Goal: Transaction & Acquisition: Purchase product/service

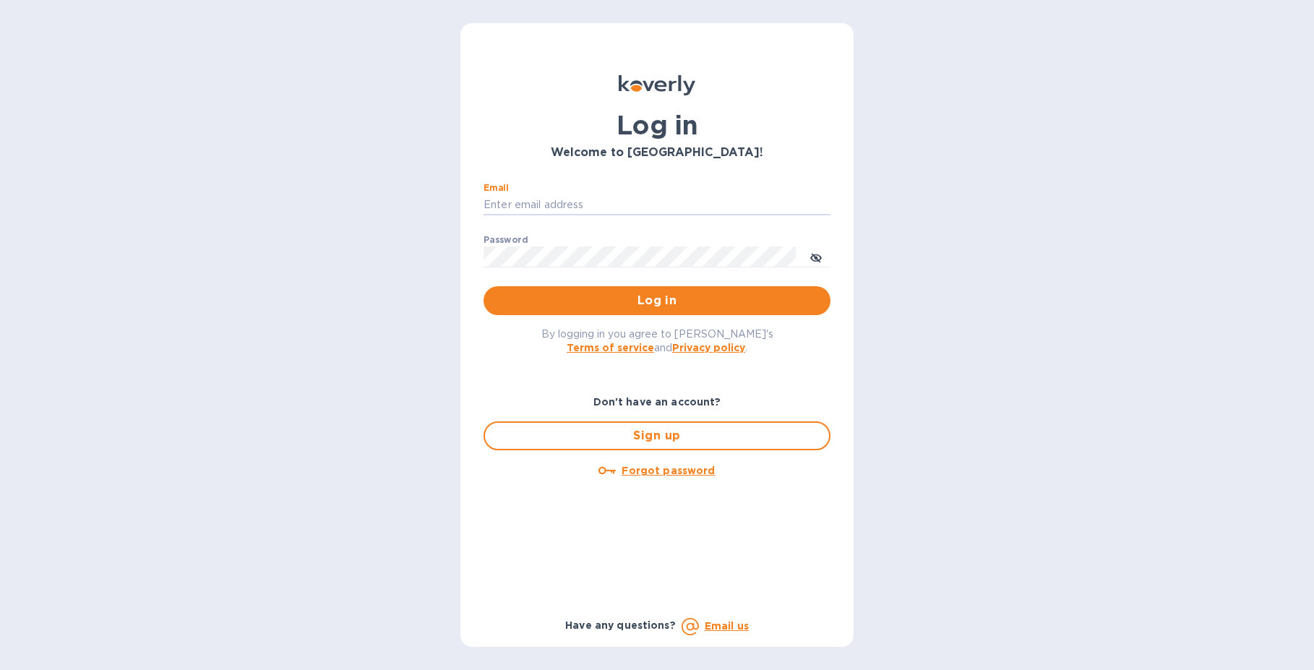
type input "[EMAIL_ADDRESS][DOMAIN_NAME]"
click at [657, 300] on button "Log in" at bounding box center [657, 300] width 347 height 29
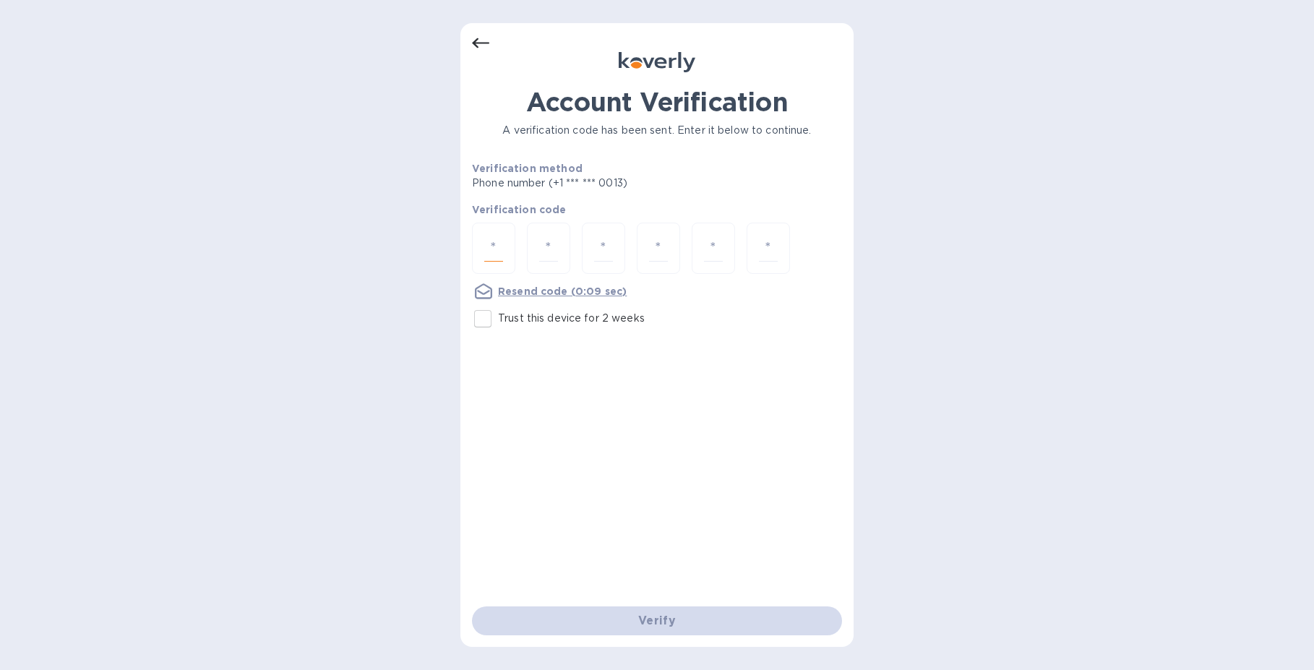
click at [499, 249] on input "number" at bounding box center [493, 248] width 19 height 27
type input "9"
type input "3"
type input "8"
type input "4"
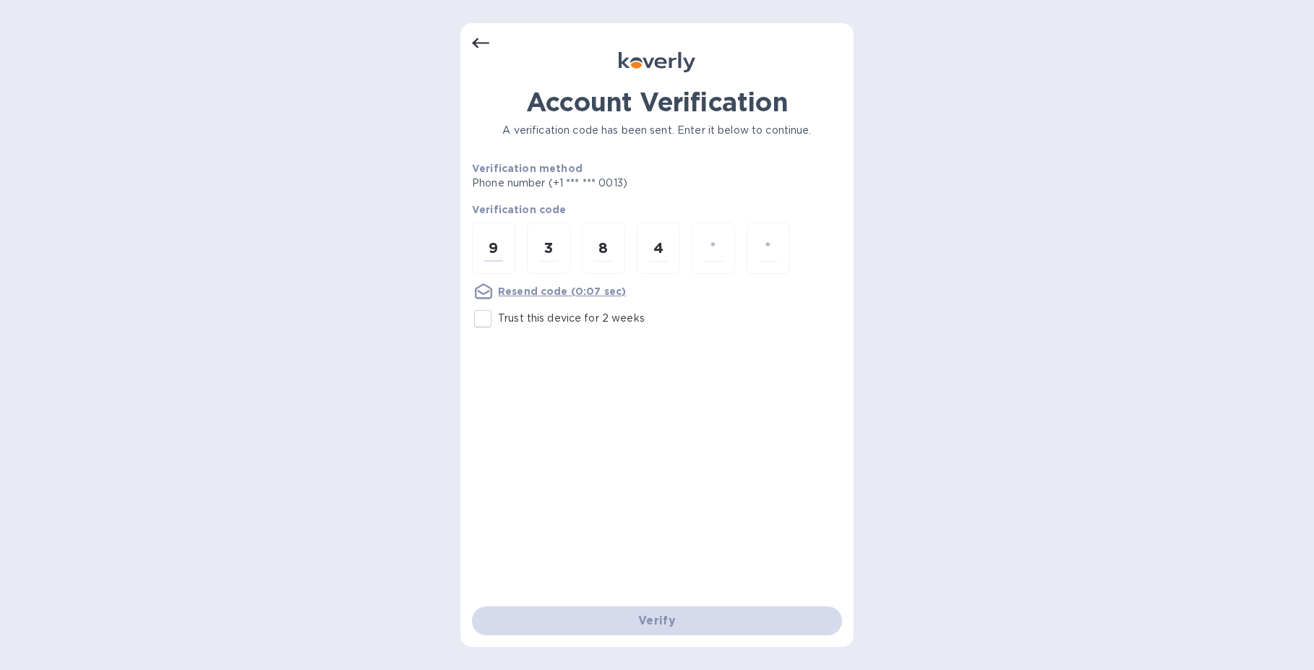
type input "1"
type input "2"
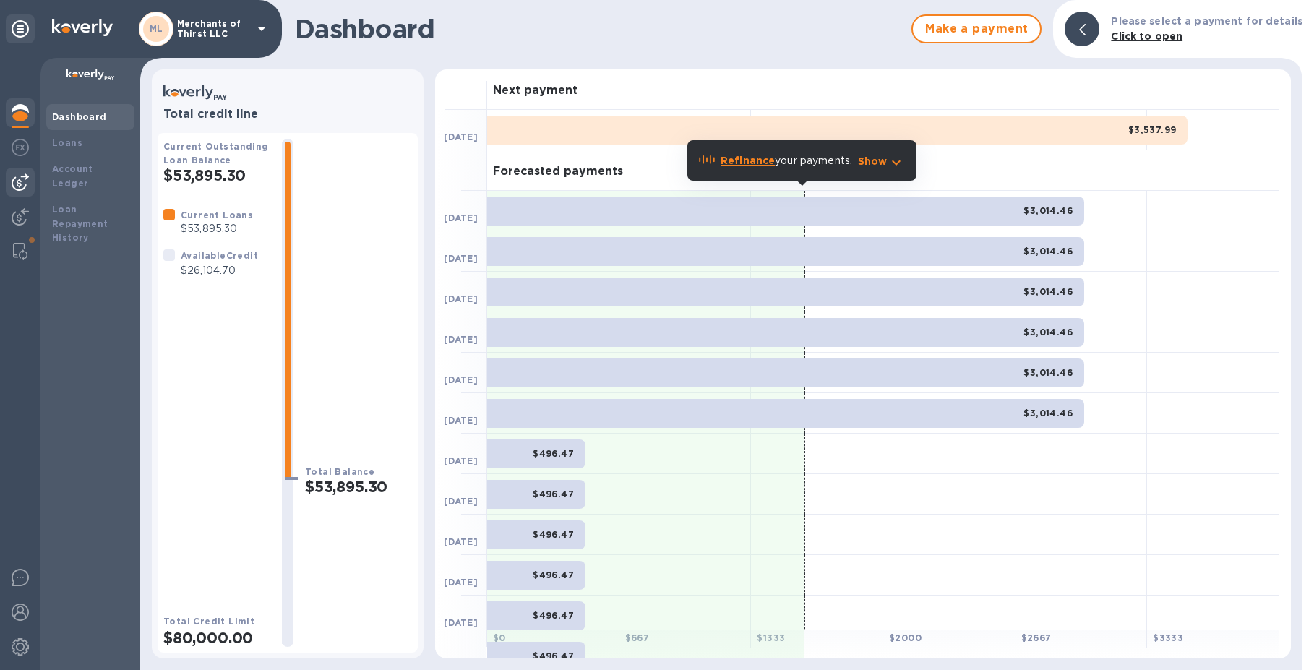
click at [26, 179] on img at bounding box center [20, 181] width 17 height 17
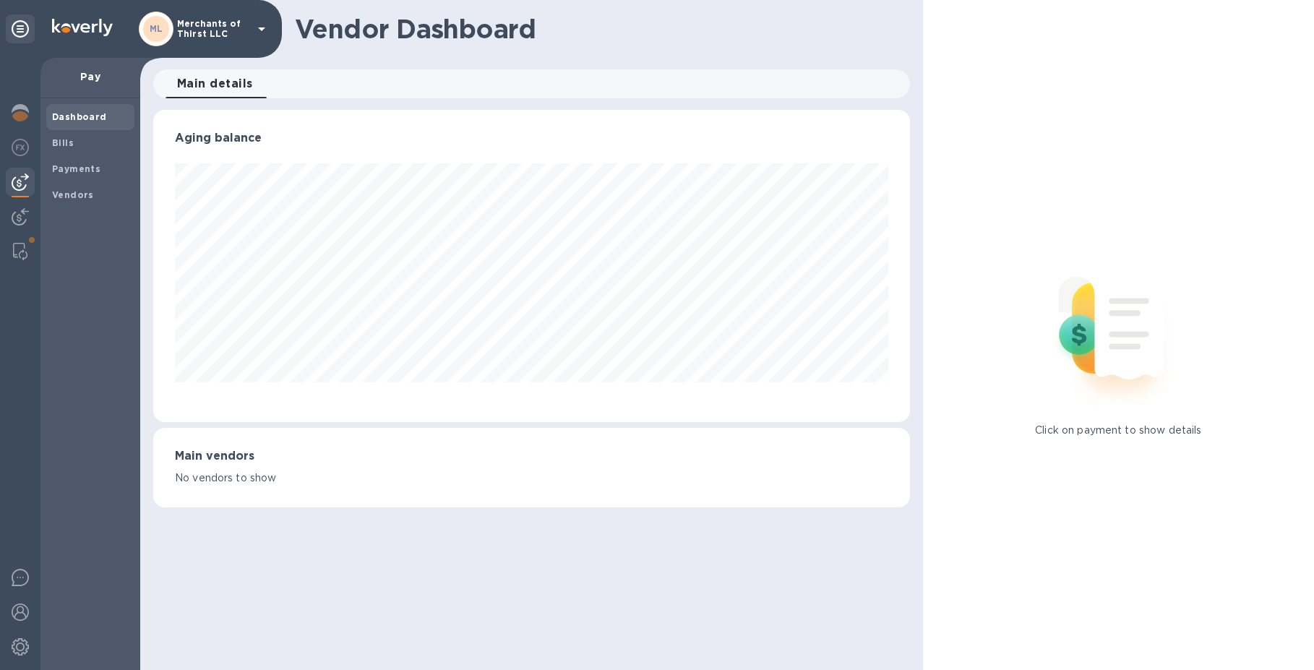
scroll to position [312, 756]
click at [63, 190] on b "Vendors" at bounding box center [73, 194] width 42 height 11
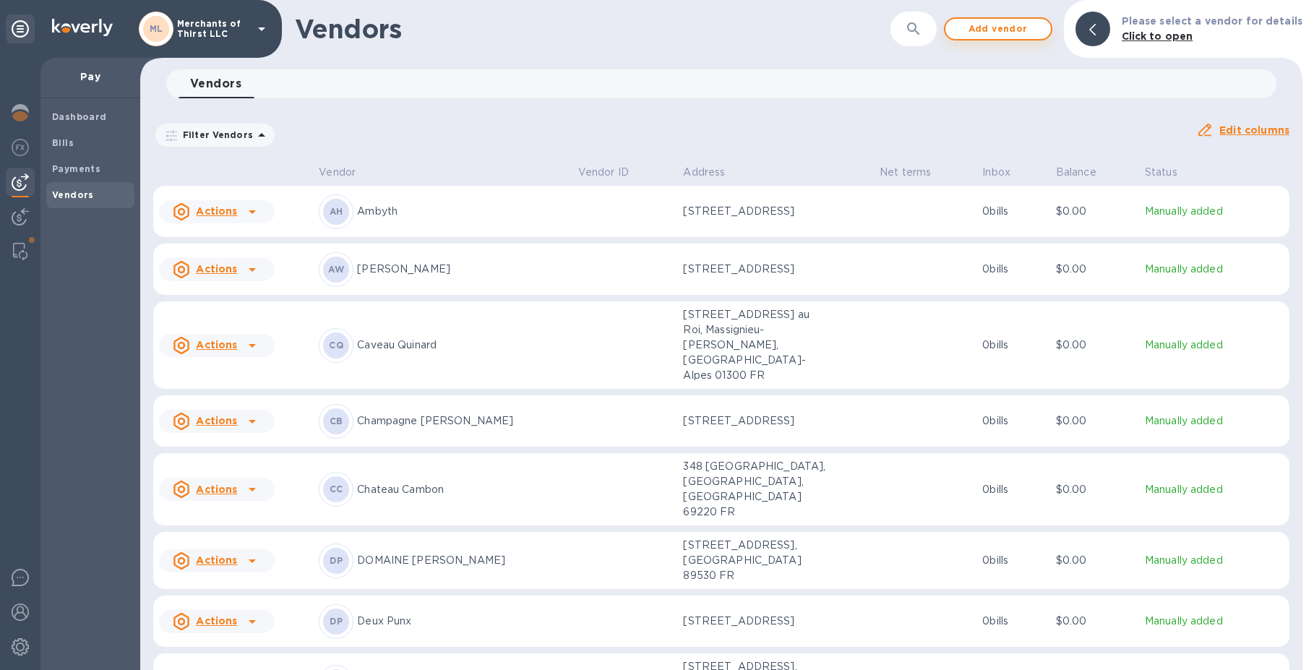
click at [1011, 30] on span "Add vendor" at bounding box center [998, 28] width 82 height 17
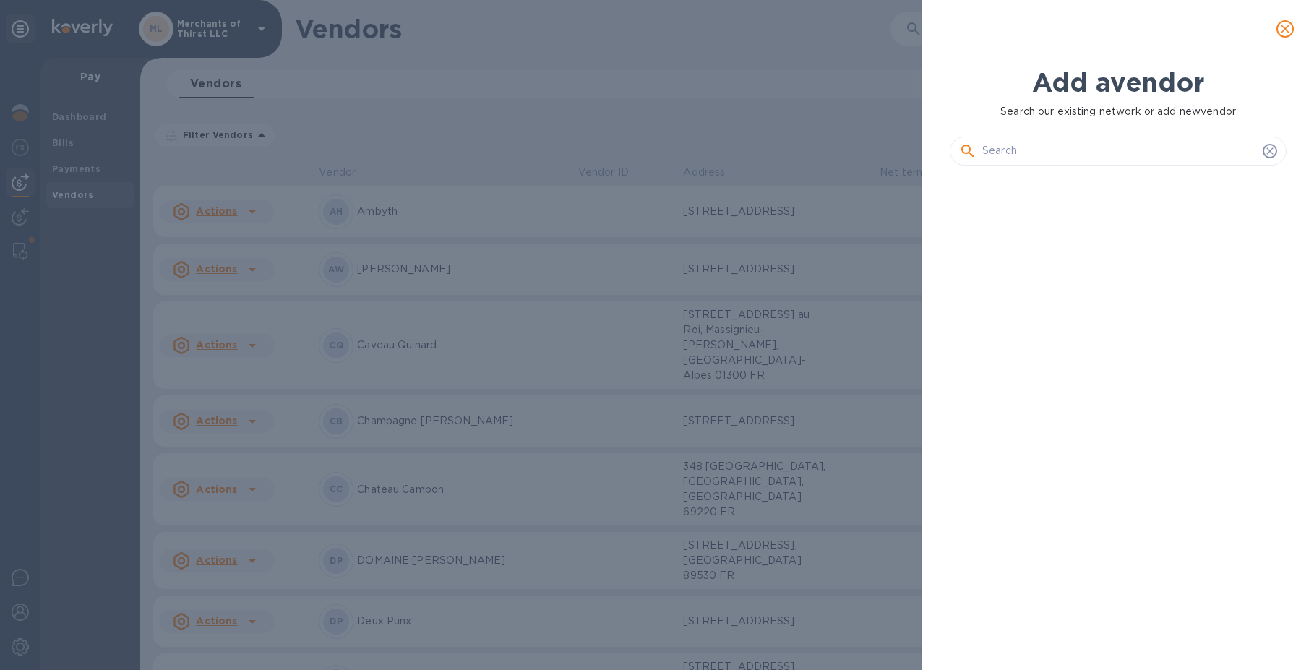
scroll to position [444, 343]
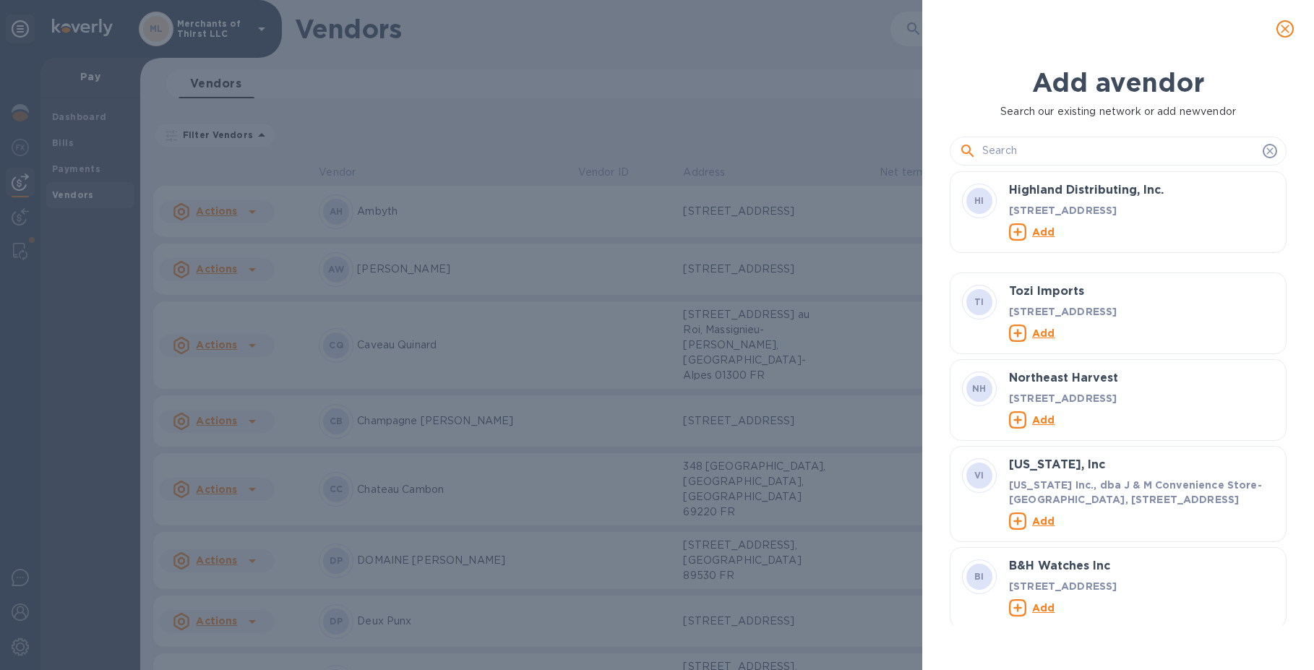
click at [988, 152] on input "text" at bounding box center [1119, 151] width 275 height 22
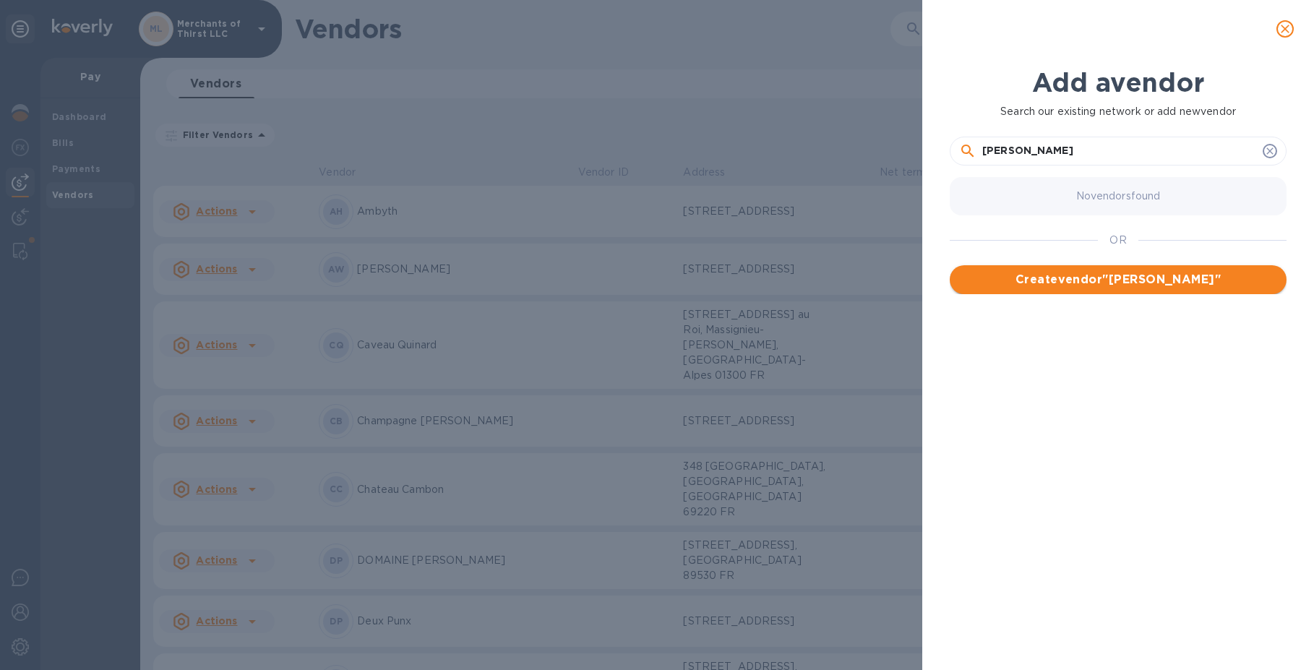
type input "[PERSON_NAME]"
click at [1022, 274] on span "Create vendor " [PERSON_NAME] "" at bounding box center [1118, 279] width 314 height 17
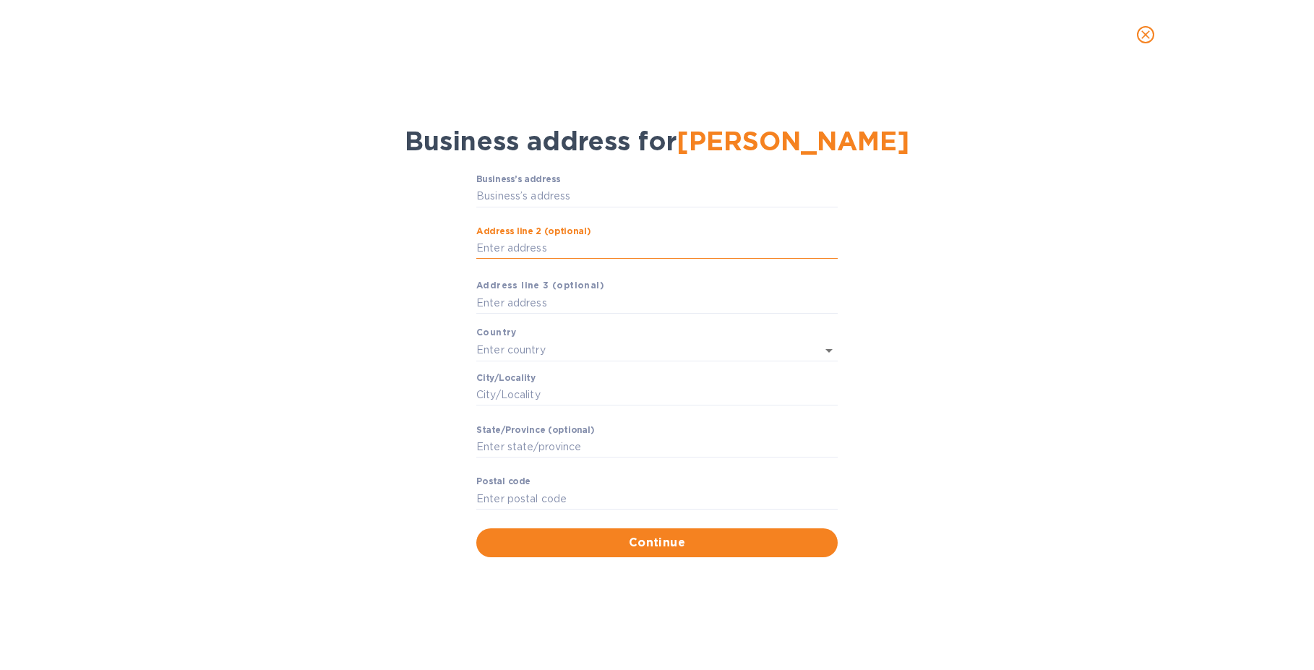
paste input "[GEOGRAPHIC_DATA] [GEOGRAPHIC_DATA] - [GEOGRAPHIC_DATA] 0648032384"
type input "[GEOGRAPHIC_DATA] [GEOGRAPHIC_DATA] - [GEOGRAPHIC_DATA] 0648032384"
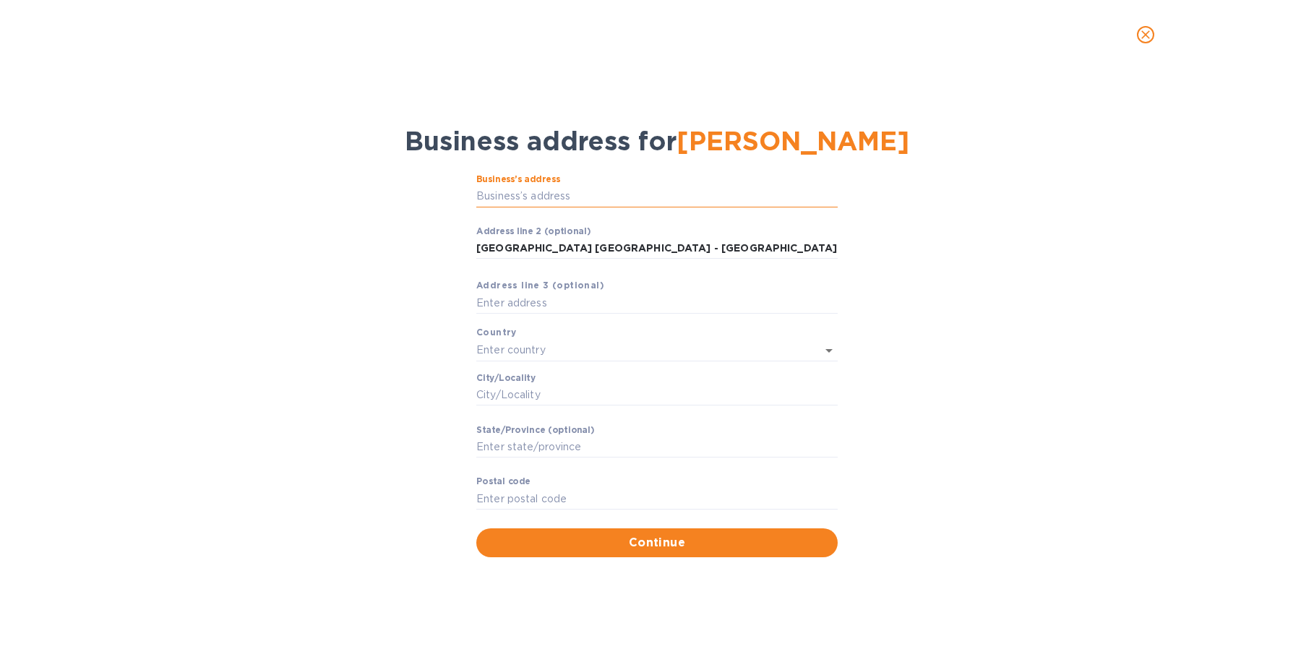
click at [501, 202] on input "Business’s аddress" at bounding box center [656, 197] width 361 height 22
paste input "[GEOGRAPHIC_DATA] [GEOGRAPHIC_DATA] - [GEOGRAPHIC_DATA] 0648032384"
type input "Le Château"
type input "[GEOGRAPHIC_DATA]"
type input "Saint-Fargeau"
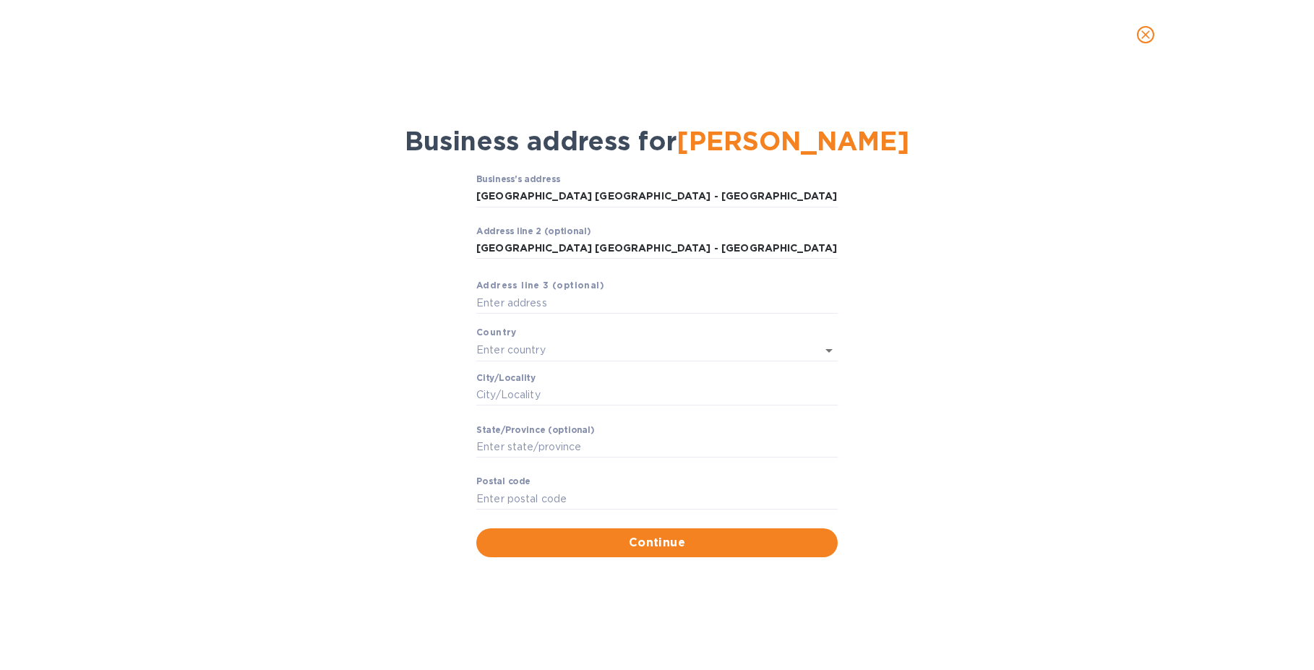
type input "[GEOGRAPHIC_DATA]"
type input "89170"
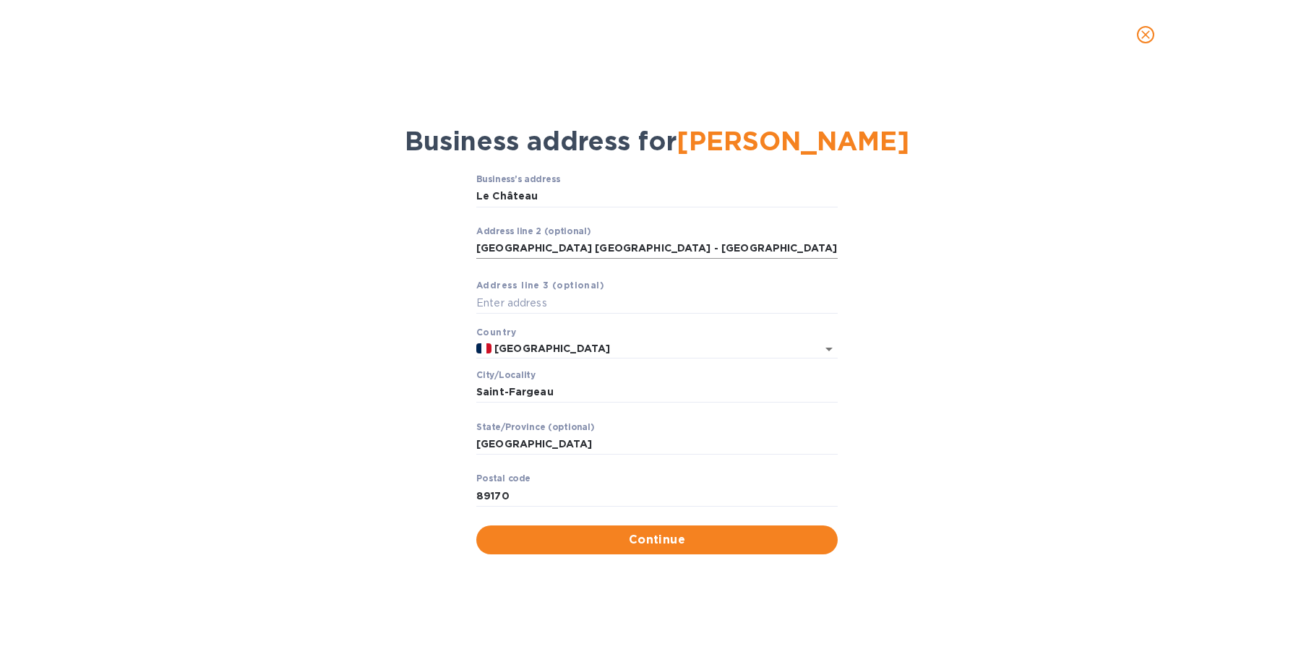
click at [537, 239] on input "[GEOGRAPHIC_DATA] [GEOGRAPHIC_DATA] - [GEOGRAPHIC_DATA] 0648032384" at bounding box center [656, 249] width 361 height 22
click at [272, 405] on div "Business’s аddress Le Château ​ Аddress line 2 (optional) ​ Аddress line 3 (opt…" at bounding box center [657, 365] width 1276 height 398
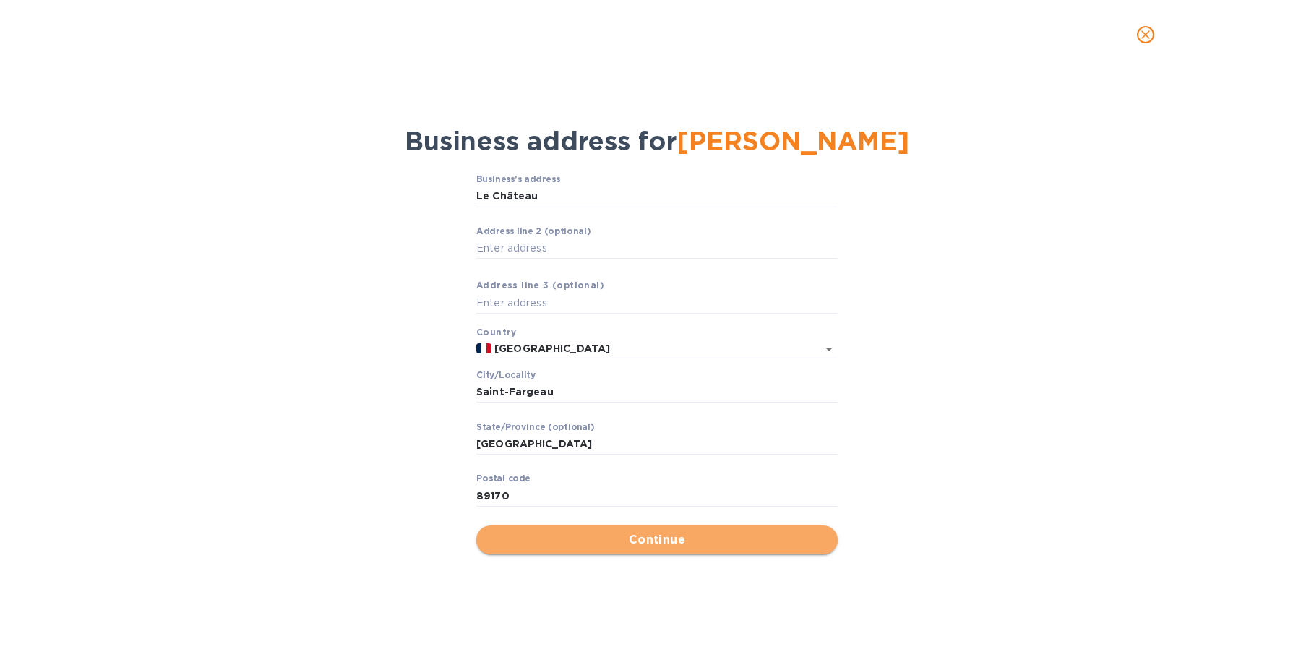
click at [560, 538] on span "Continue" at bounding box center [657, 539] width 338 height 17
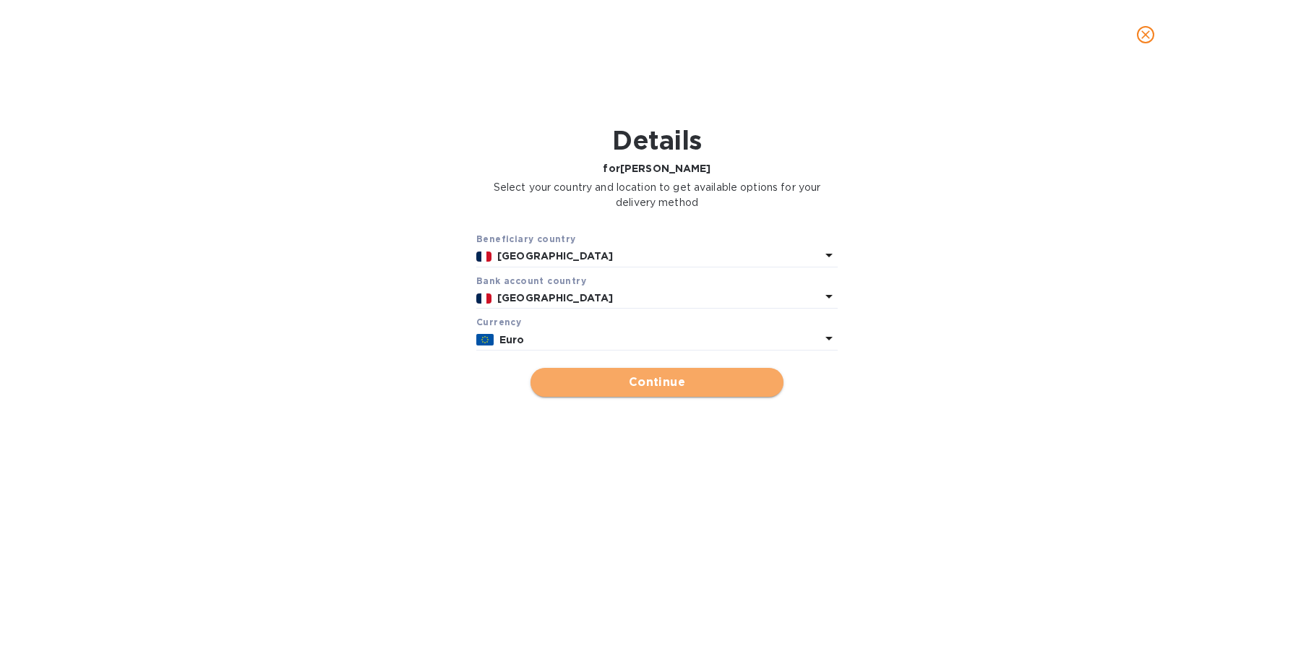
click at [598, 391] on button "Continue" at bounding box center [656, 382] width 253 height 29
type input "[PERSON_NAME]"
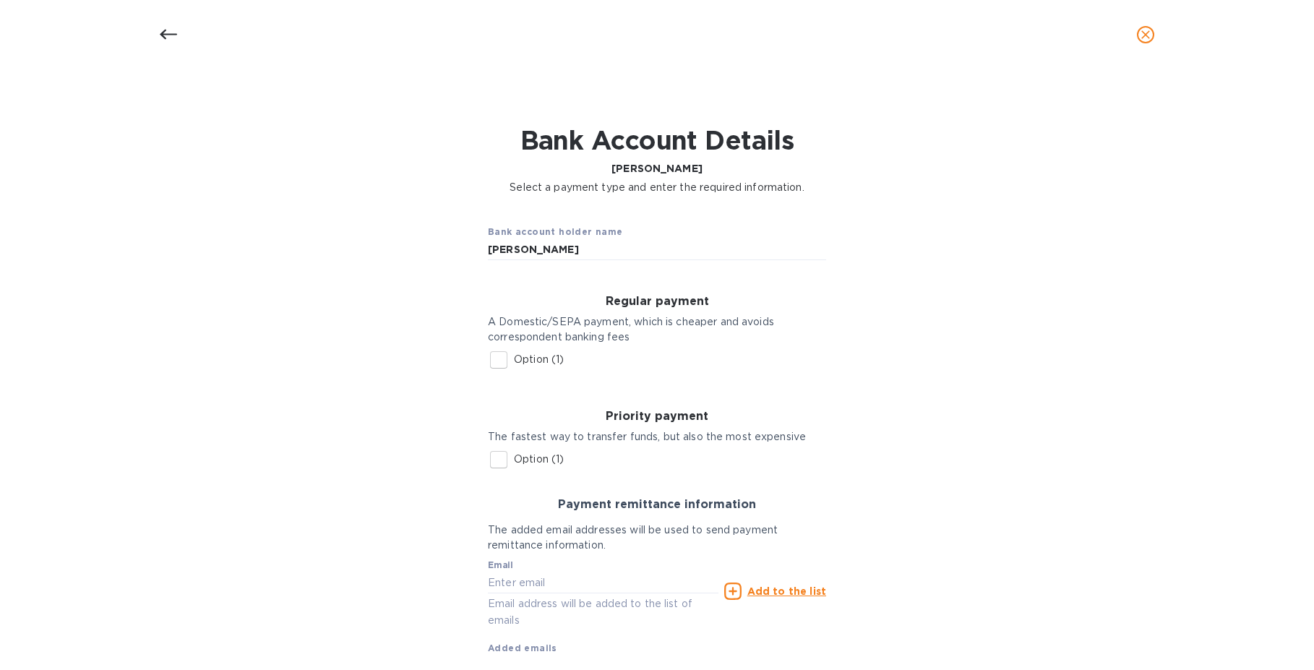
click at [484, 354] on input "Option (1)" at bounding box center [499, 360] width 30 height 30
checkbox input "true"
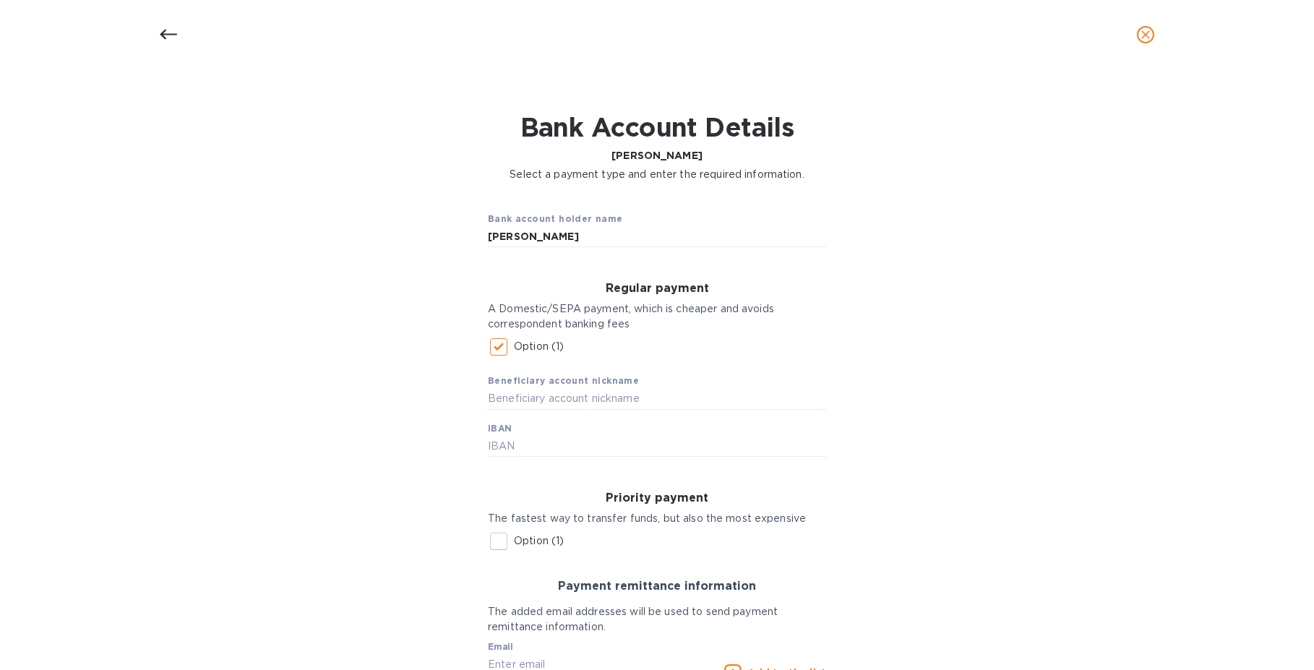
scroll to position [56, 0]
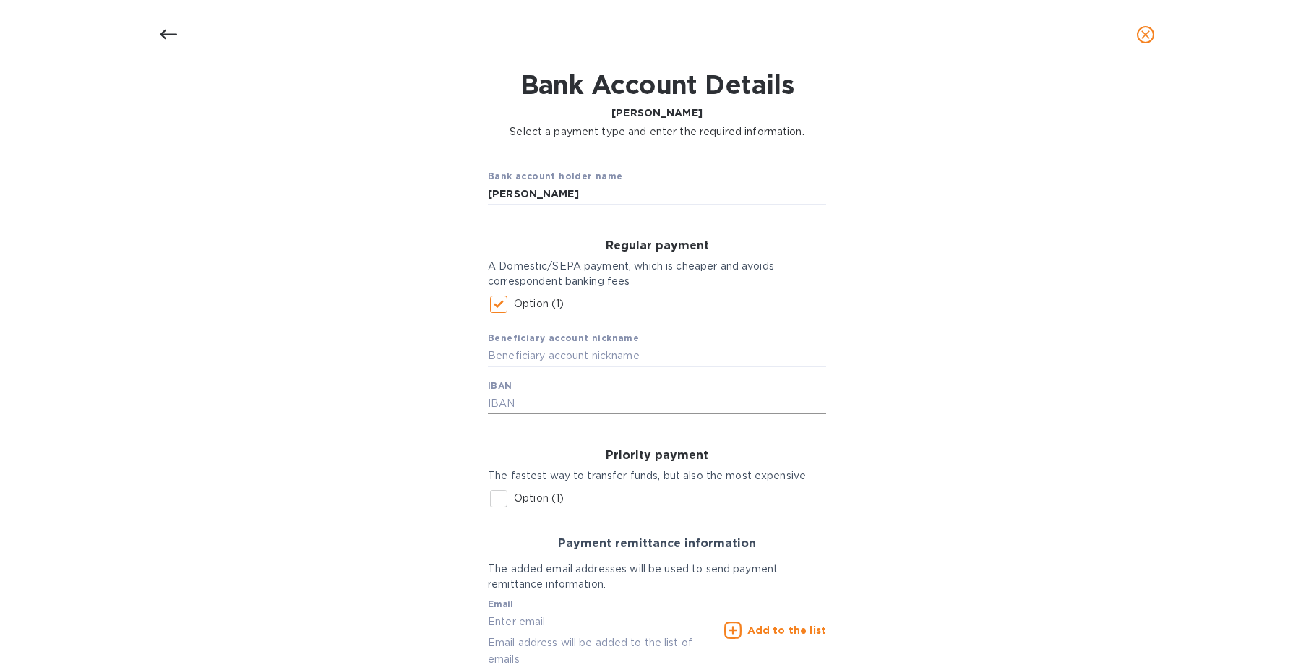
click at [500, 403] on input "text" at bounding box center [657, 403] width 338 height 22
paste input "[FINANCIAL_ID]"
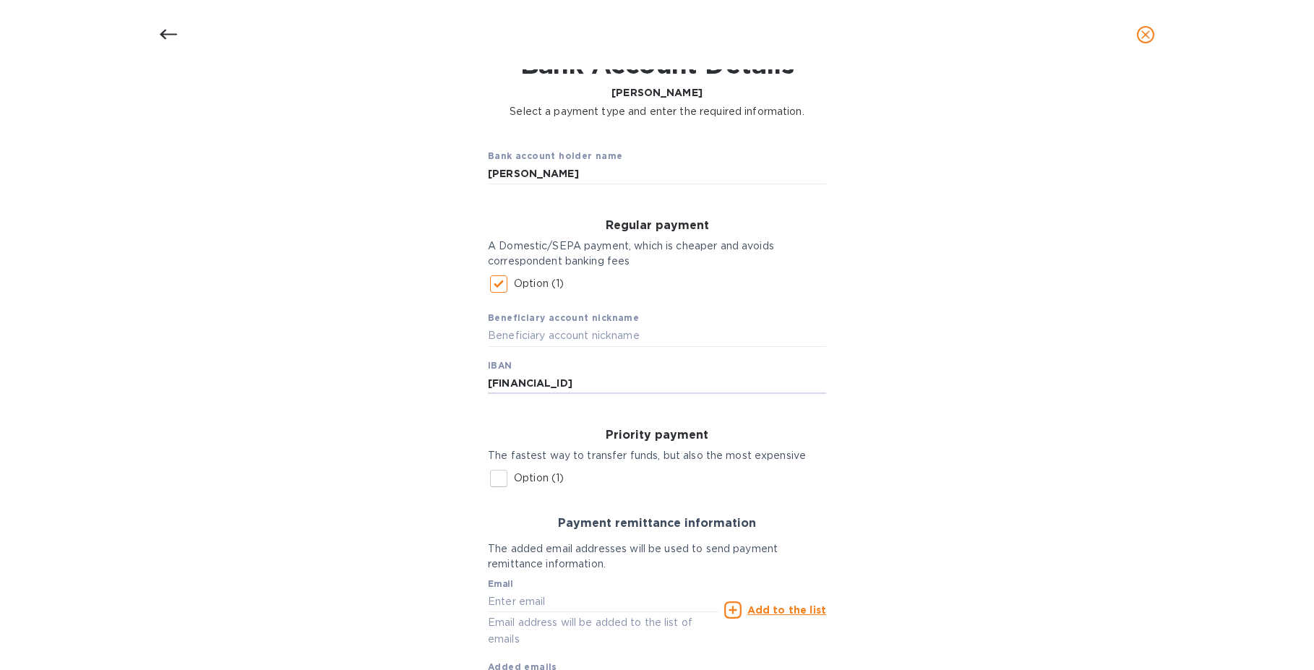
scroll to position [173, 0]
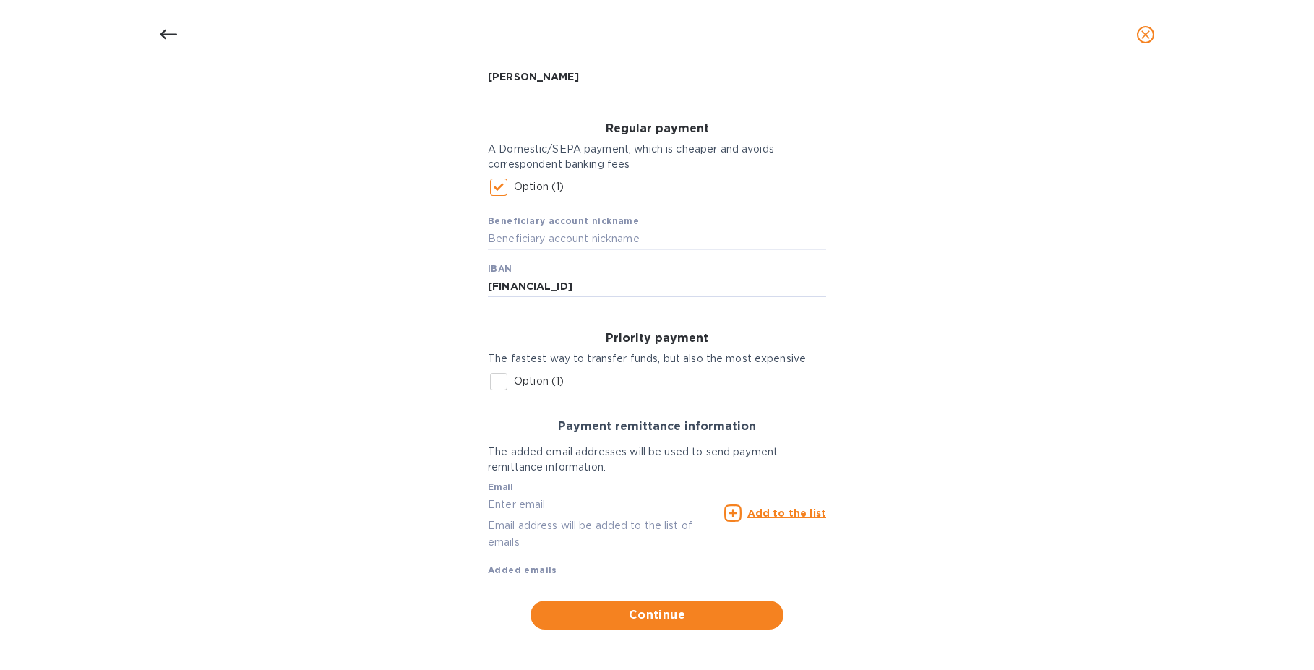
type input "[FINANCIAL_ID]"
paste input "[EMAIL_ADDRESS][DOMAIN_NAME]"
type input "[EMAIL_ADDRESS][DOMAIN_NAME]"
click at [772, 515] on u "Add to the list" at bounding box center [786, 513] width 79 height 12
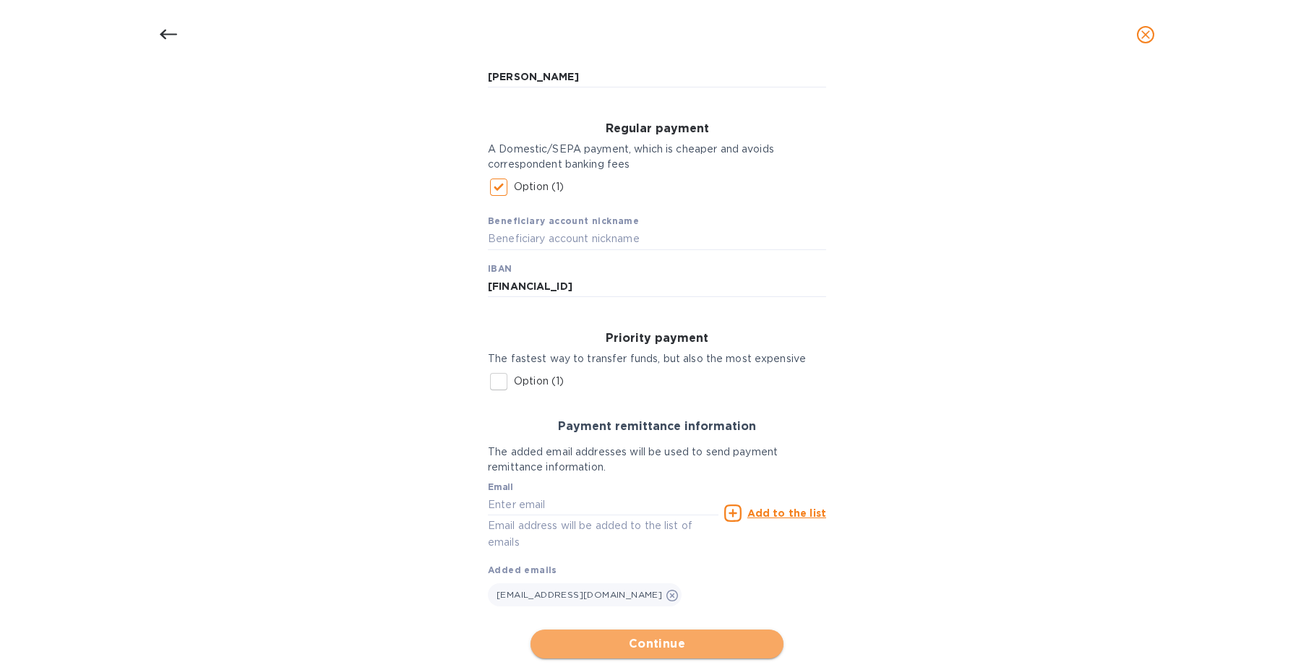
click at [624, 630] on button "Continue" at bounding box center [656, 644] width 253 height 29
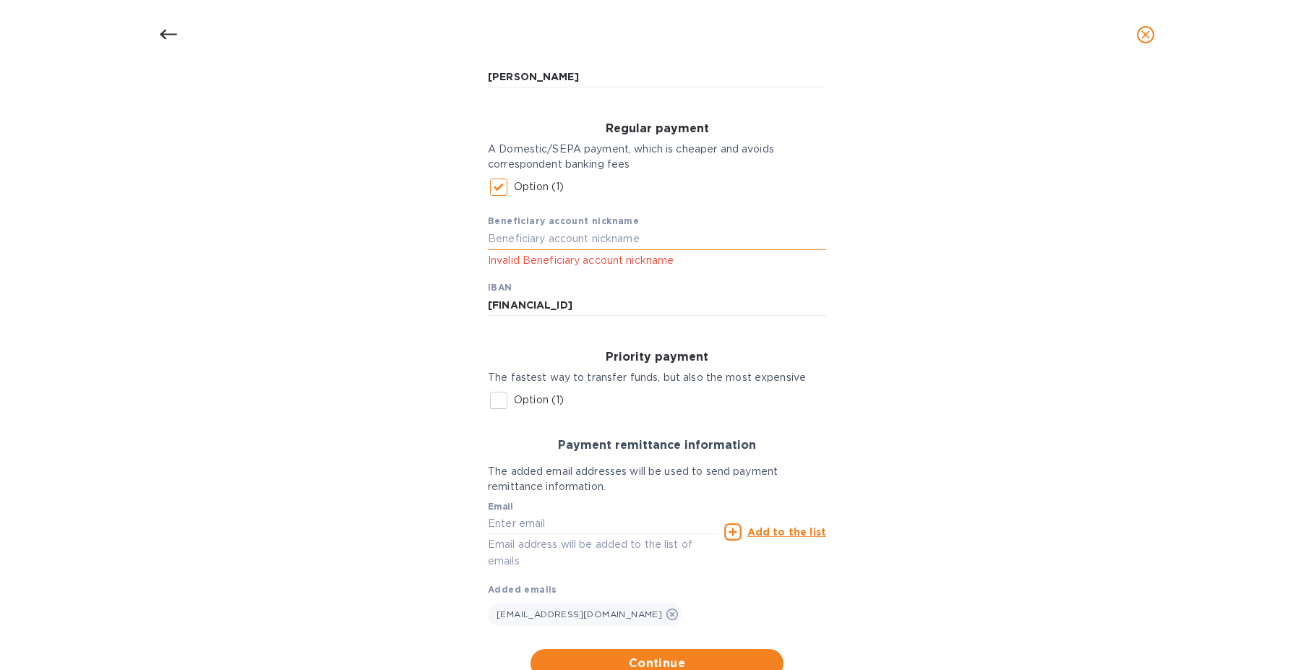
click at [526, 239] on input "text" at bounding box center [657, 239] width 338 height 22
type input "[PERSON_NAME]"
click at [348, 320] on div "Bank account holder name [PERSON_NAME] Regular payment A Domestic/SEPA payment,…" at bounding box center [657, 359] width 1276 height 656
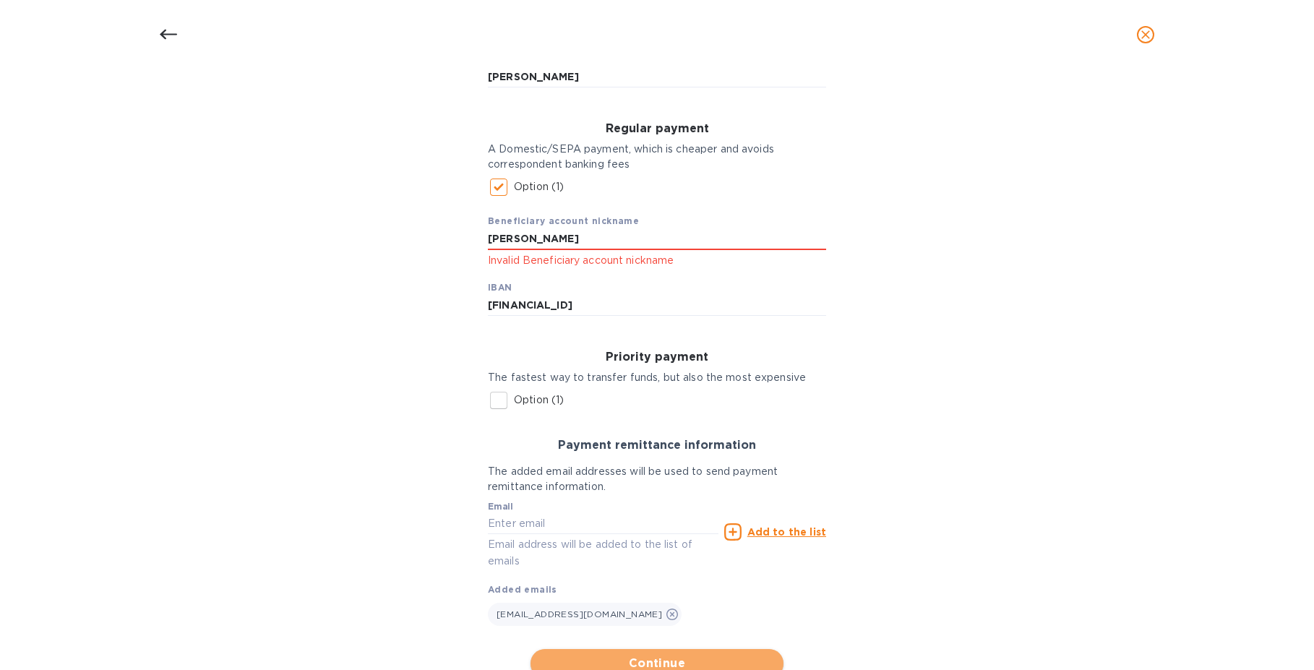
click at [627, 666] on span "Continue" at bounding box center [657, 663] width 230 height 17
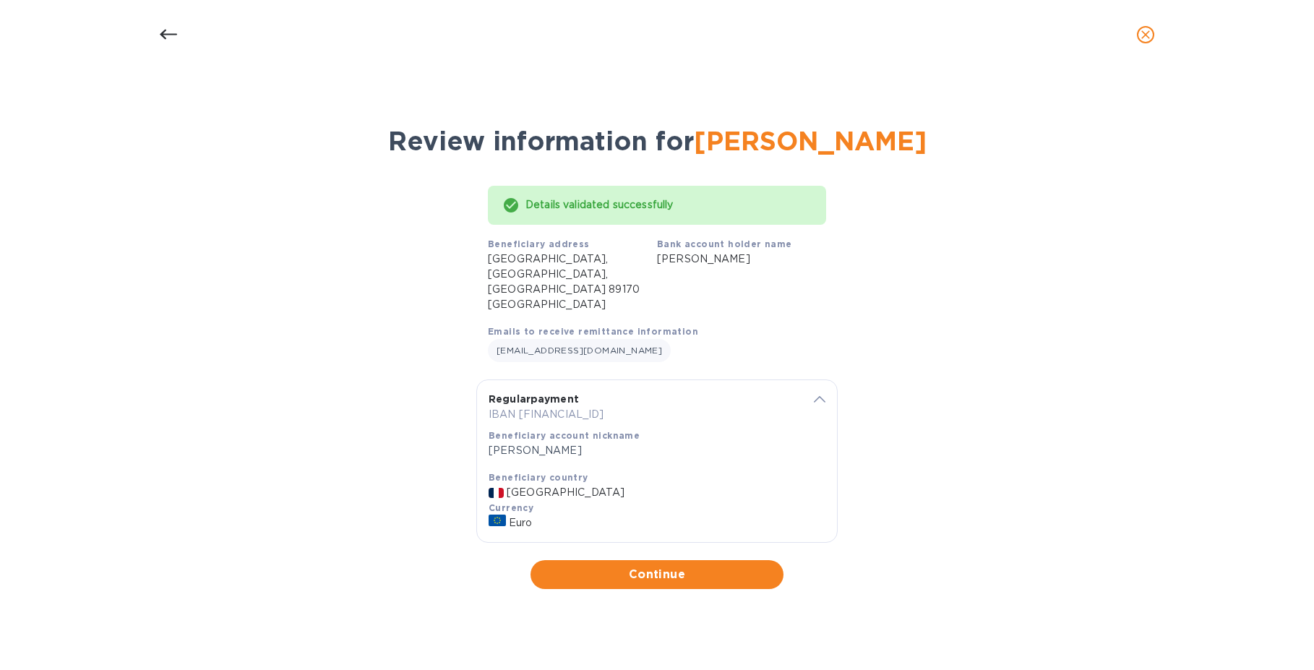
scroll to position [0, 0]
click at [629, 566] on span "Continue" at bounding box center [657, 574] width 230 height 17
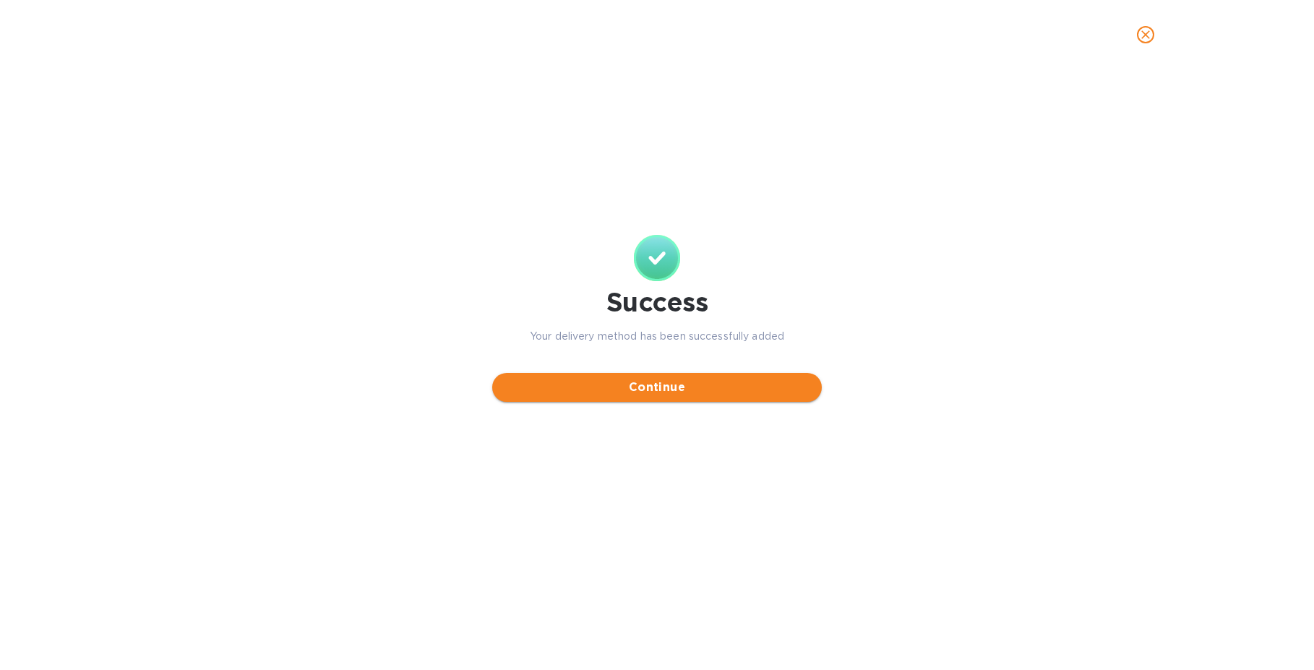
click at [688, 380] on span "Continue" at bounding box center [657, 387] width 306 height 17
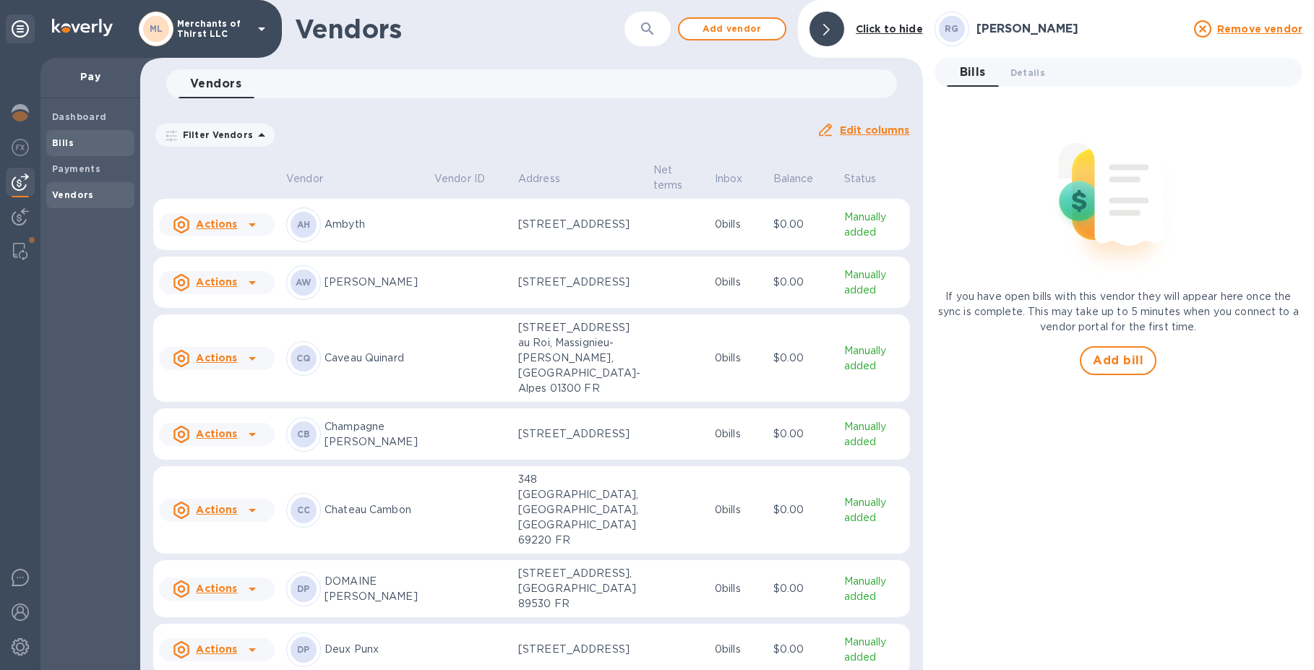
click at [63, 150] on div "Bills" at bounding box center [90, 143] width 88 height 26
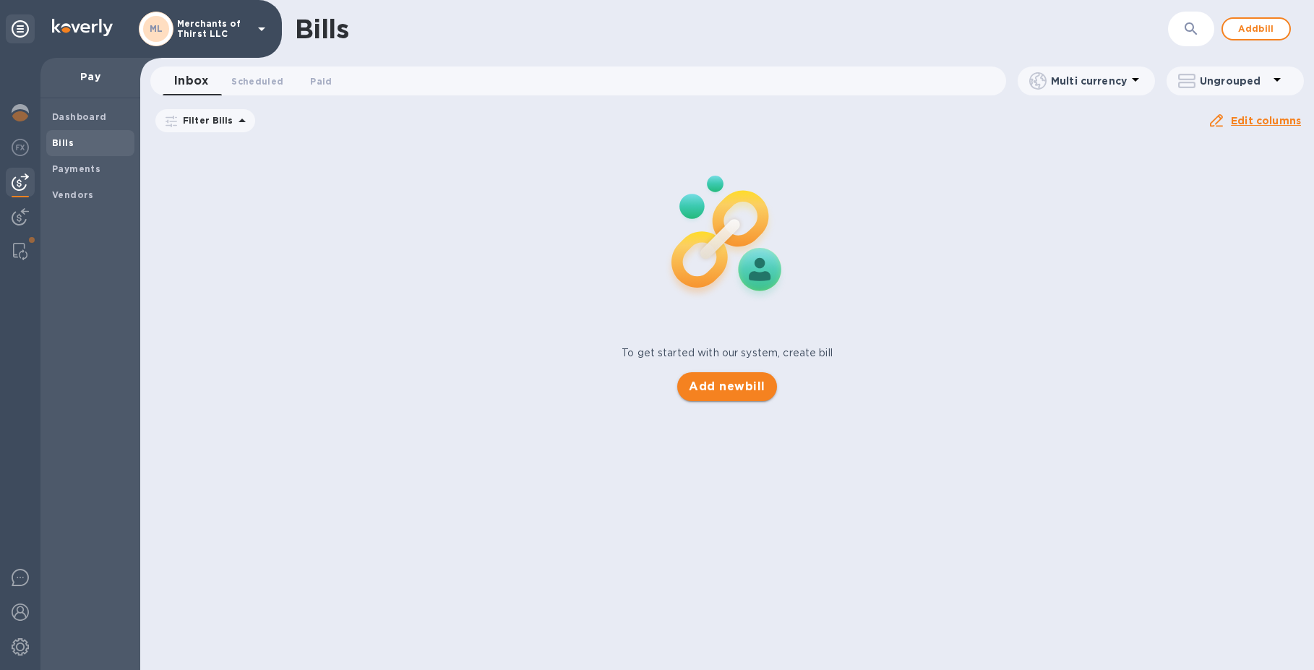
click at [752, 394] on span "Add new bill" at bounding box center [727, 386] width 76 height 17
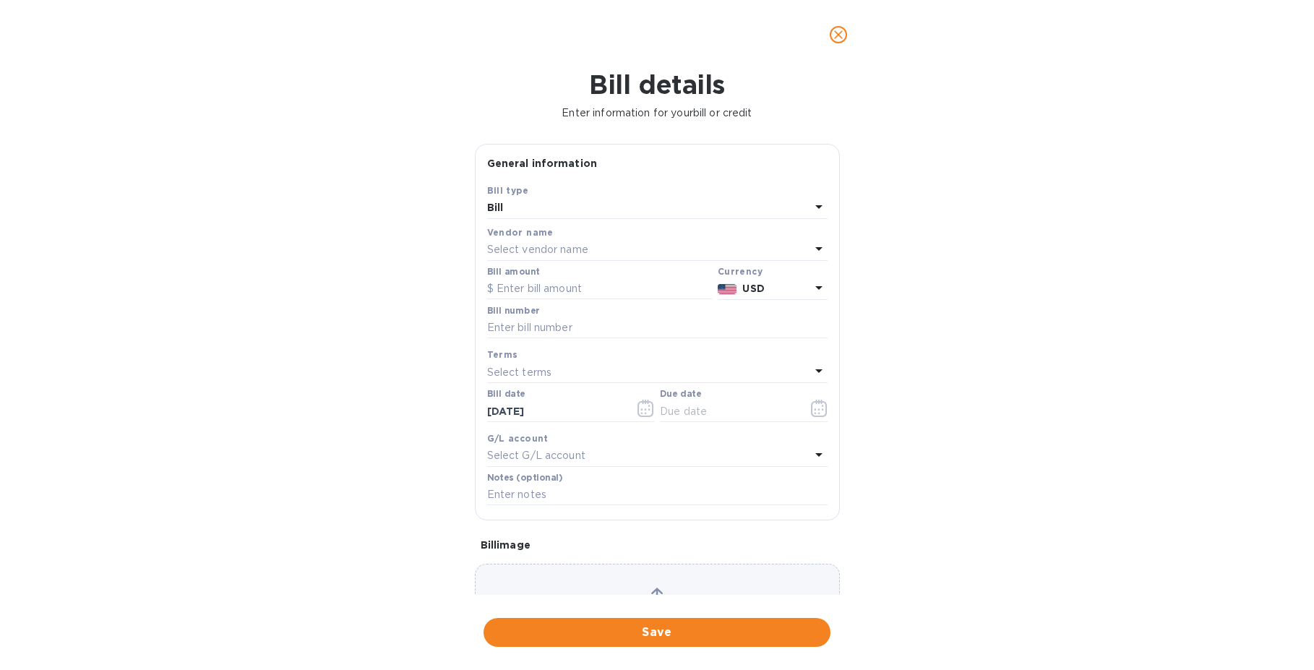
click at [839, 43] on button "close" at bounding box center [838, 34] width 35 height 35
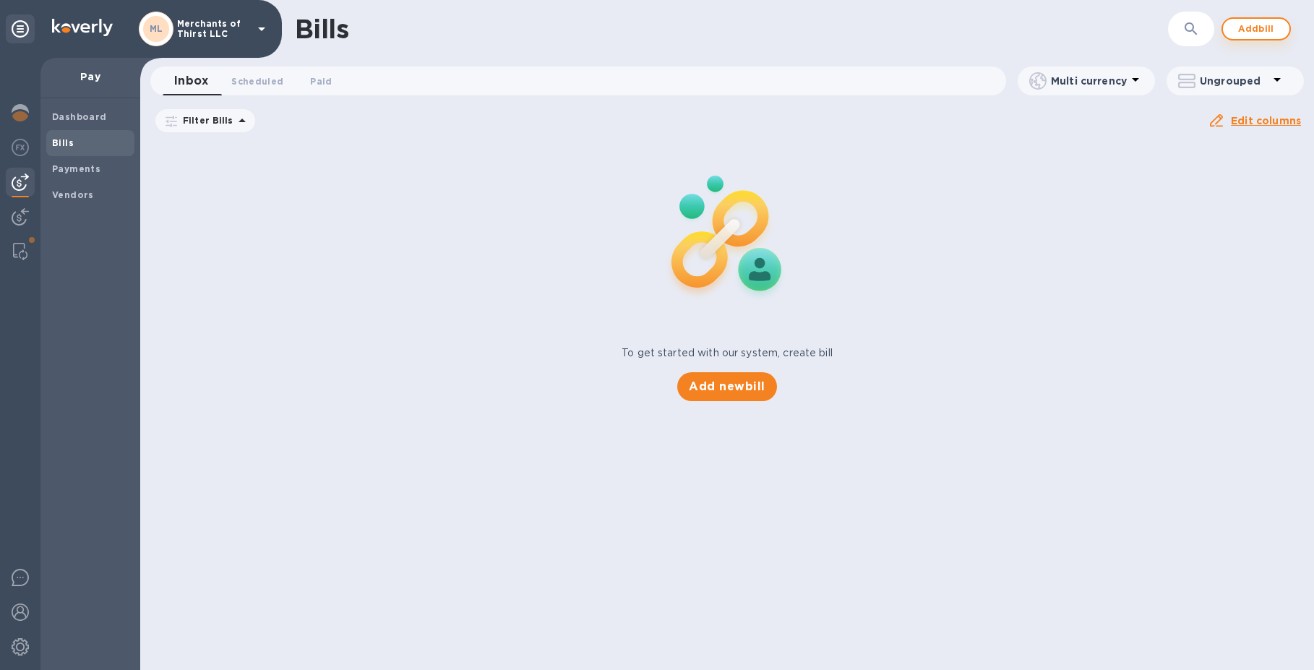
click at [1236, 18] on button "Add bill" at bounding box center [1255, 28] width 69 height 23
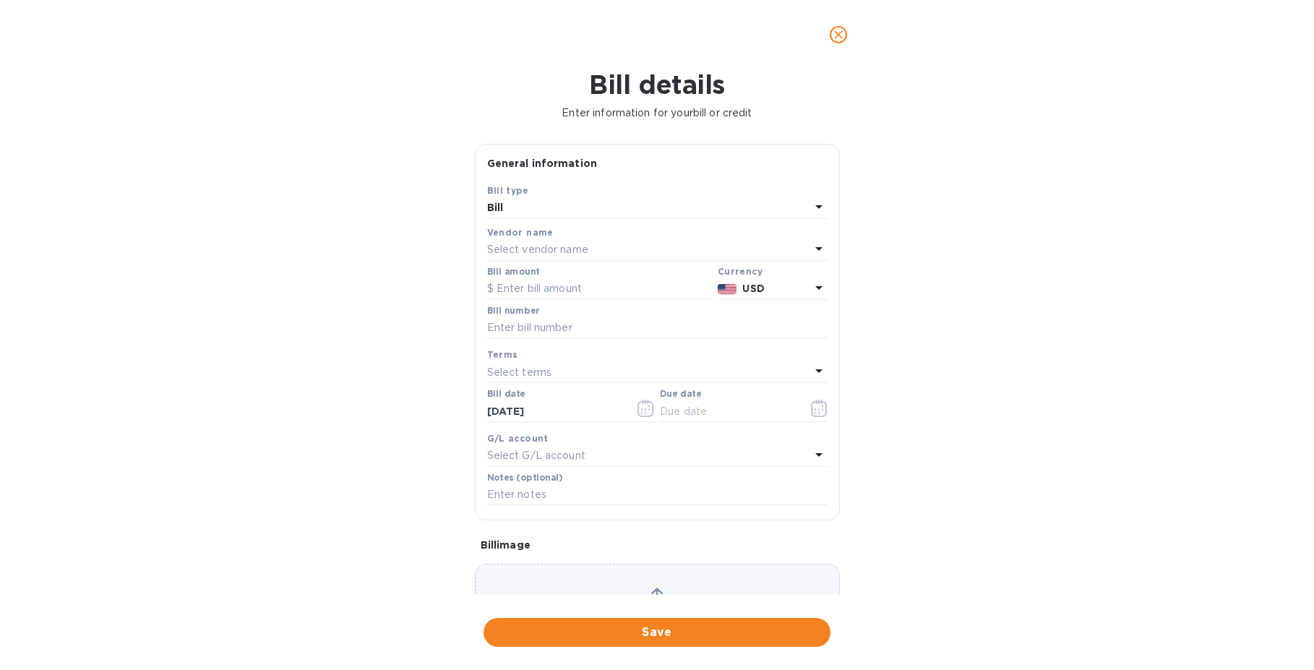
click at [789, 209] on div "Bill" at bounding box center [648, 208] width 323 height 20
click at [755, 237] on p "Bill" at bounding box center [652, 241] width 306 height 15
click at [614, 248] on div "Select vendor name" at bounding box center [648, 250] width 323 height 20
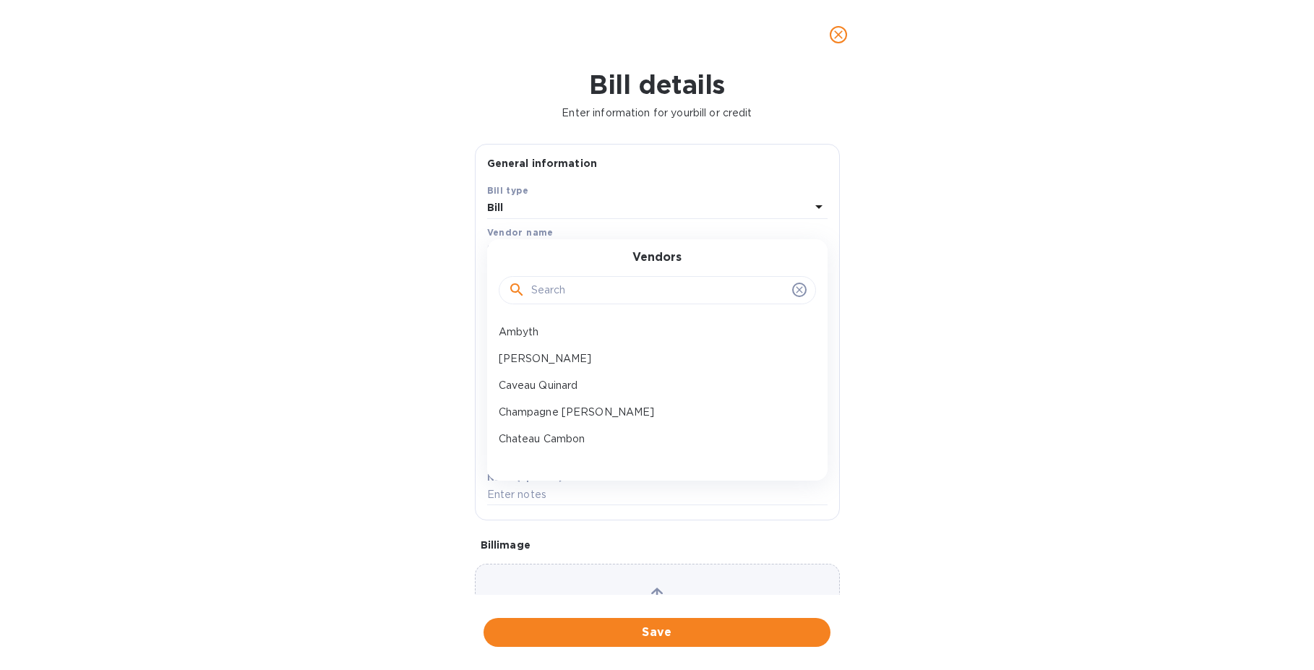
click at [570, 292] on input "text" at bounding box center [658, 291] width 255 height 22
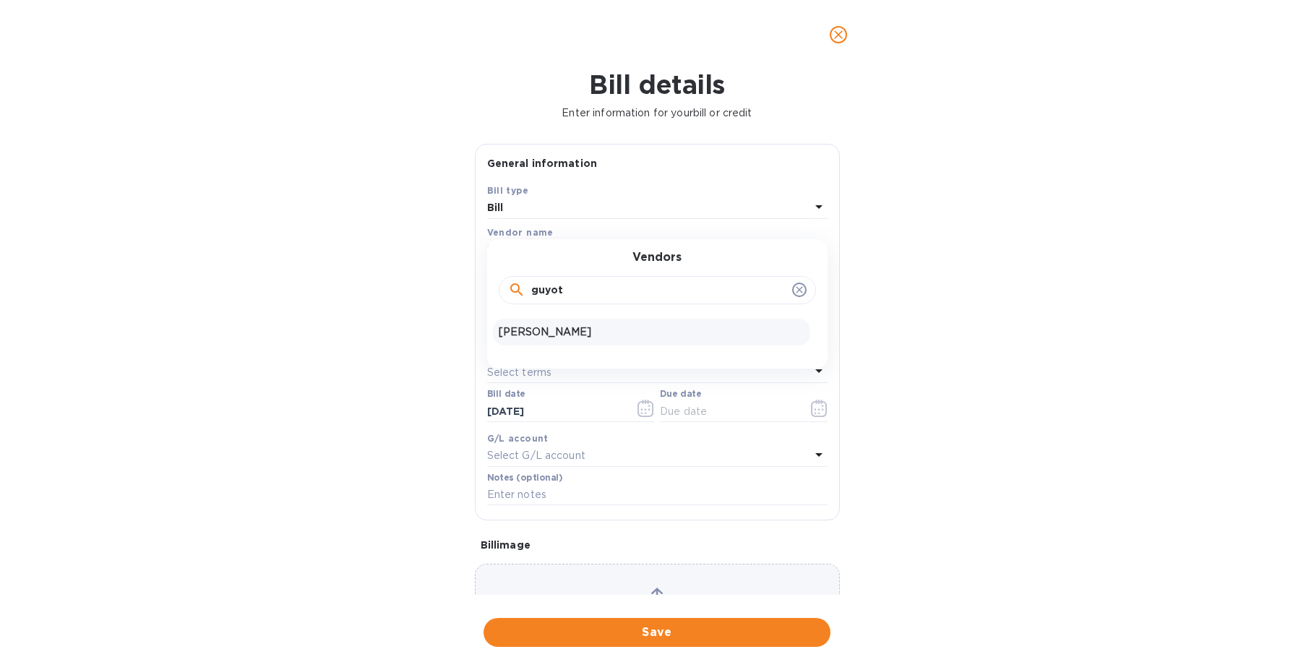
type input "guyot"
click at [571, 334] on p "[PERSON_NAME]" at bounding box center [652, 332] width 306 height 15
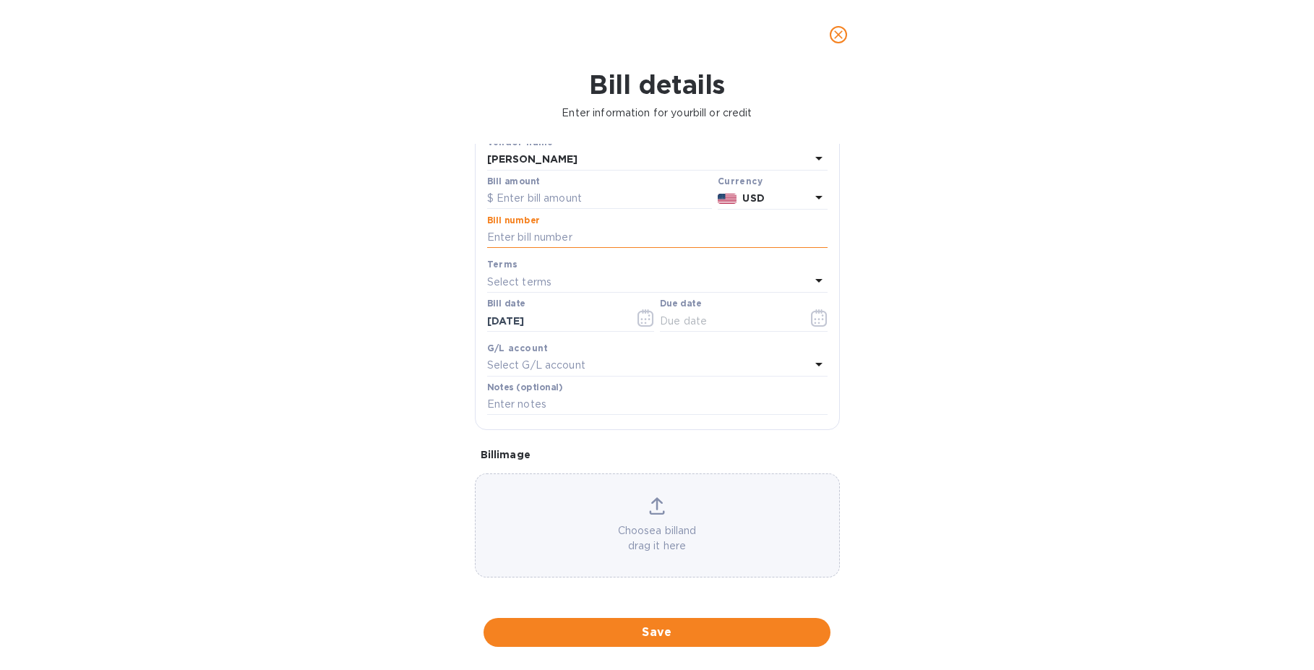
click at [565, 232] on input "text" at bounding box center [657, 238] width 340 height 22
type input "21134"
click at [405, 207] on div "Bill details Enter information for your bill or credit General information Save…" at bounding box center [657, 369] width 1314 height 601
click at [546, 192] on input "text" at bounding box center [599, 199] width 225 height 22
type input "9,870"
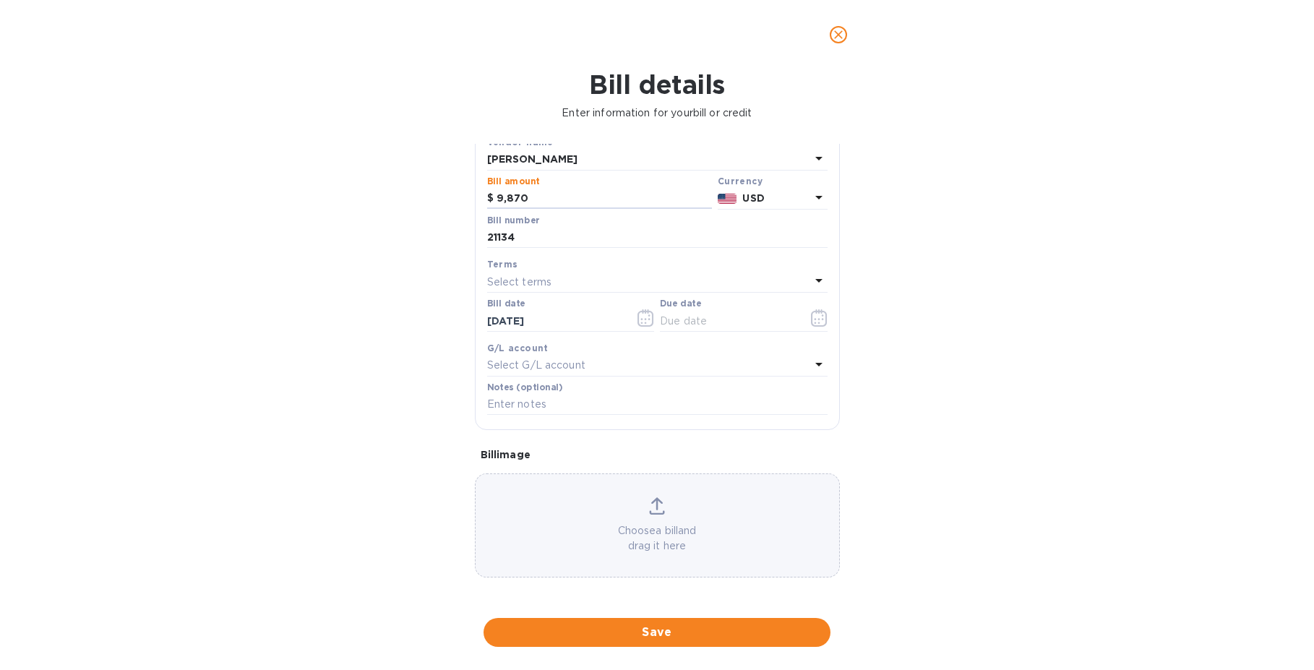
click at [743, 192] on b "USD" at bounding box center [753, 198] width 22 height 12
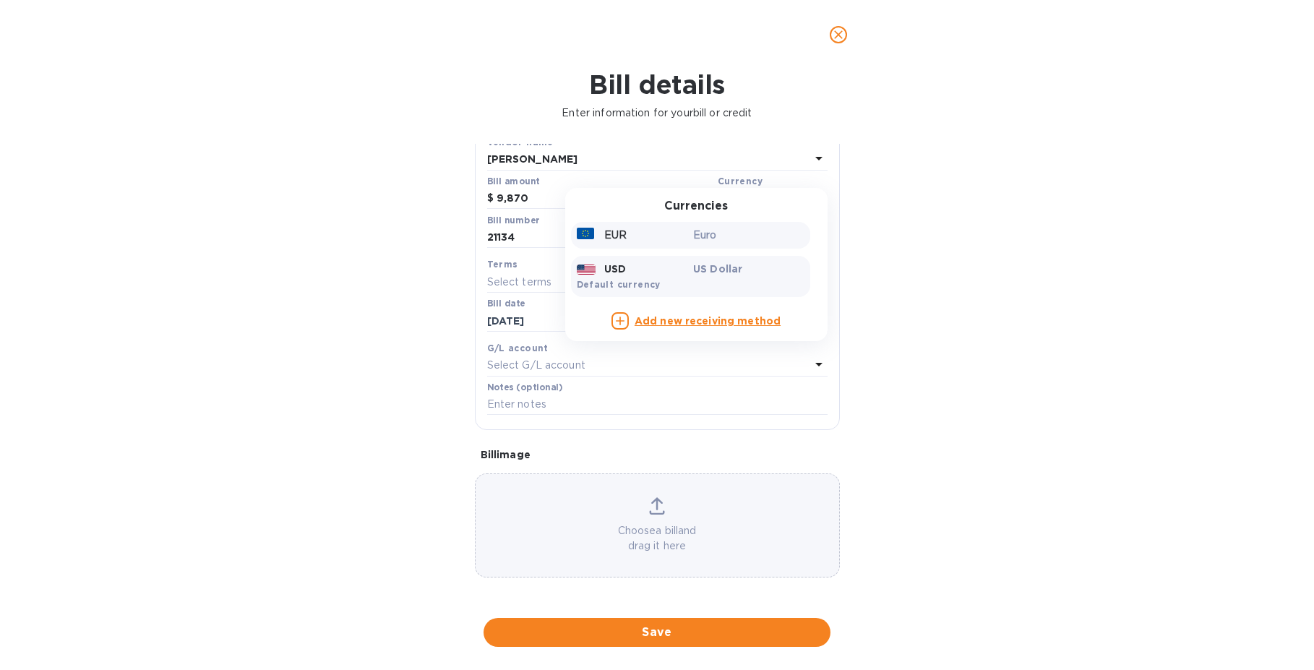
click at [732, 235] on div "Euro" at bounding box center [748, 235] width 117 height 21
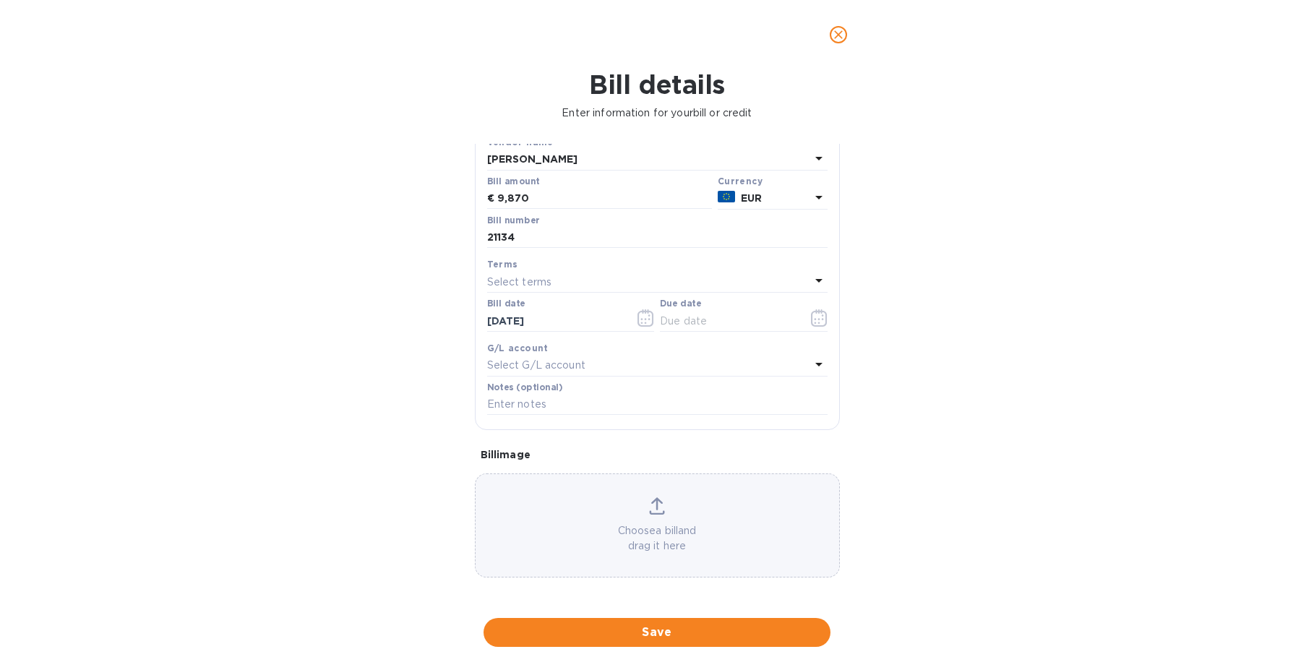
click at [563, 277] on div "Select terms" at bounding box center [648, 282] width 323 height 20
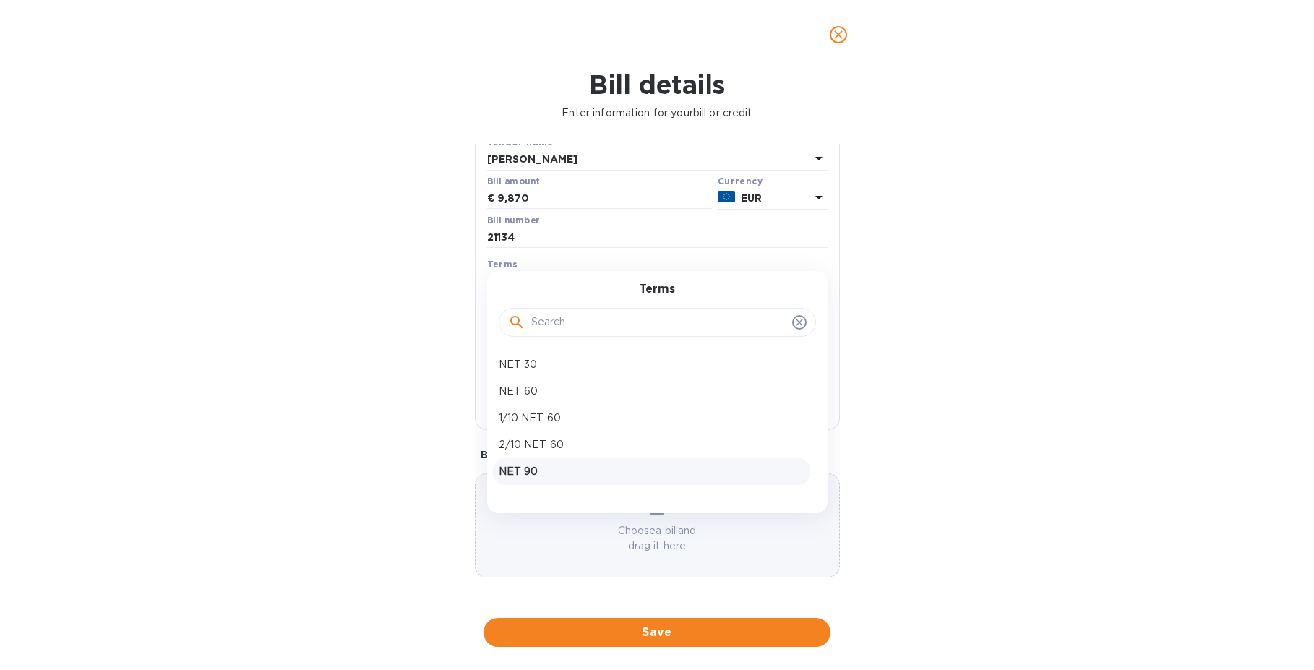
click at [564, 464] on p "NET 90" at bounding box center [652, 471] width 306 height 15
type input "[DATE]"
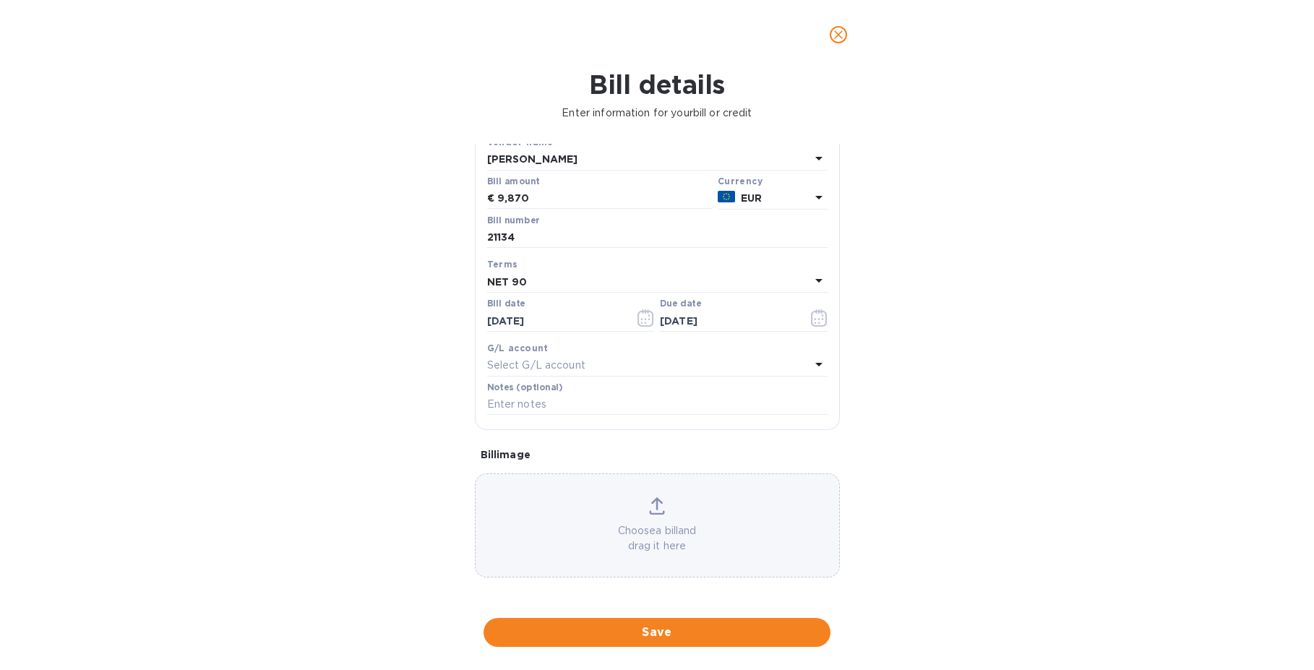
click at [299, 336] on div "Bill details Enter information for your bill or credit General information Save…" at bounding box center [657, 369] width 1314 height 601
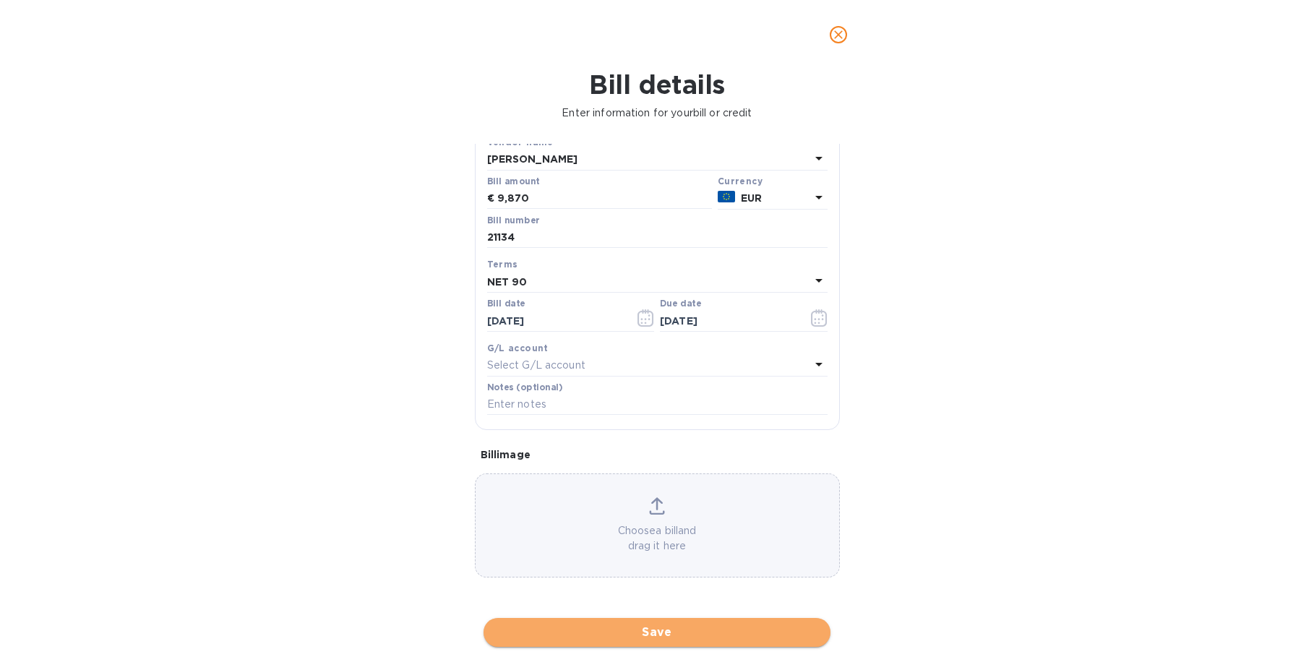
click at [619, 624] on span "Save" at bounding box center [657, 632] width 324 height 17
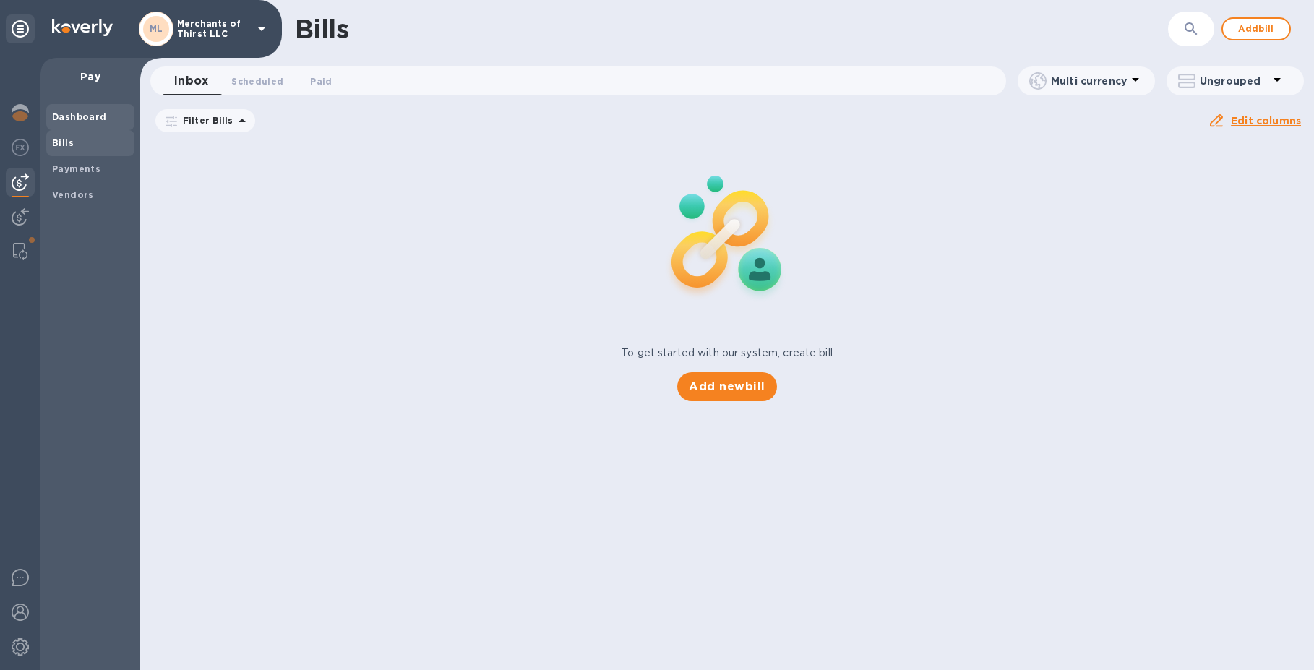
click at [59, 104] on div "Dashboard" at bounding box center [90, 117] width 88 height 26
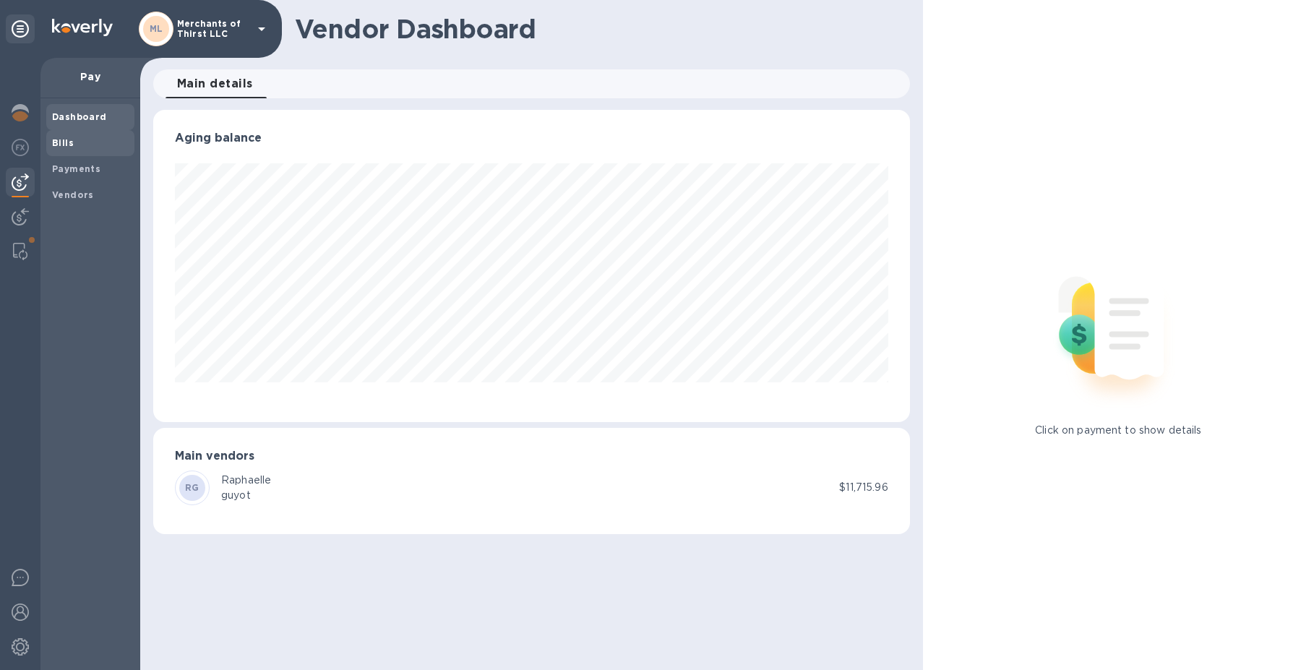
scroll to position [312, 756]
click at [72, 140] on span "Bills" at bounding box center [90, 143] width 77 height 14
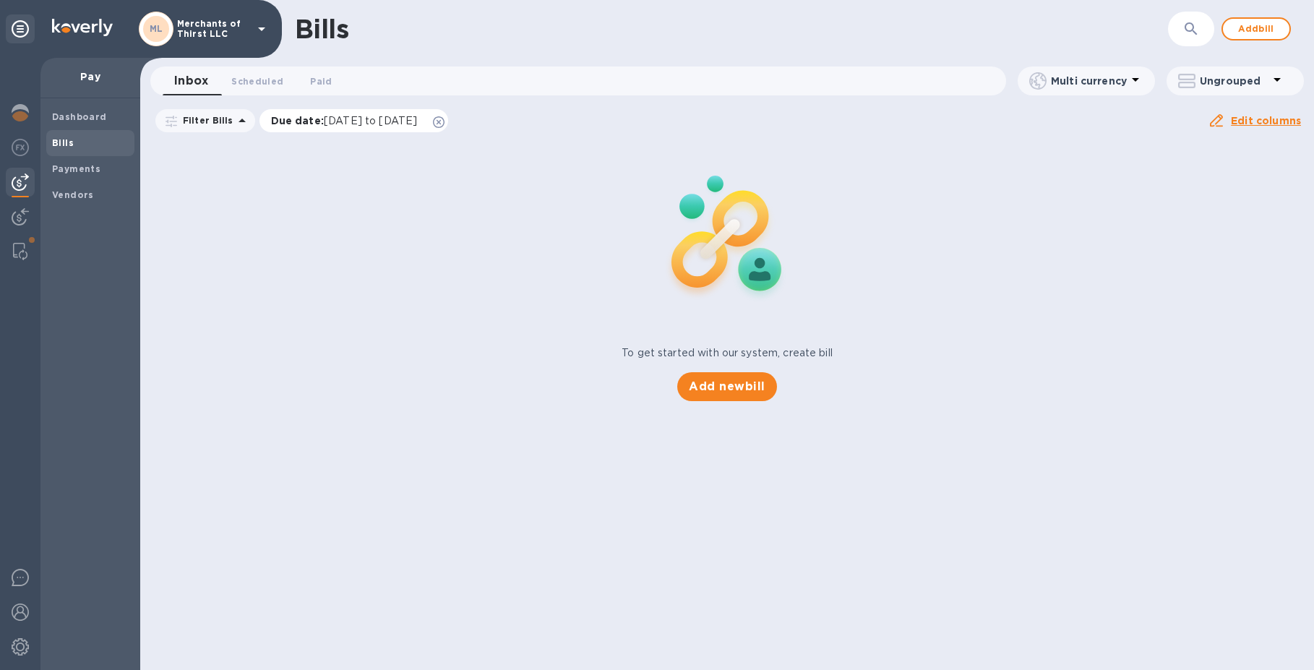
click at [444, 125] on icon at bounding box center [439, 122] width 12 height 12
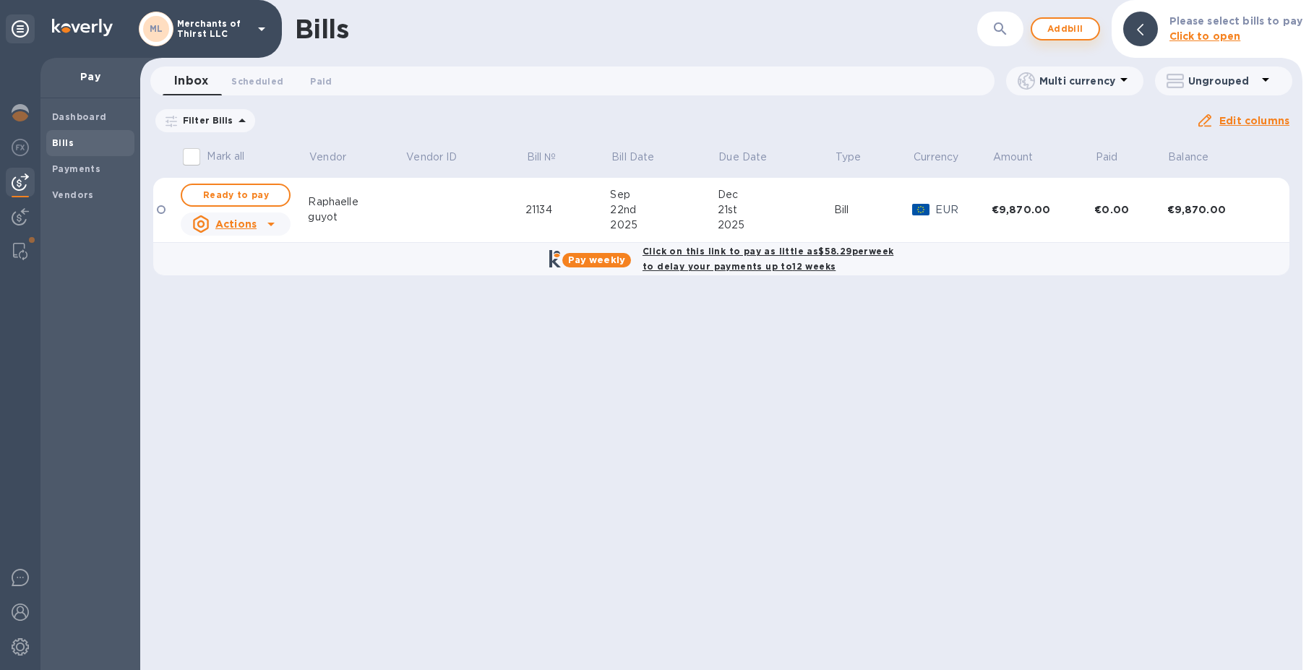
click at [1062, 32] on span "Add bill" at bounding box center [1065, 28] width 43 height 17
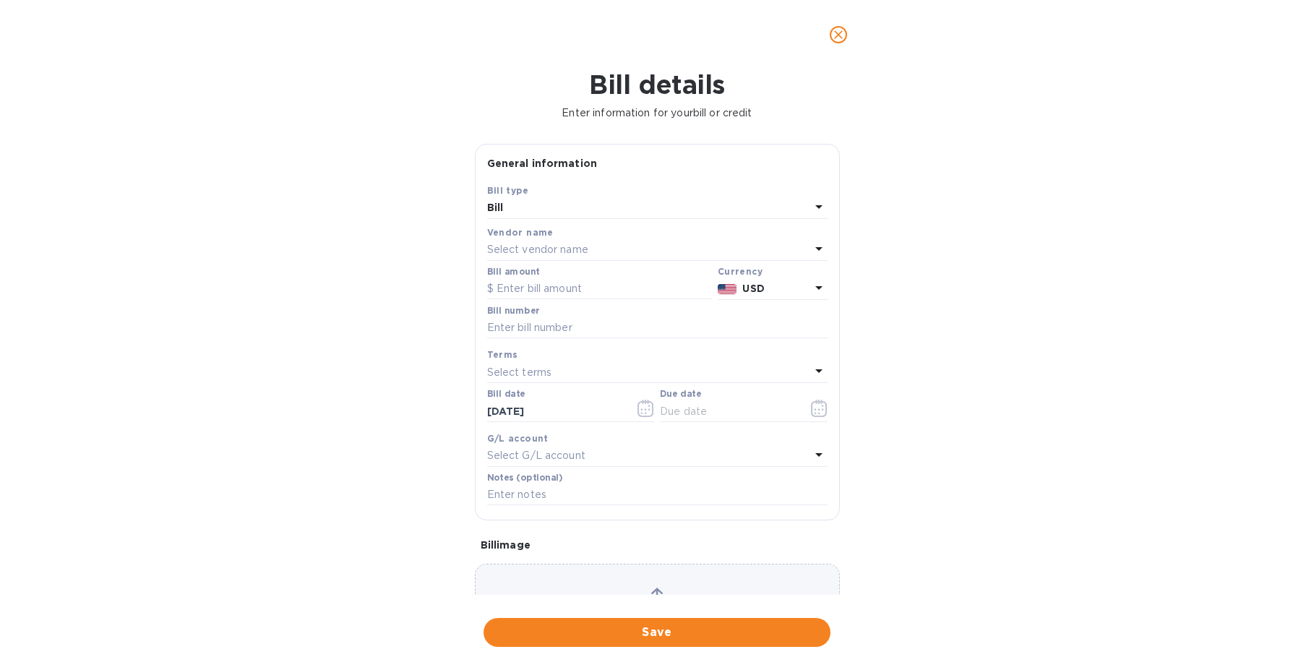
click at [640, 256] on div "Select vendor name" at bounding box center [648, 250] width 323 height 20
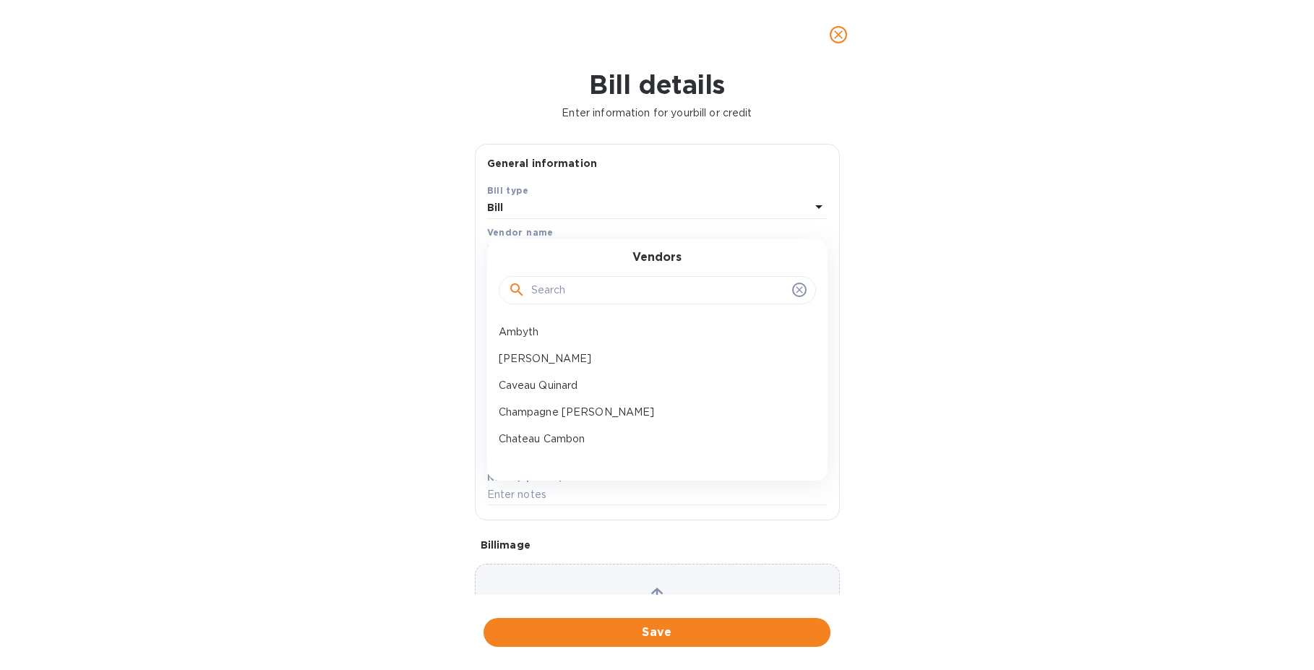
click at [650, 278] on div at bounding box center [657, 290] width 317 height 29
click at [650, 285] on input "text" at bounding box center [658, 291] width 255 height 22
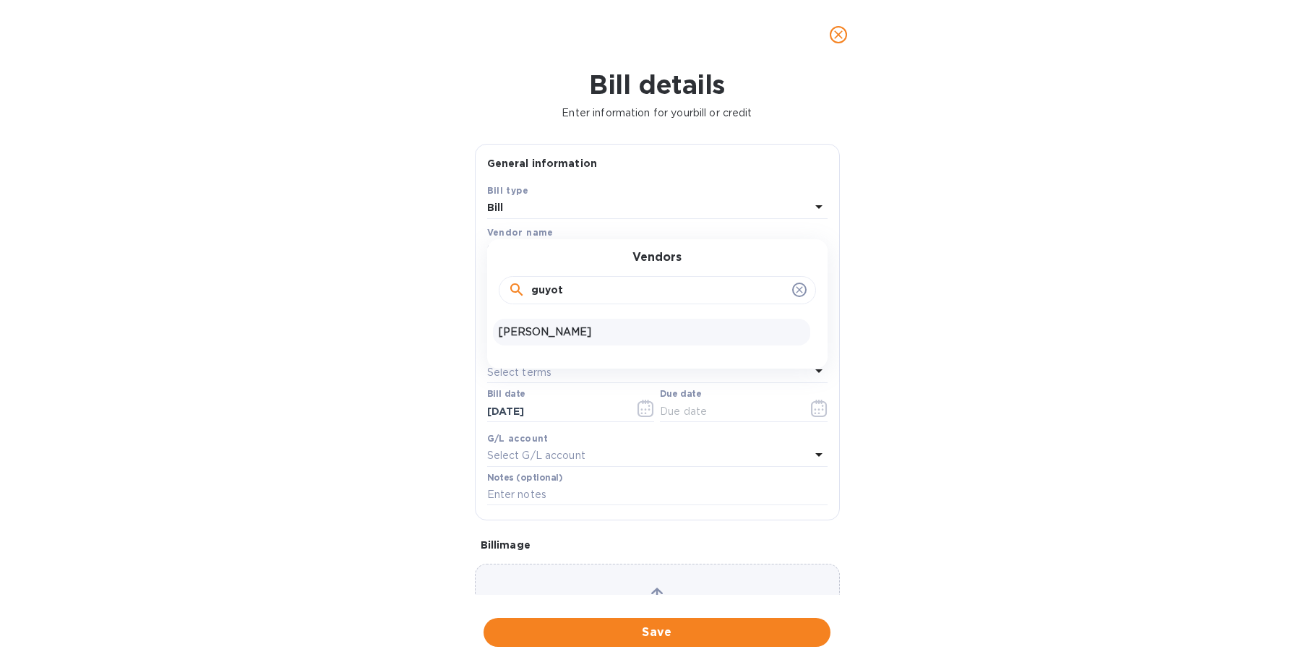
type input "guyot"
click at [584, 335] on p "[PERSON_NAME]" at bounding box center [652, 332] width 306 height 15
click at [536, 327] on input "text" at bounding box center [657, 328] width 340 height 22
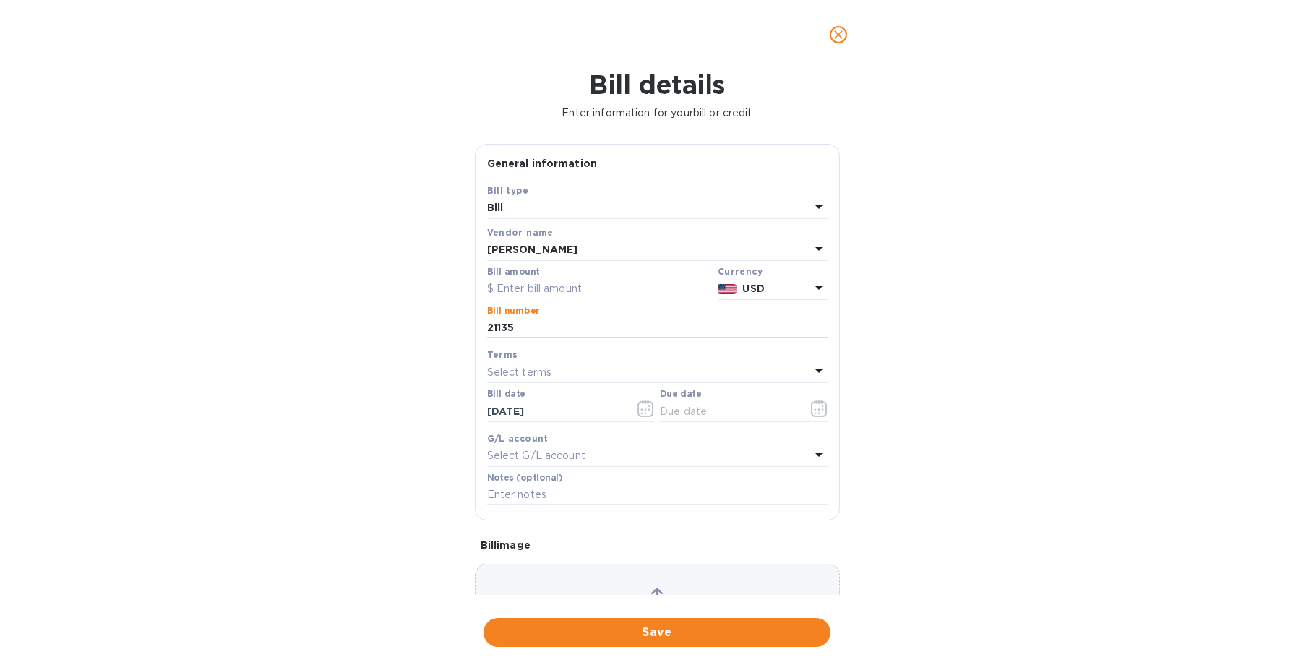
type input "21135"
click at [359, 317] on div "Bill details Enter information for your bill or credit General information Save…" at bounding box center [657, 369] width 1314 height 601
click at [533, 367] on p "Select terms" at bounding box center [519, 372] width 65 height 15
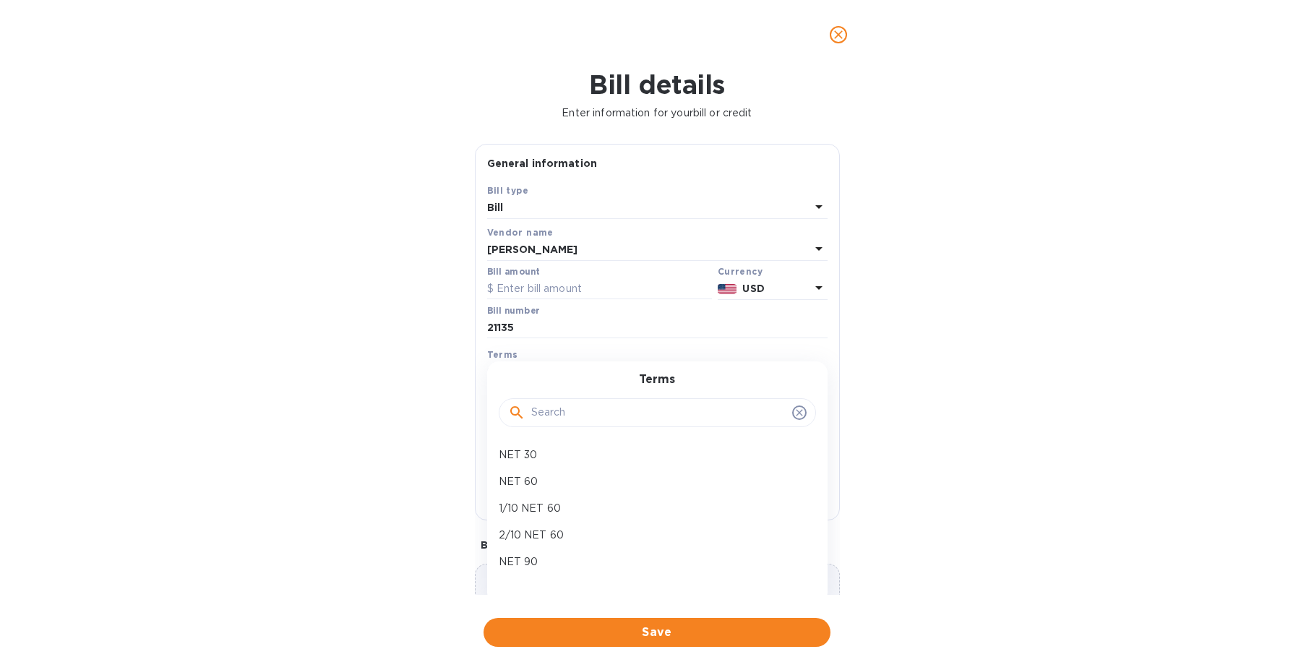
click at [534, 559] on p "NET 90" at bounding box center [652, 561] width 306 height 15
type input "[DATE]"
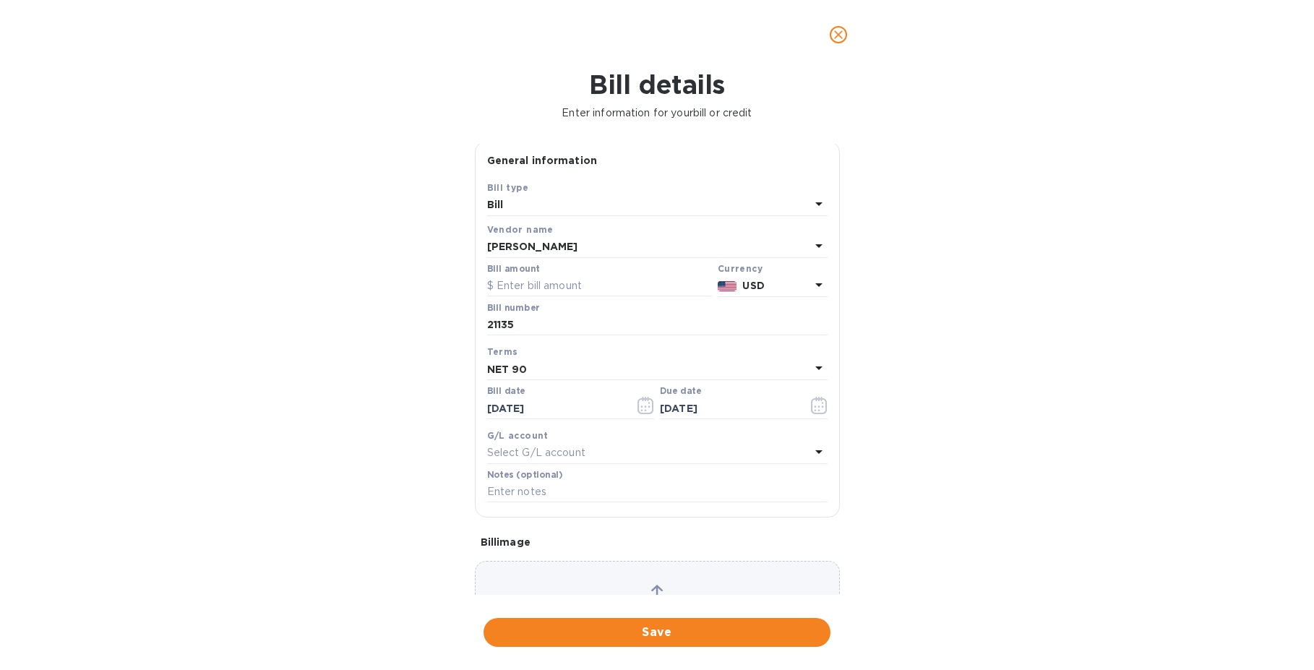
scroll to position [99, 0]
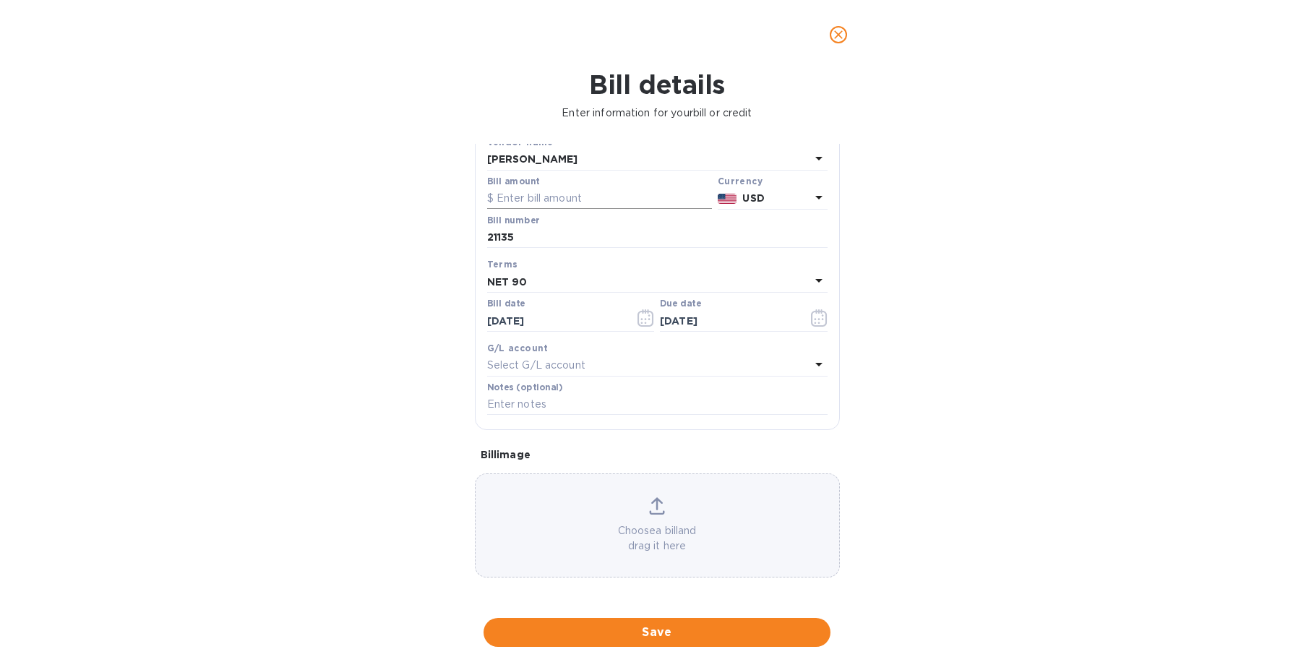
click at [548, 188] on input "text" at bounding box center [599, 199] width 225 height 22
click at [614, 237] on input "21135" at bounding box center [657, 238] width 340 height 22
click at [575, 188] on input "text" at bounding box center [599, 199] width 225 height 22
click at [343, 298] on div "Bill details Enter information for your bill or credit General information Save…" at bounding box center [657, 369] width 1314 height 601
click at [553, 195] on input "14,484" at bounding box center [604, 199] width 215 height 22
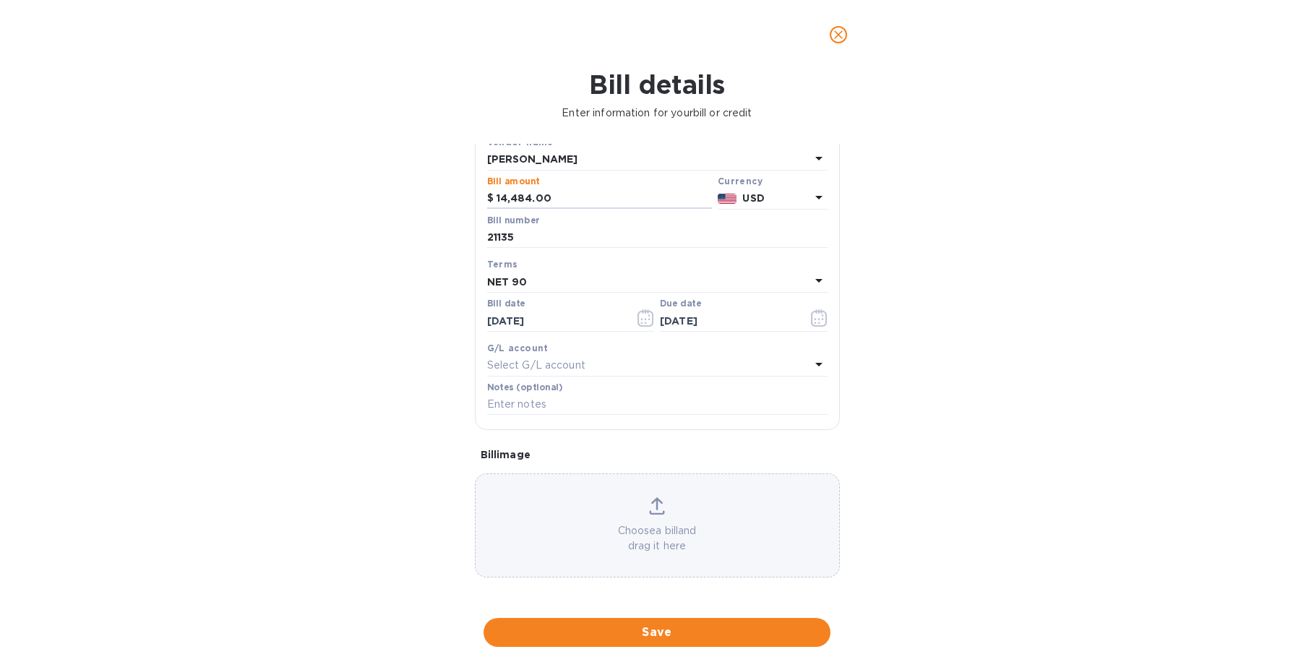
type input "14,484.00"
click at [746, 188] on div "USD" at bounding box center [775, 198] width 73 height 21
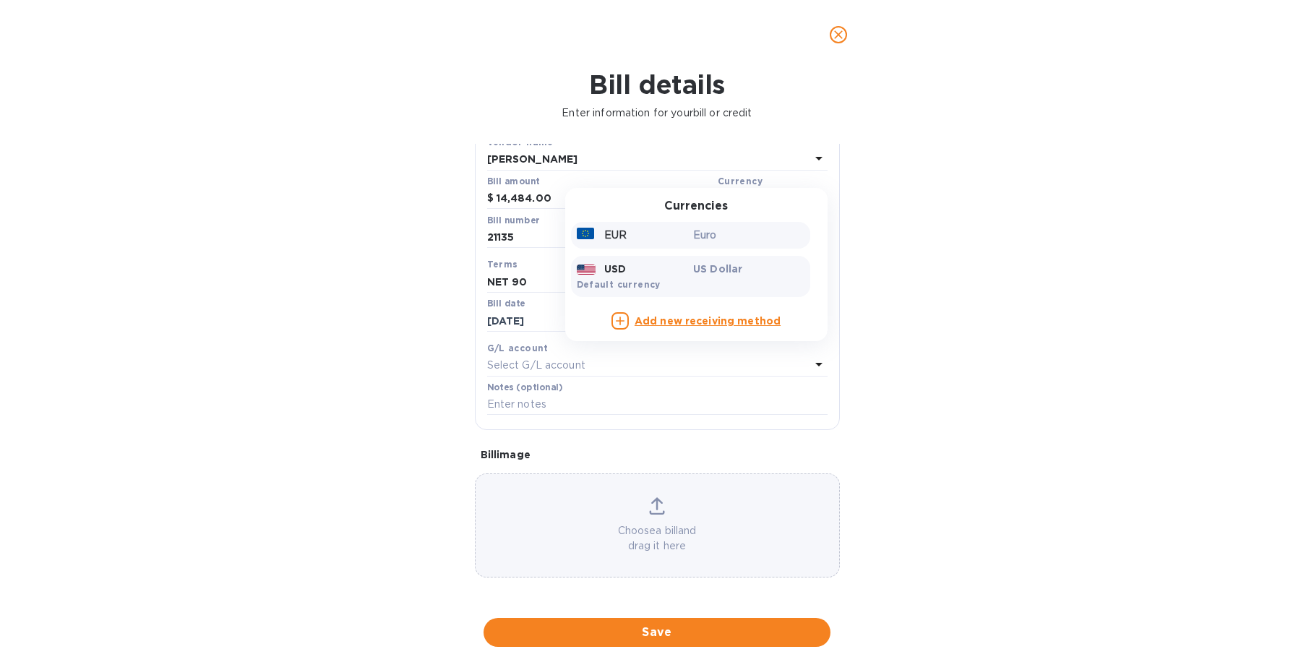
click at [703, 228] on p "Euro" at bounding box center [748, 235] width 111 height 15
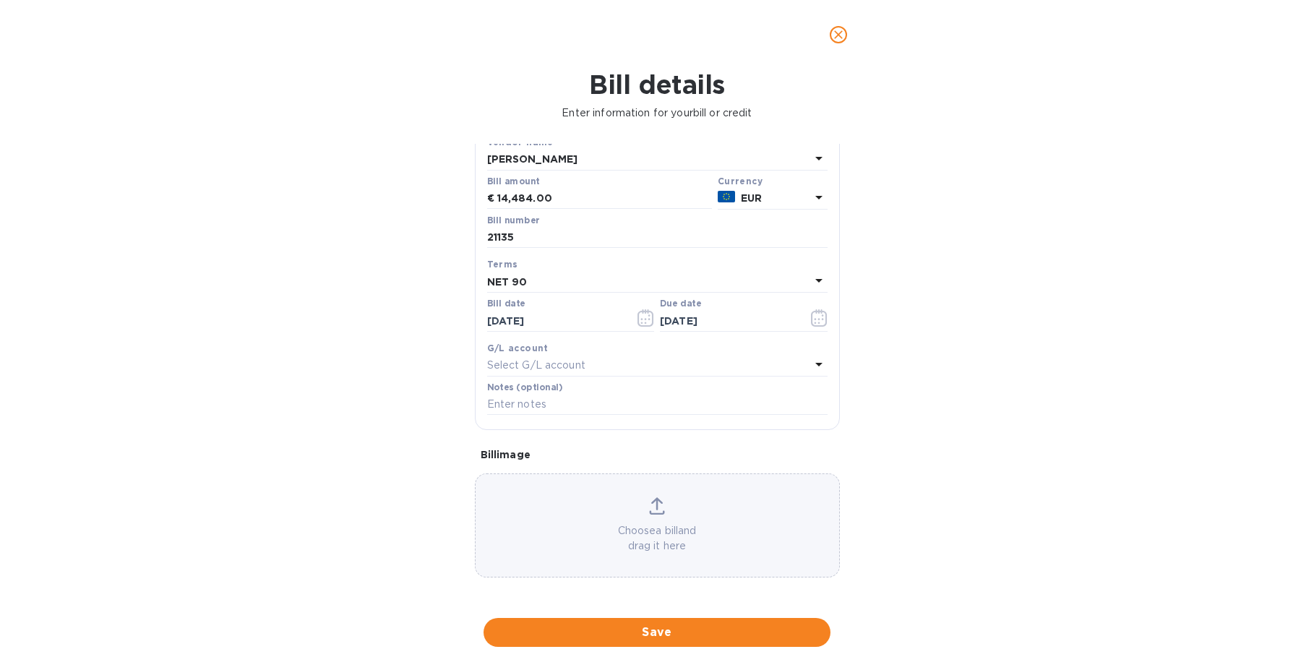
click at [380, 293] on div "Bill details Enter information for your bill or credit General information Save…" at bounding box center [657, 369] width 1314 height 601
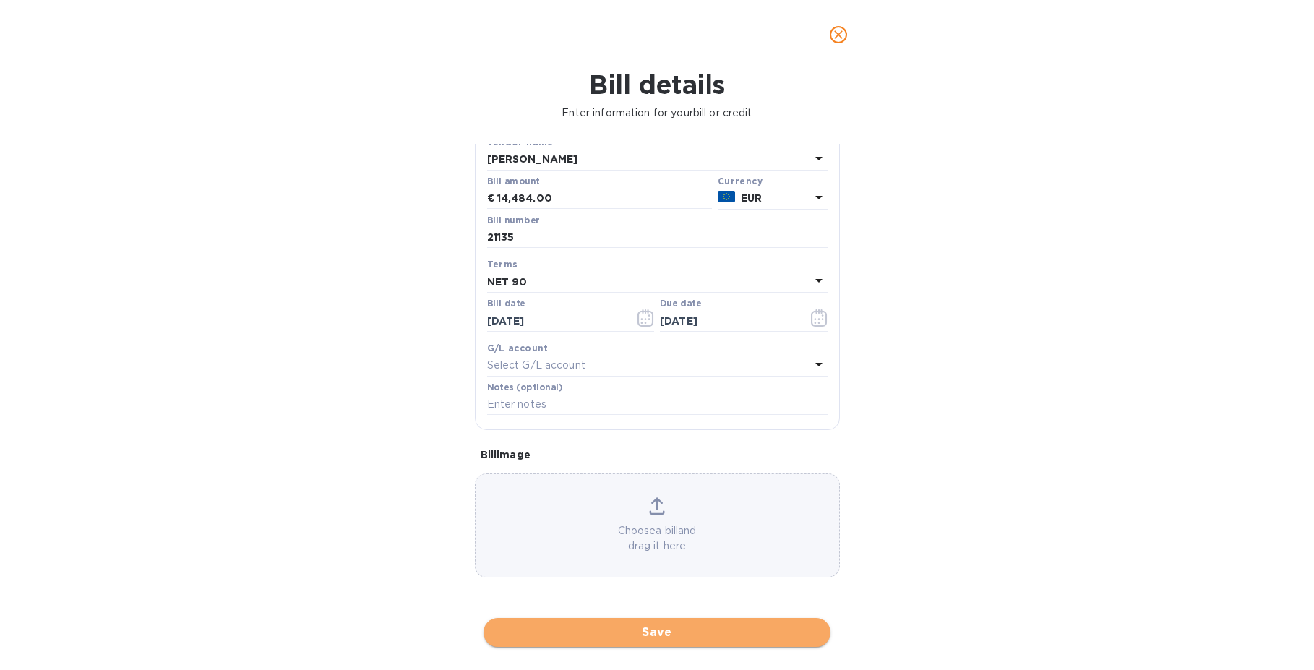
click at [630, 635] on button "Save" at bounding box center [657, 632] width 347 height 29
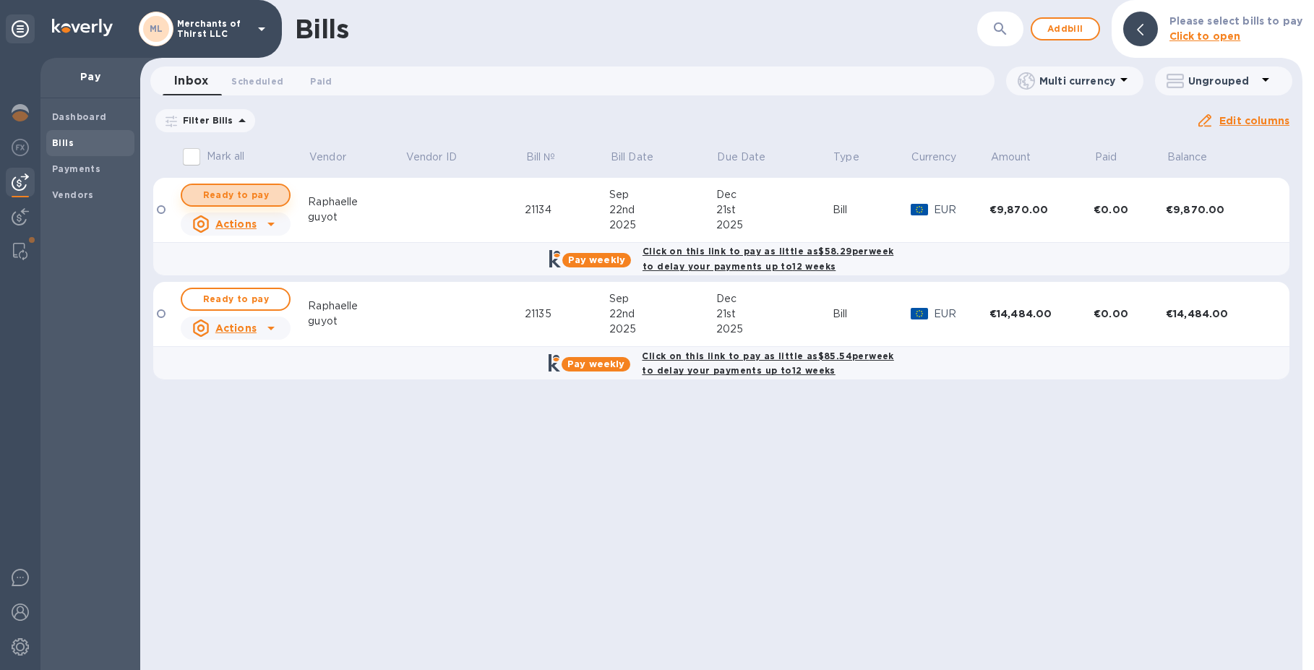
click at [233, 193] on span "Ready to pay" at bounding box center [236, 194] width 84 height 17
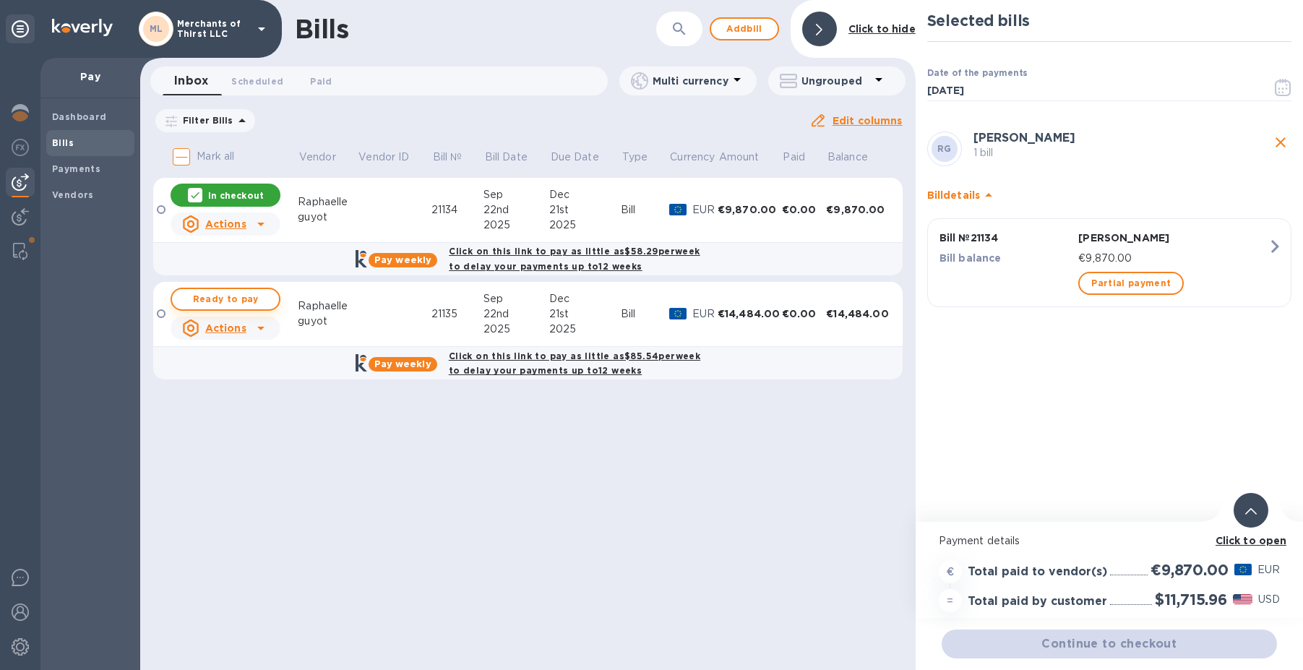
click at [237, 300] on span "Ready to pay" at bounding box center [226, 299] width 84 height 17
checkbox input "true"
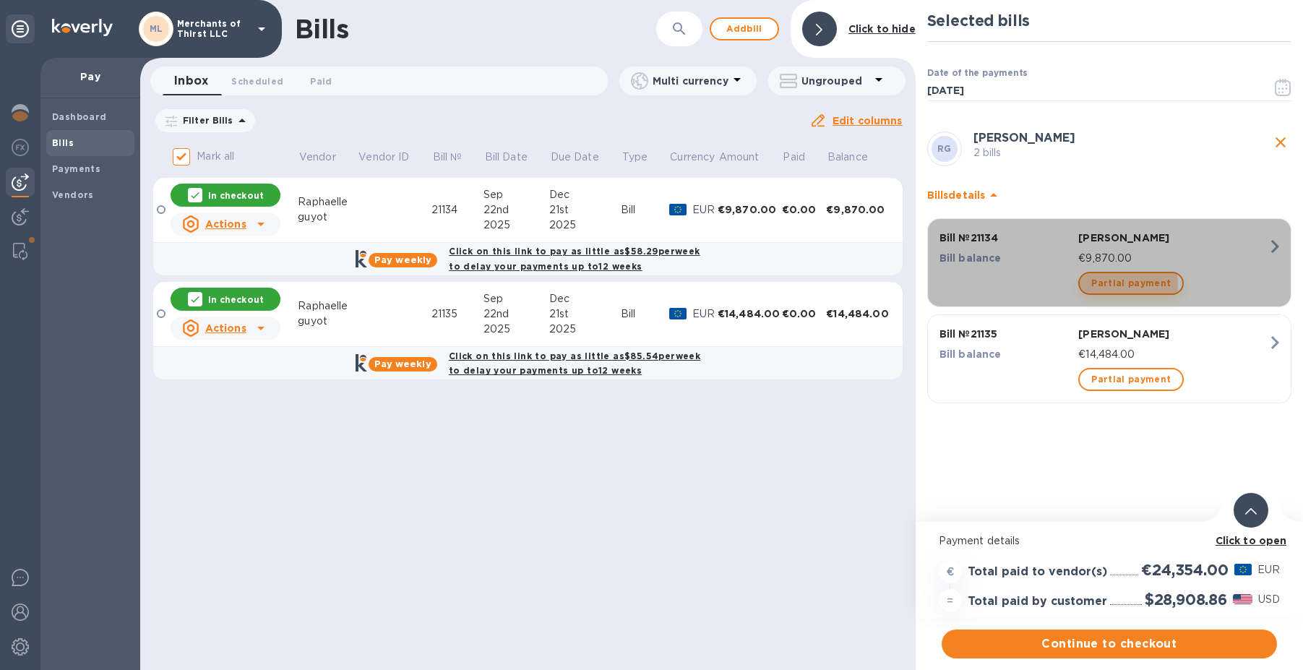
click at [1116, 284] on span "Partial payment" at bounding box center [1131, 283] width 80 height 17
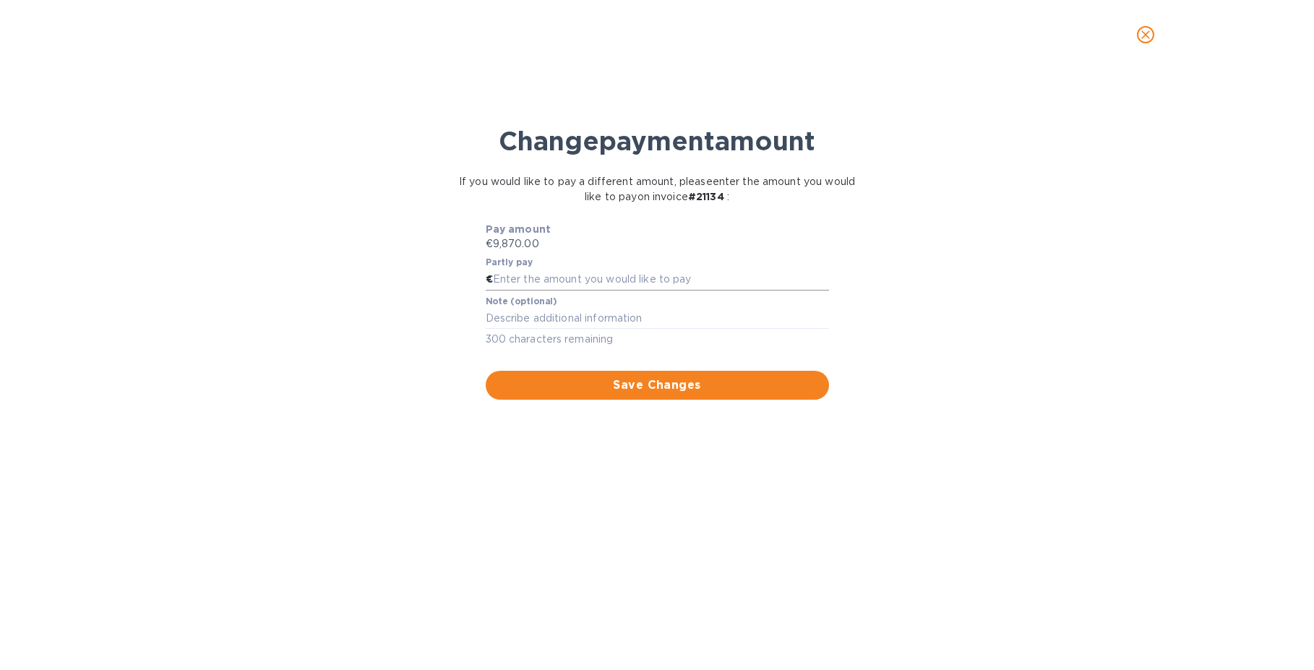
click at [539, 287] on input "text" at bounding box center [661, 280] width 336 height 22
type input "4,935"
click at [412, 316] on div "Change payment amount If you would like to pay a different amount, please enter…" at bounding box center [657, 376] width 1291 height 587
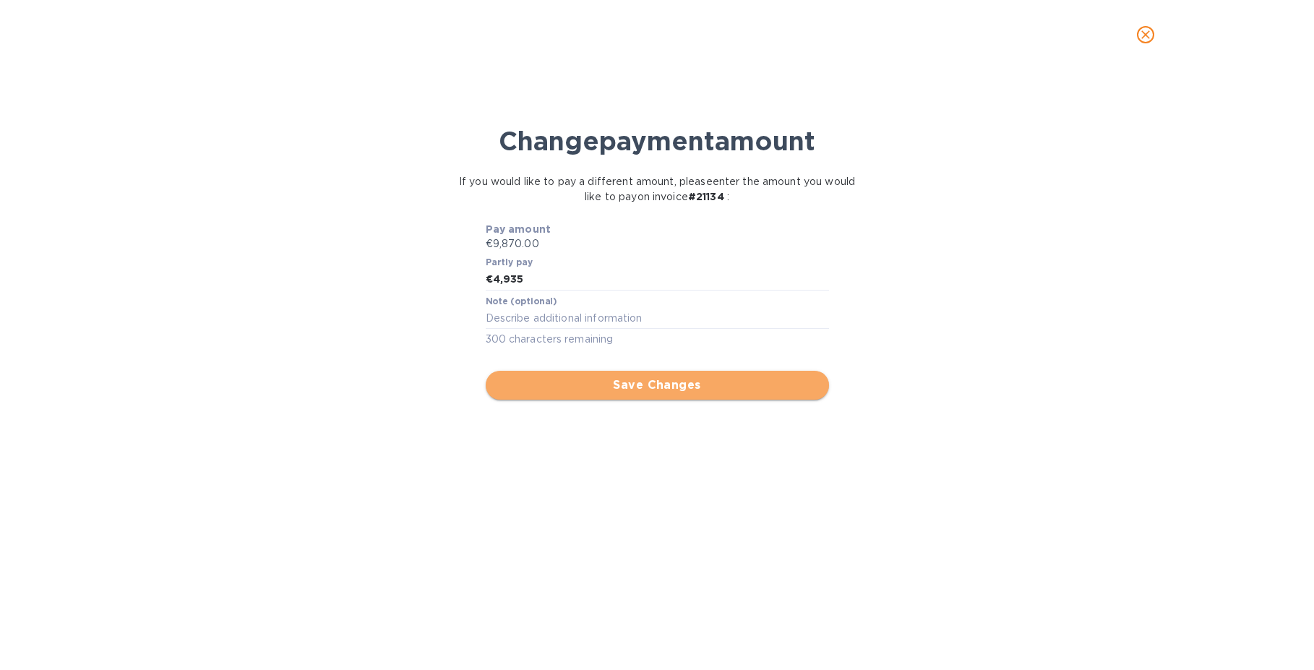
click at [596, 392] on span "Save Changes" at bounding box center [657, 385] width 320 height 17
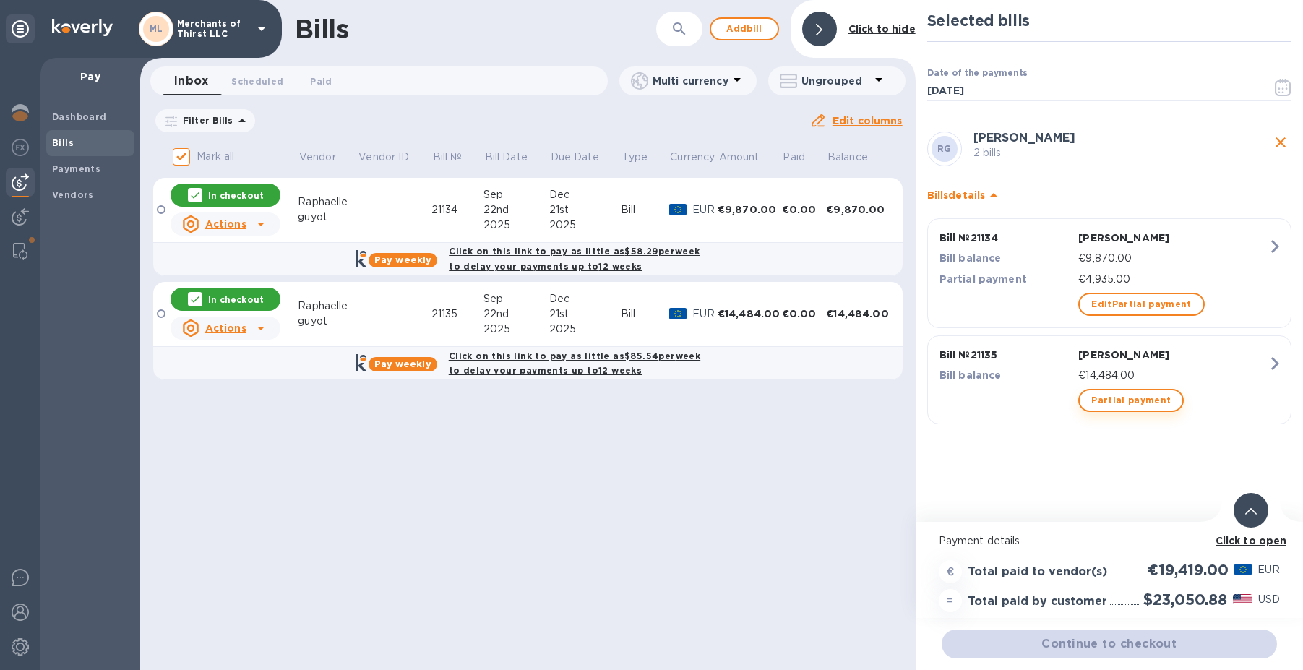
click at [1112, 399] on span "Partial payment" at bounding box center [1131, 400] width 80 height 17
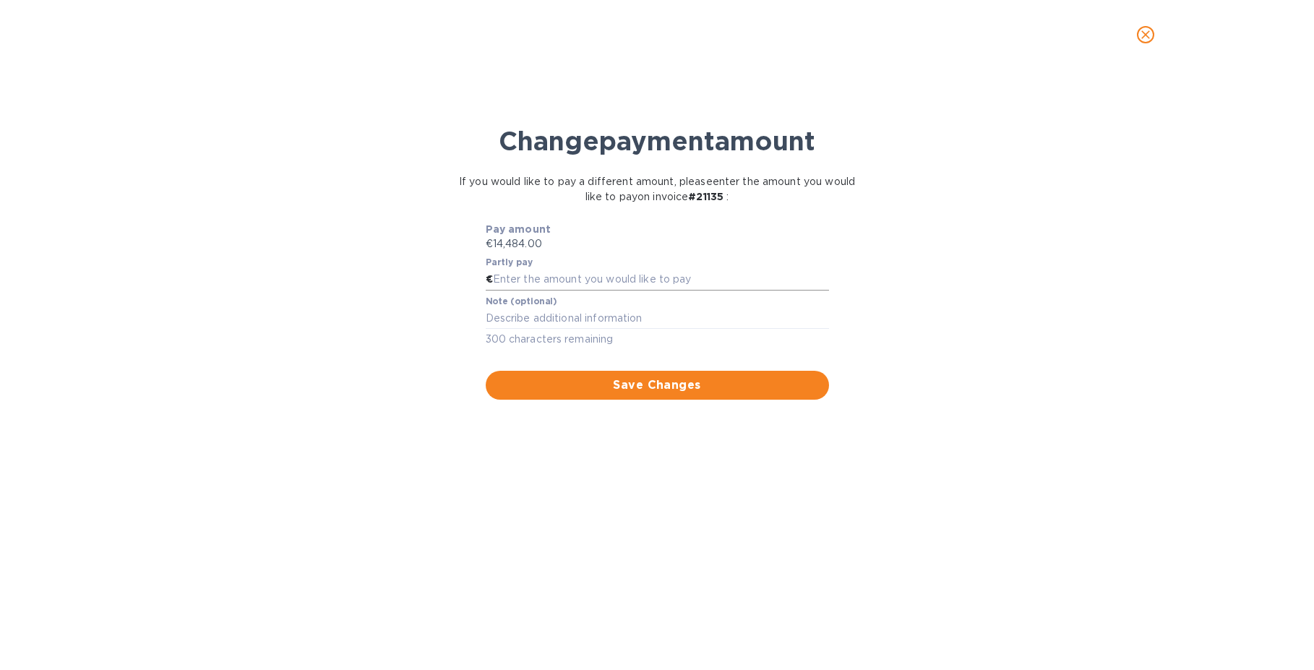
click at [559, 281] on input "text" at bounding box center [661, 280] width 336 height 22
type input "7,242"
click at [422, 272] on div "Change payment amount If you would like to pay a different amount, please enter…" at bounding box center [657, 376] width 1291 height 587
click at [551, 383] on span "Save Changes" at bounding box center [657, 385] width 320 height 17
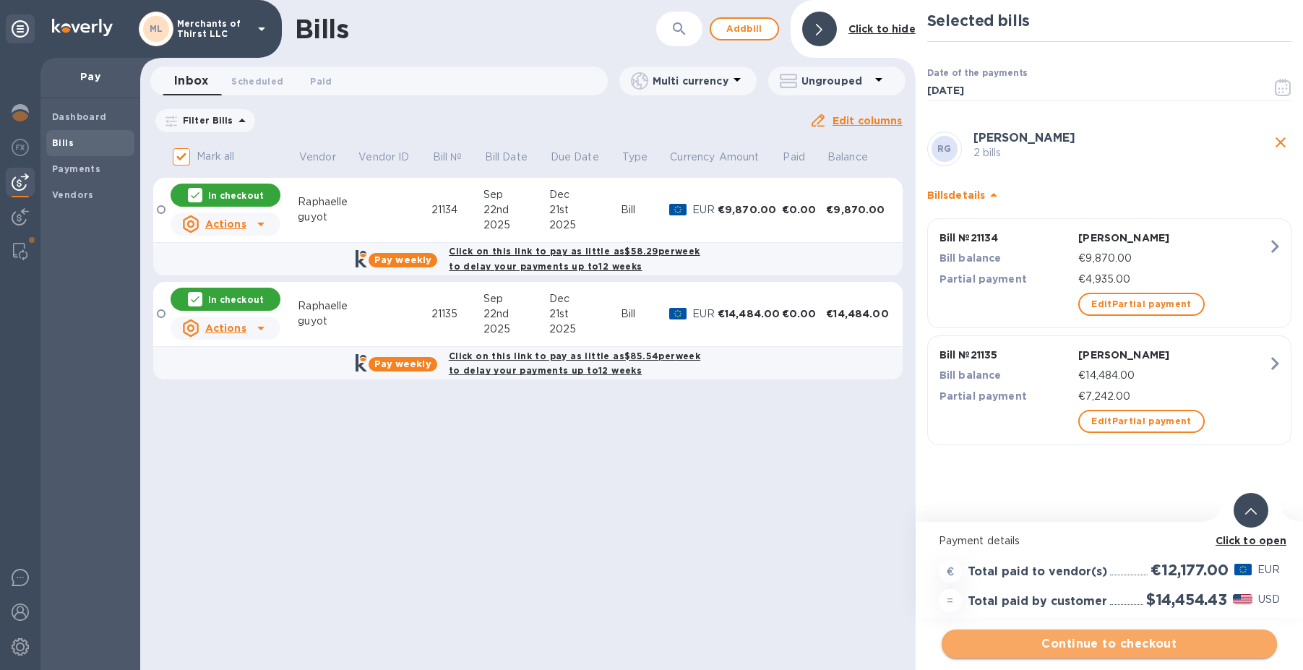
click at [1047, 637] on span "Continue to checkout" at bounding box center [1109, 643] width 312 height 17
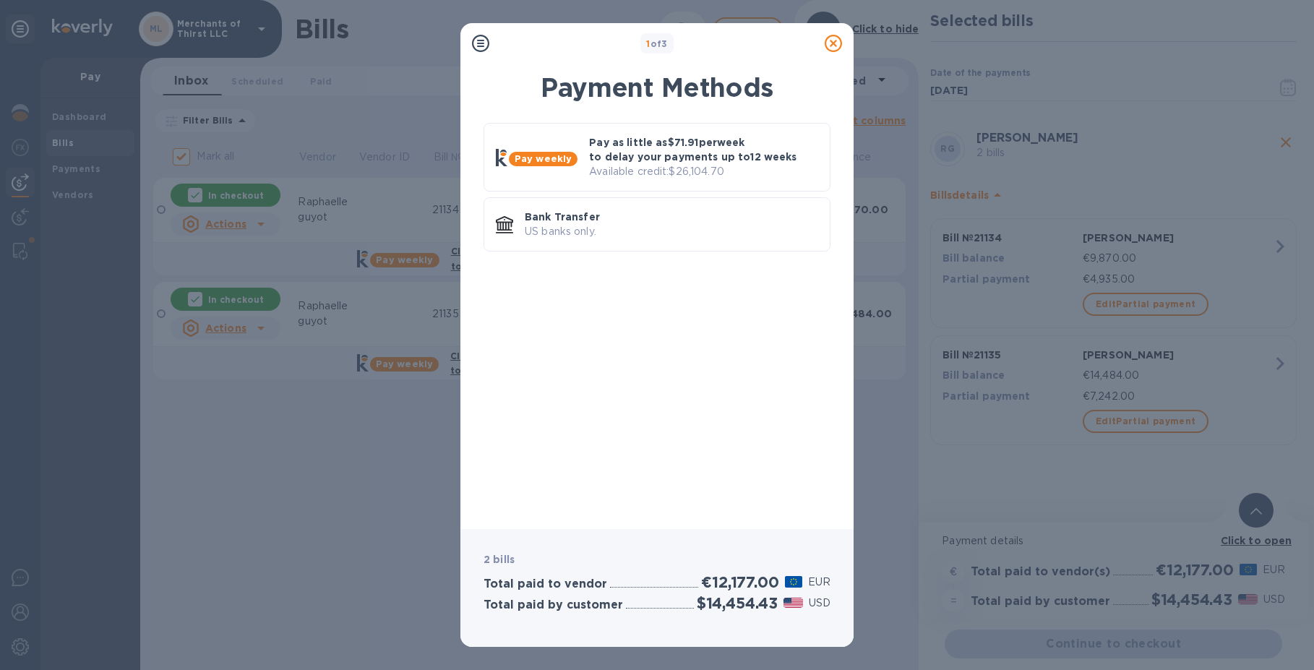
click at [778, 439] on div "Pay weekly Pay as little as $71.91 per week to delay your payments up to 12 wee…" at bounding box center [657, 315] width 370 height 403
click at [674, 237] on p "US banks only." at bounding box center [671, 231] width 293 height 15
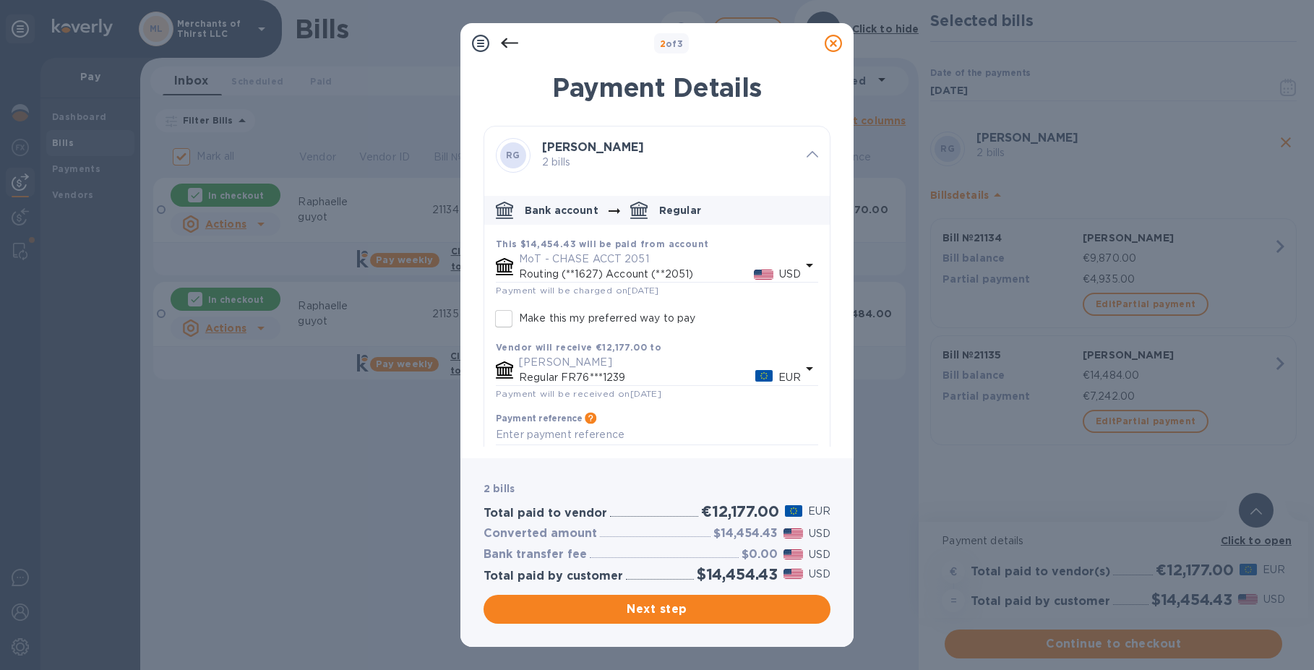
drag, startPoint x: 512, startPoint y: 44, endPoint x: 517, endPoint y: 51, distance: 9.3
click at [512, 45] on icon at bounding box center [509, 43] width 17 height 17
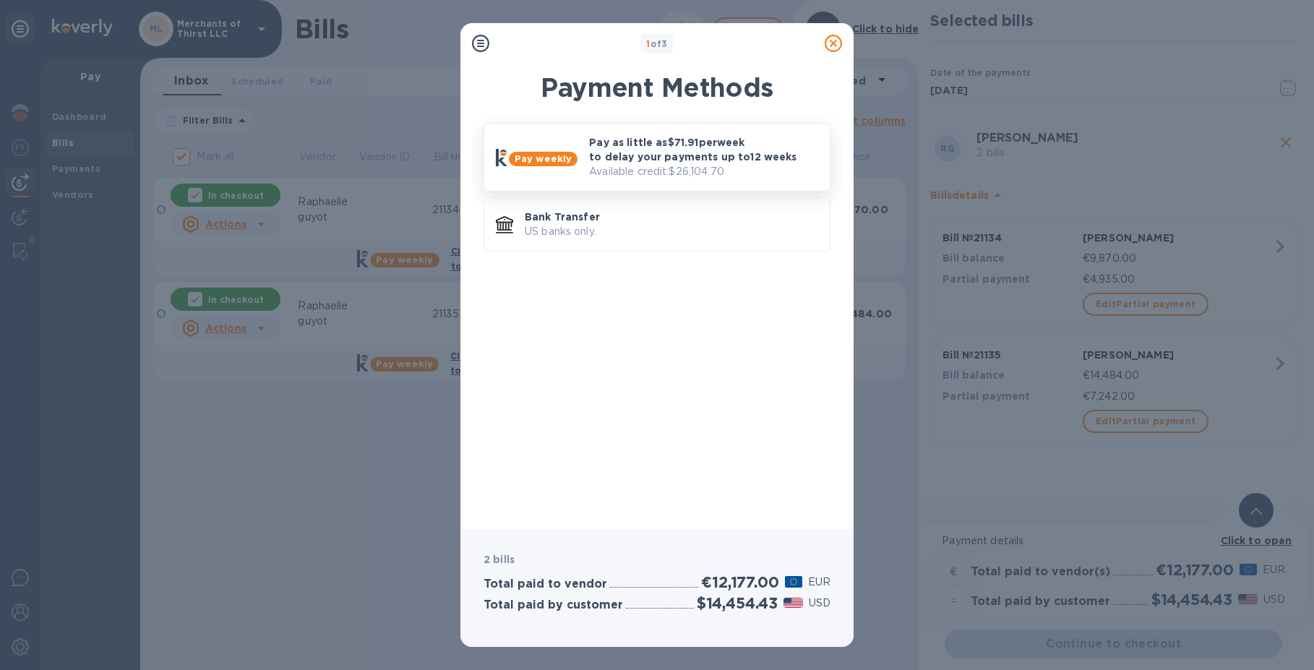
click at [601, 152] on p "Pay as little as $71.91 per week to delay your payments up to 12 weeks" at bounding box center [703, 149] width 229 height 29
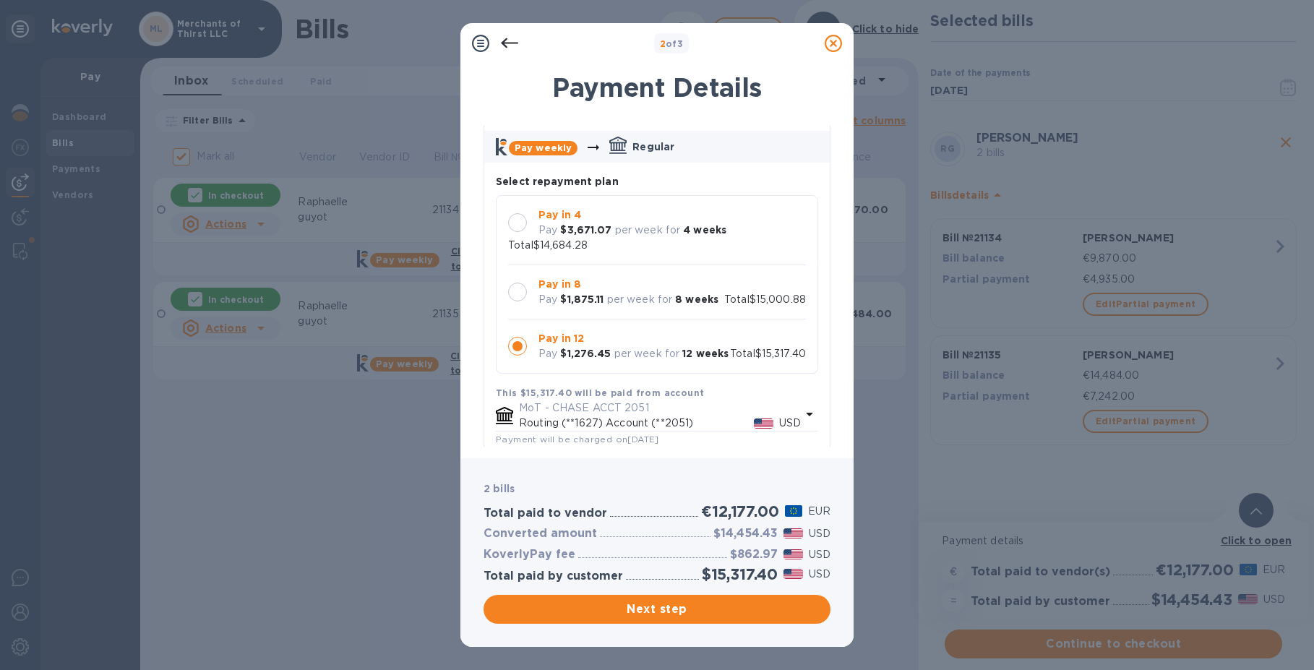
scroll to position [0, 0]
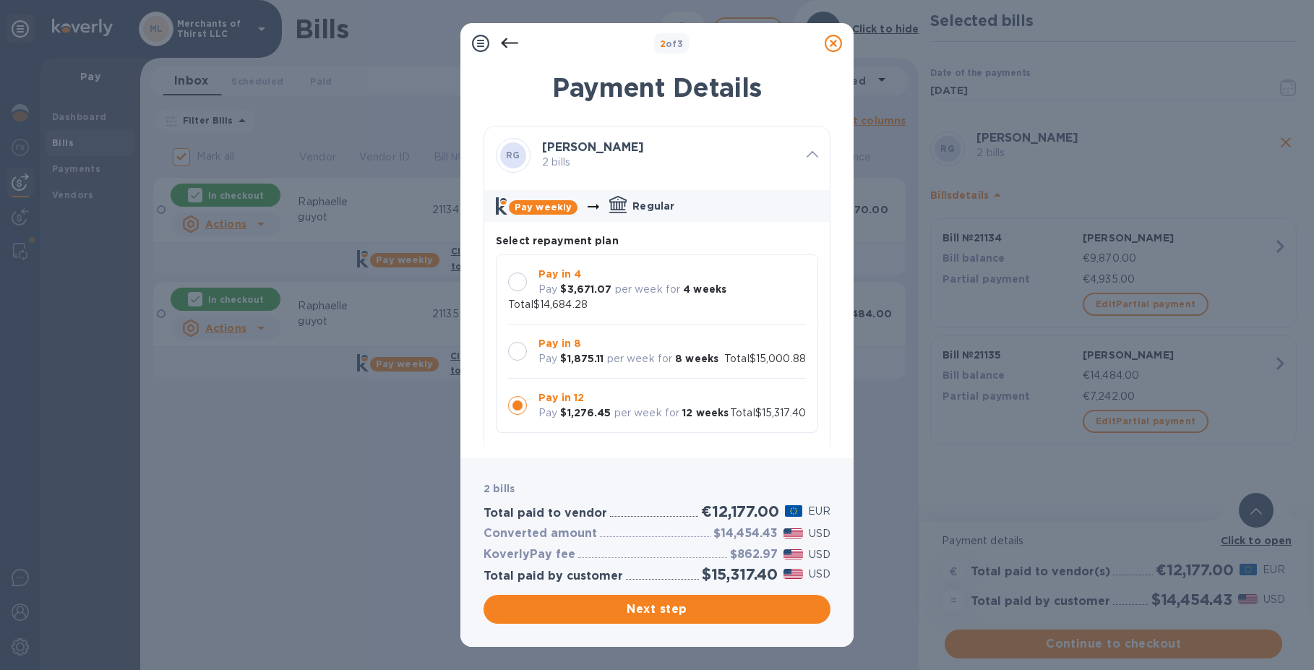
click at [686, 296] on p "4 weeks" at bounding box center [704, 289] width 43 height 15
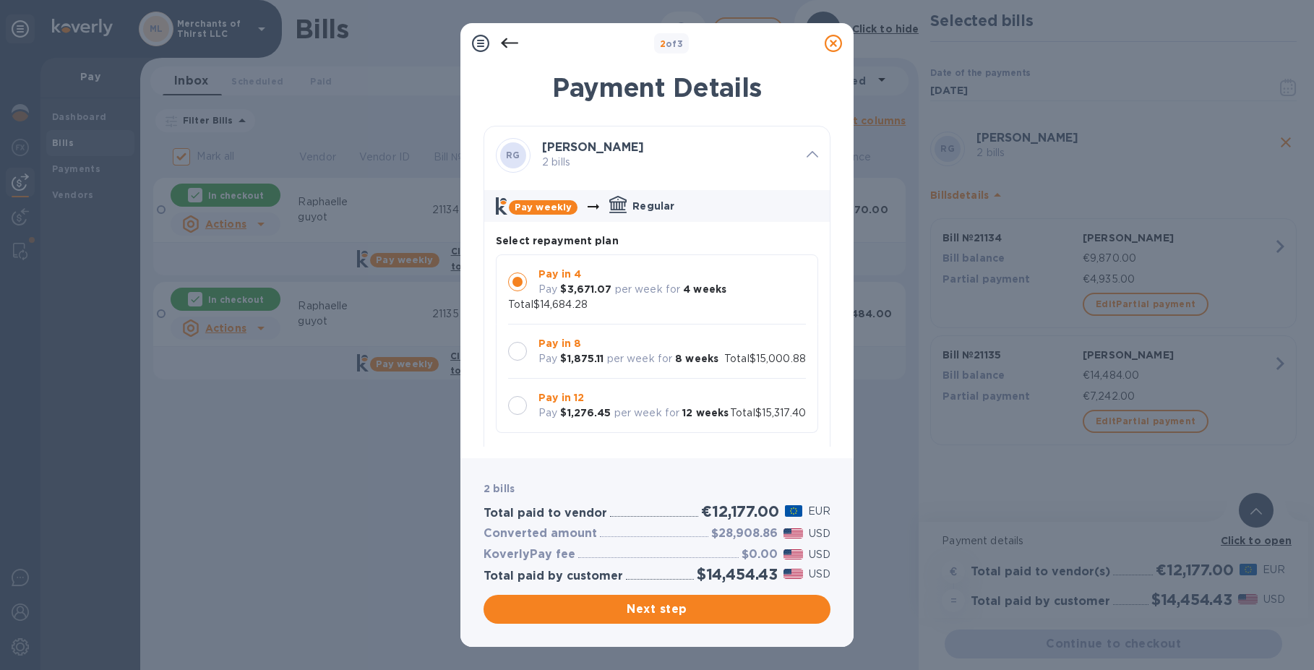
click at [515, 38] on icon at bounding box center [509, 43] width 17 height 17
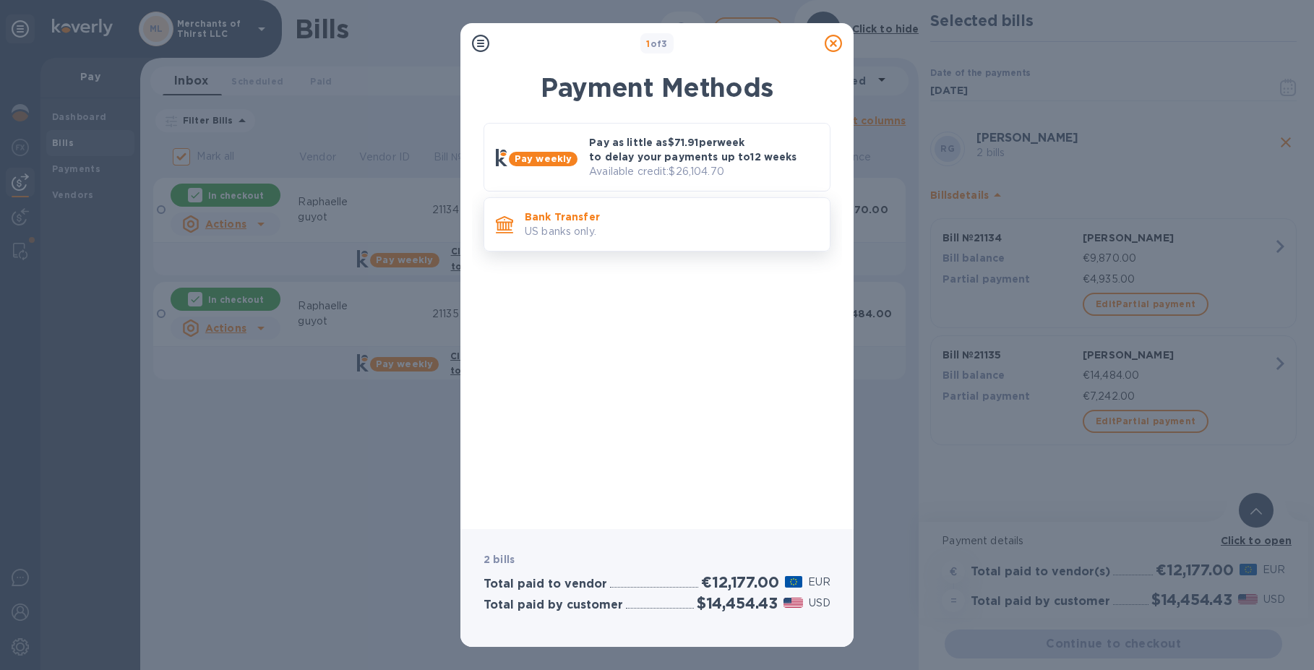
click at [609, 218] on p "Bank Transfer" at bounding box center [671, 217] width 293 height 14
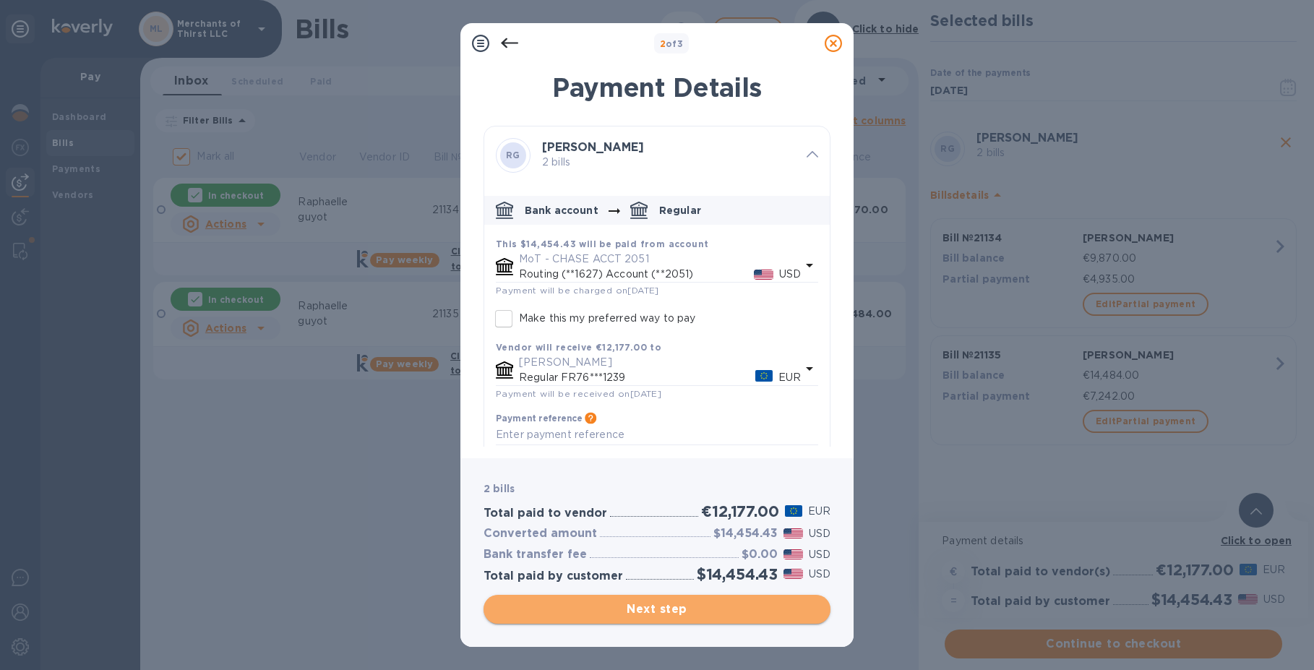
click at [579, 616] on span "Next step" at bounding box center [657, 609] width 324 height 17
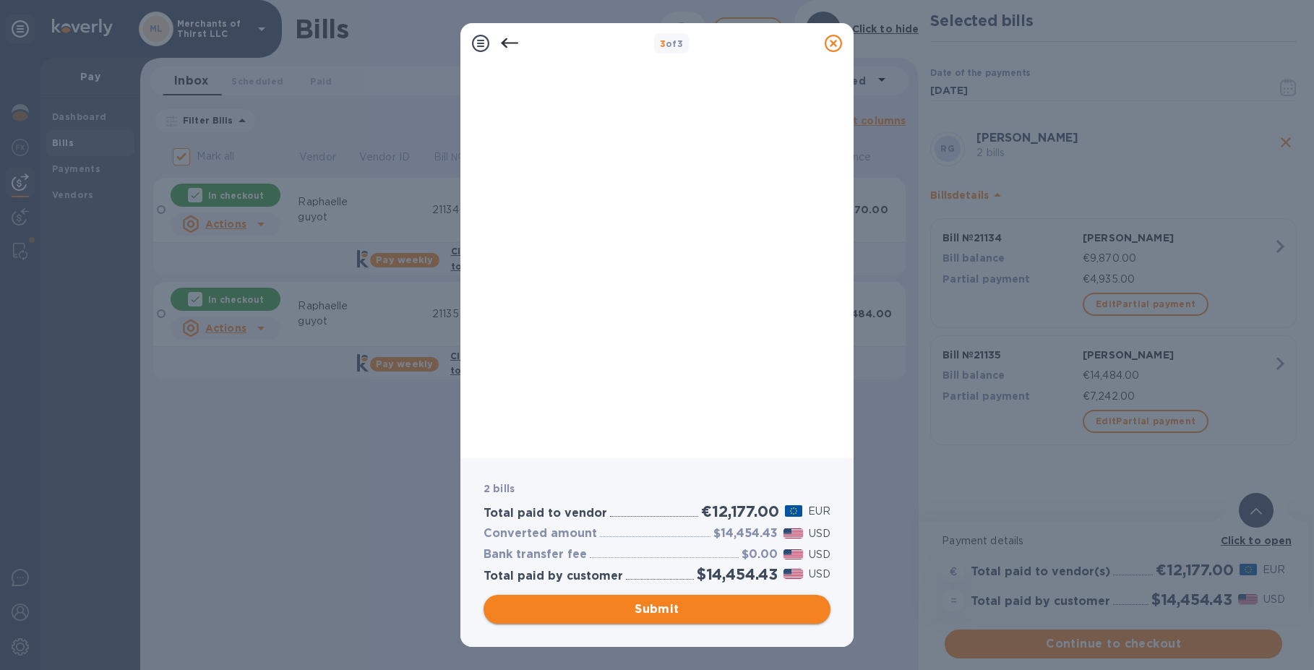
click at [665, 611] on span "Submit" at bounding box center [657, 609] width 324 height 17
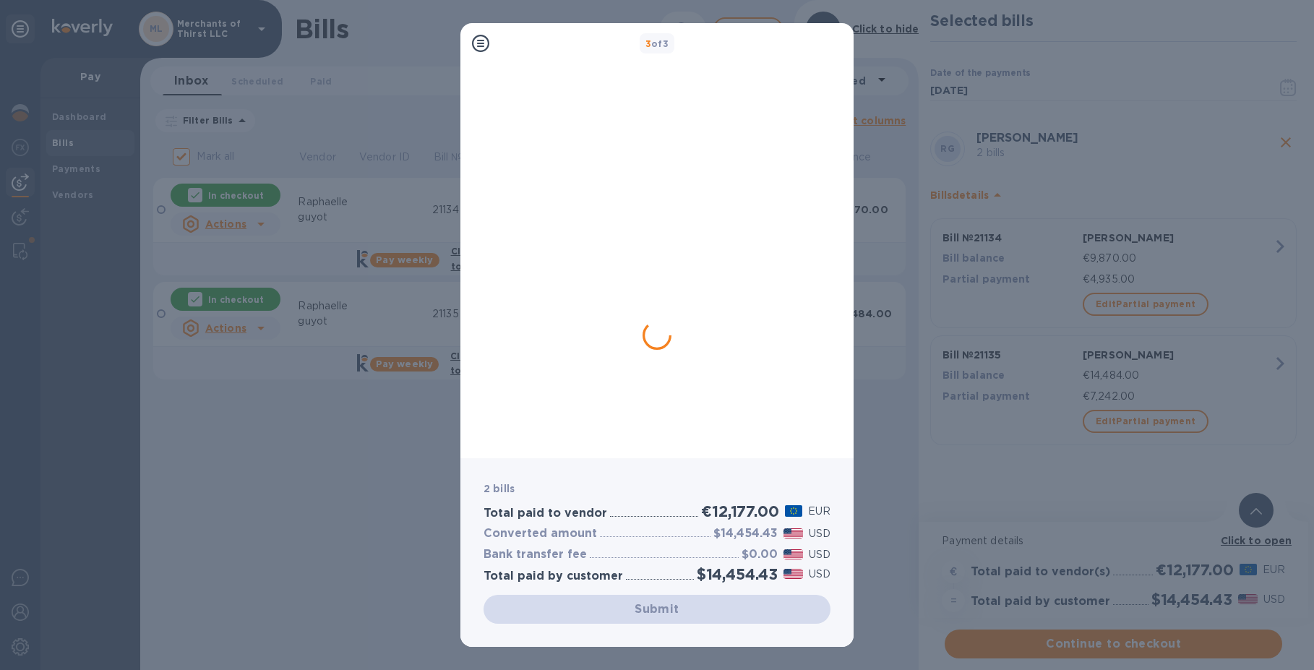
click at [811, 102] on div at bounding box center [657, 162] width 347 height 181
click at [717, 173] on div at bounding box center [657, 162] width 347 height 181
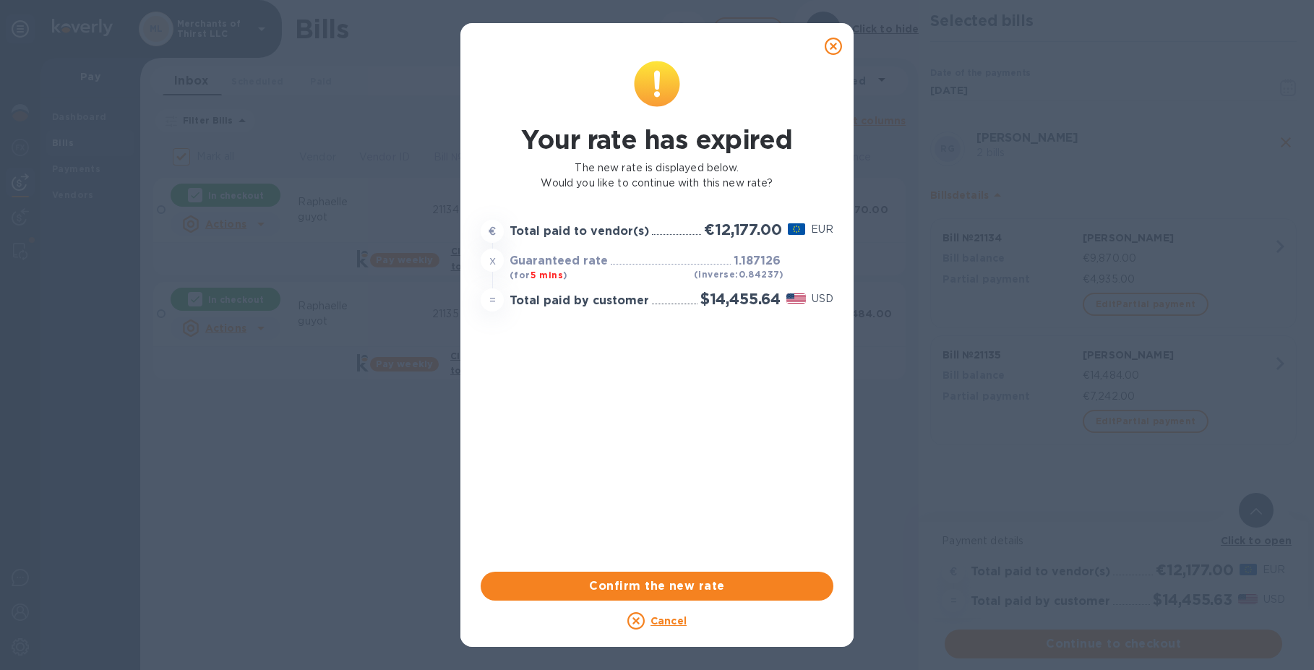
click at [606, 465] on div "Your rate has expired The new rate is displayed below. Would you like to contin…" at bounding box center [657, 313] width 358 height 511
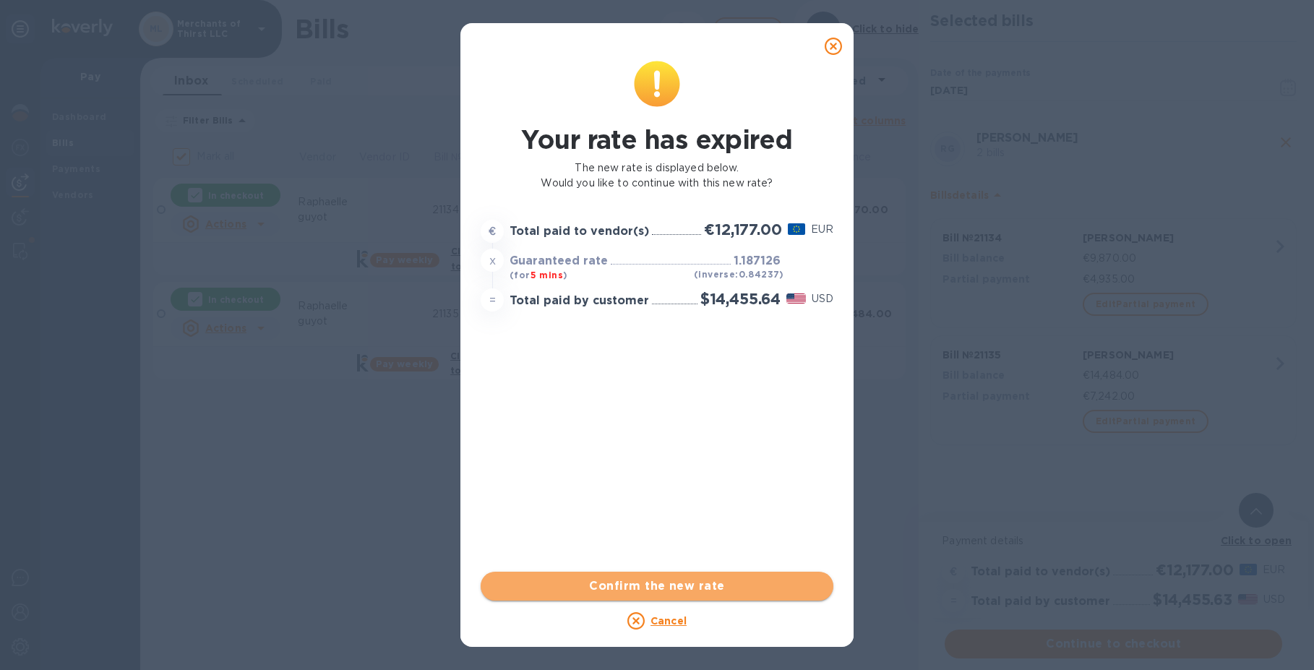
click at [647, 582] on span "Confirm the new rate" at bounding box center [657, 585] width 330 height 17
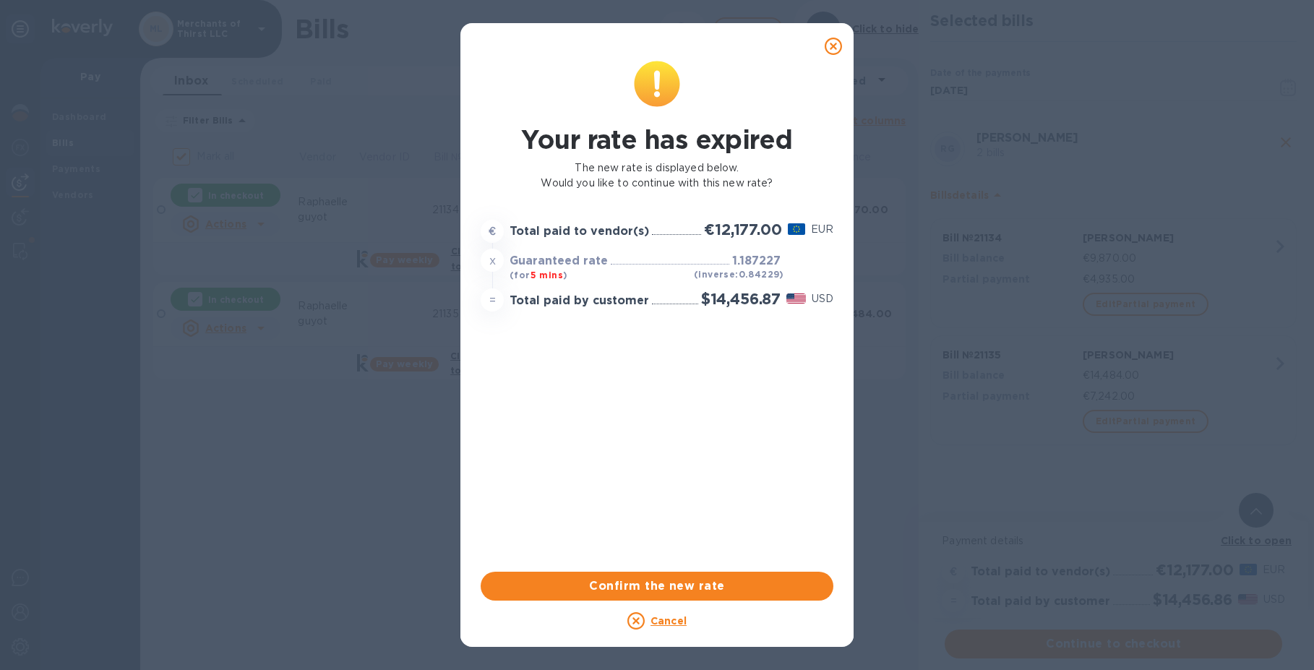
click at [649, 566] on div "Confirm the new rate" at bounding box center [657, 586] width 364 height 40
click at [663, 590] on span "Confirm the new rate" at bounding box center [657, 585] width 330 height 17
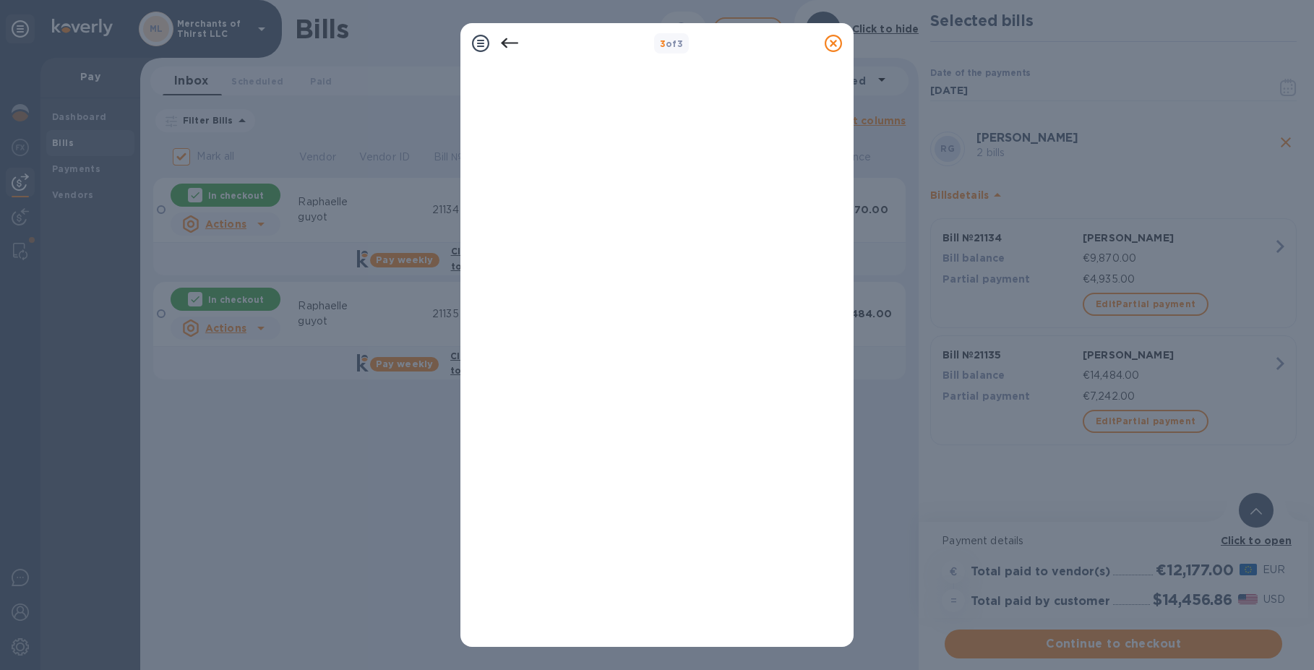
click at [502, 44] on icon at bounding box center [509, 43] width 17 height 17
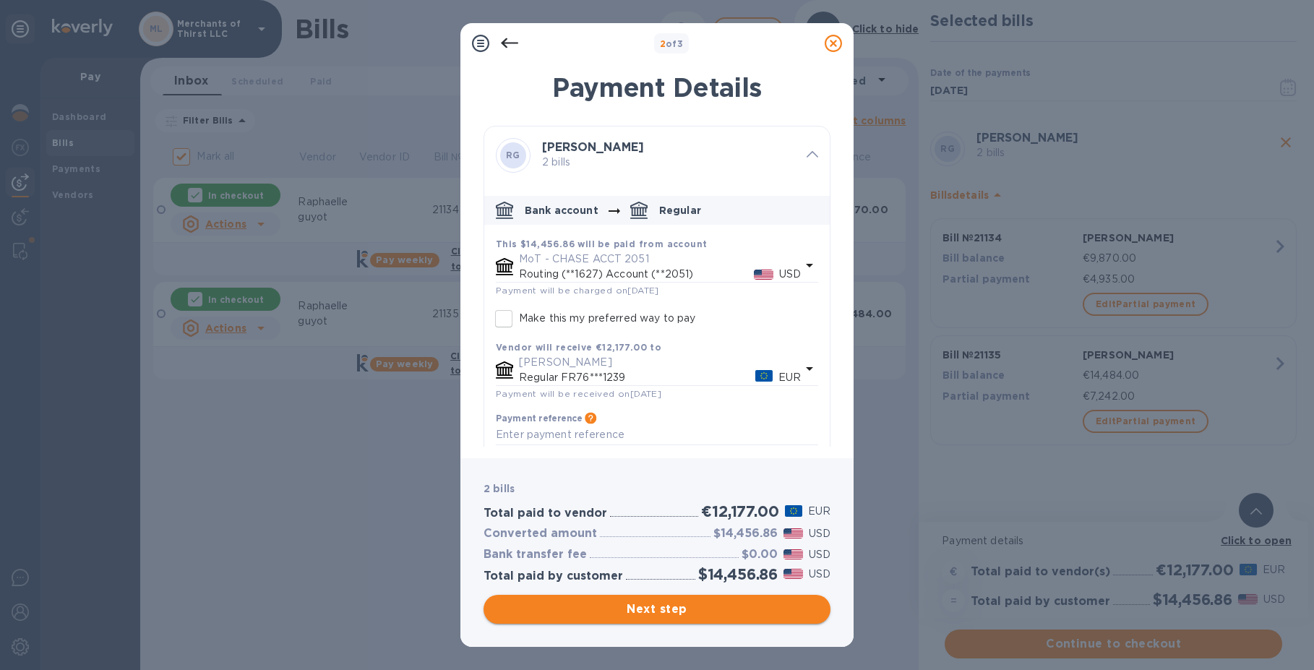
click at [666, 594] on div "Next step" at bounding box center [657, 609] width 353 height 35
click at [662, 599] on button "Next step" at bounding box center [657, 609] width 347 height 29
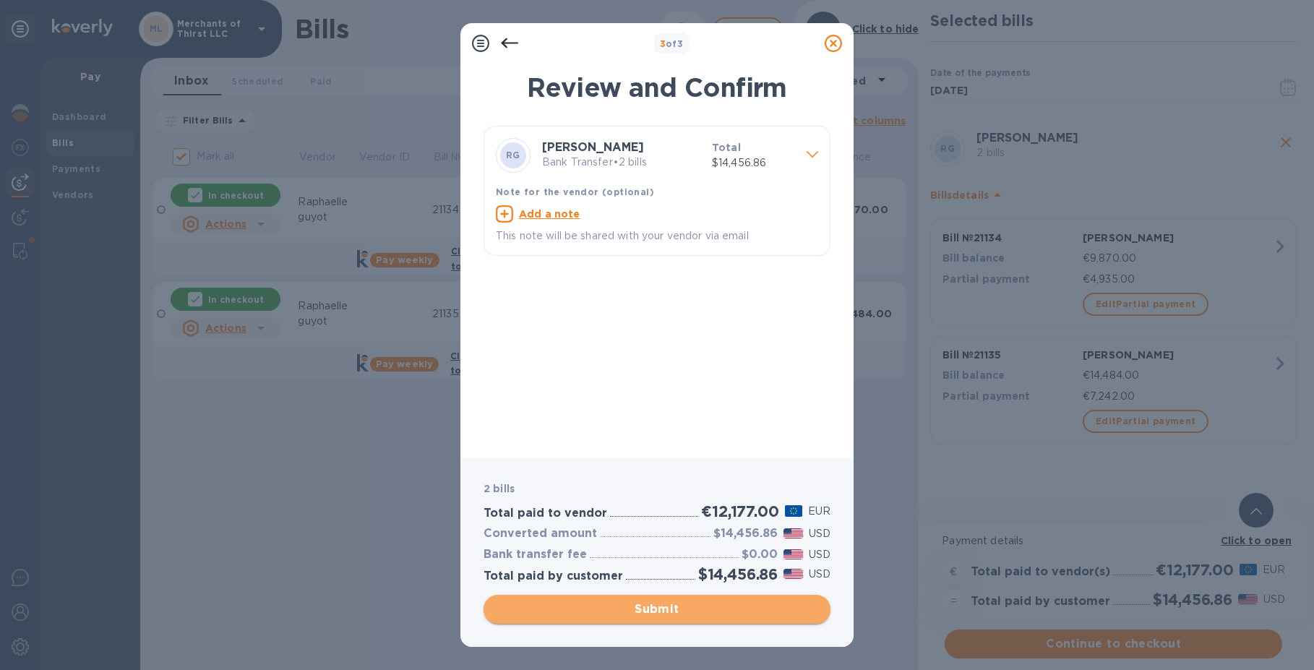
click at [663, 607] on span "Submit" at bounding box center [657, 609] width 324 height 17
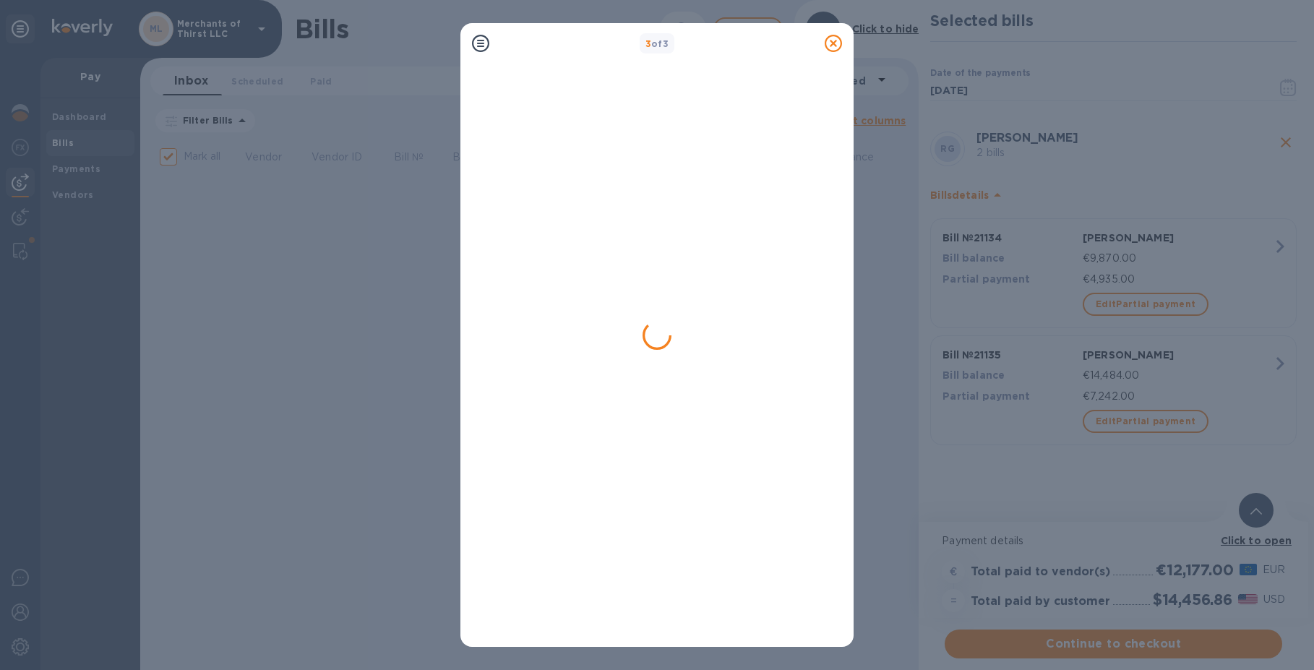
checkbox input "false"
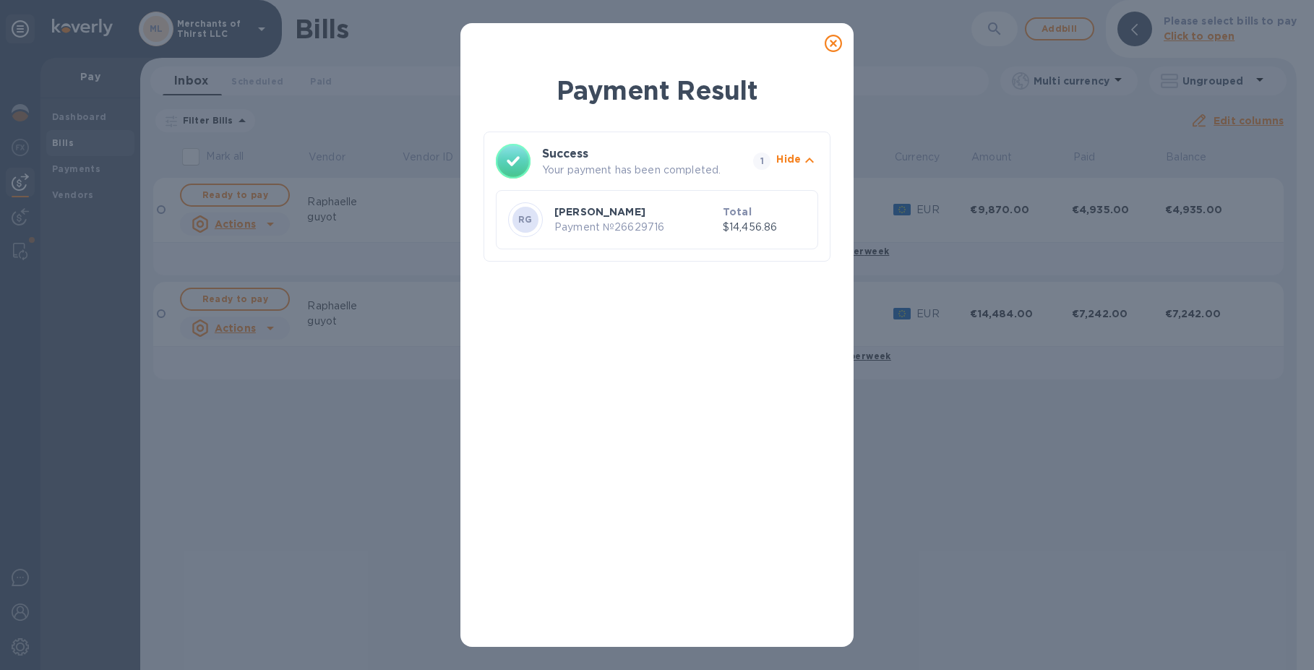
click at [837, 46] on icon at bounding box center [833, 43] width 17 height 17
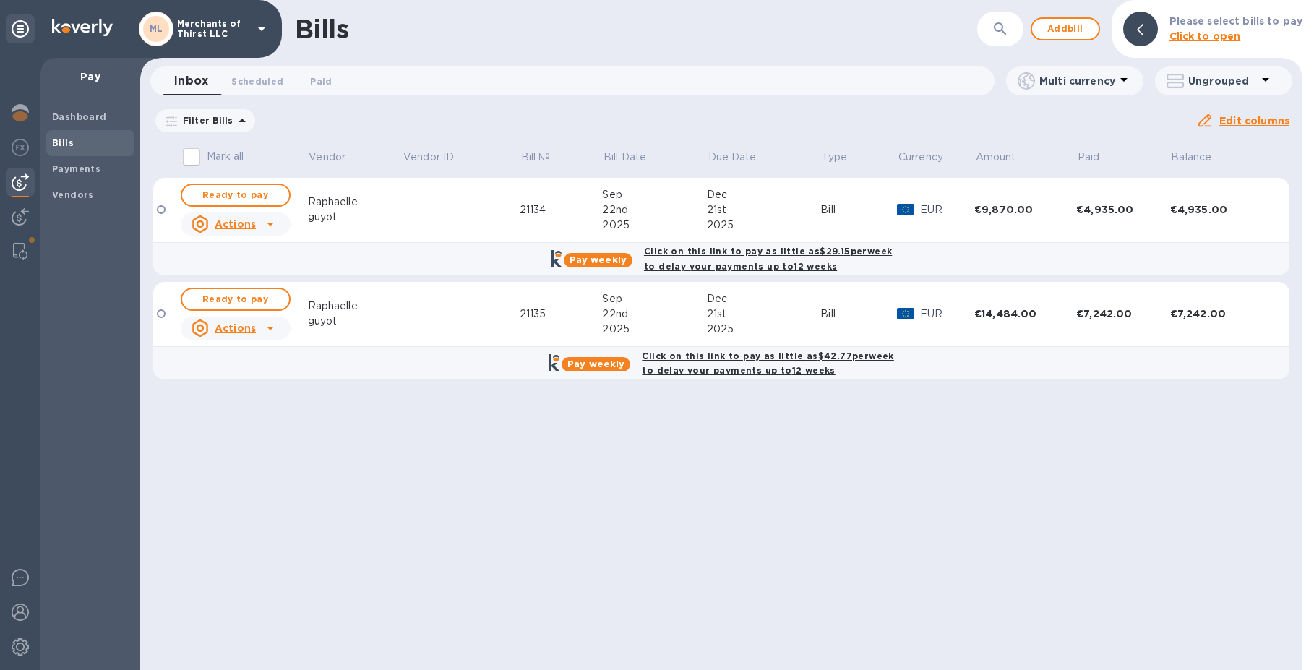
click at [11, 32] on div at bounding box center [20, 28] width 29 height 29
click at [711, 54] on div "Bills ​ Add bill Please select bills to pay Click to open" at bounding box center [721, 29] width 1162 height 58
